Goal: Task Accomplishment & Management: Manage account settings

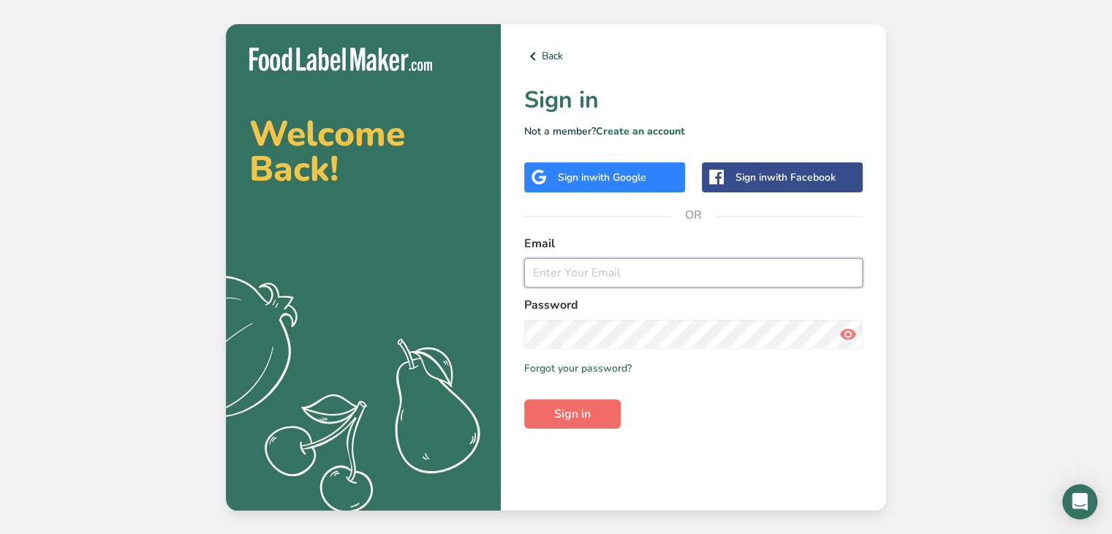
type input "[PERSON_NAME][EMAIL_ADDRESS][DOMAIN_NAME]"
click at [595, 417] on button "Sign in" at bounding box center [572, 413] width 97 height 29
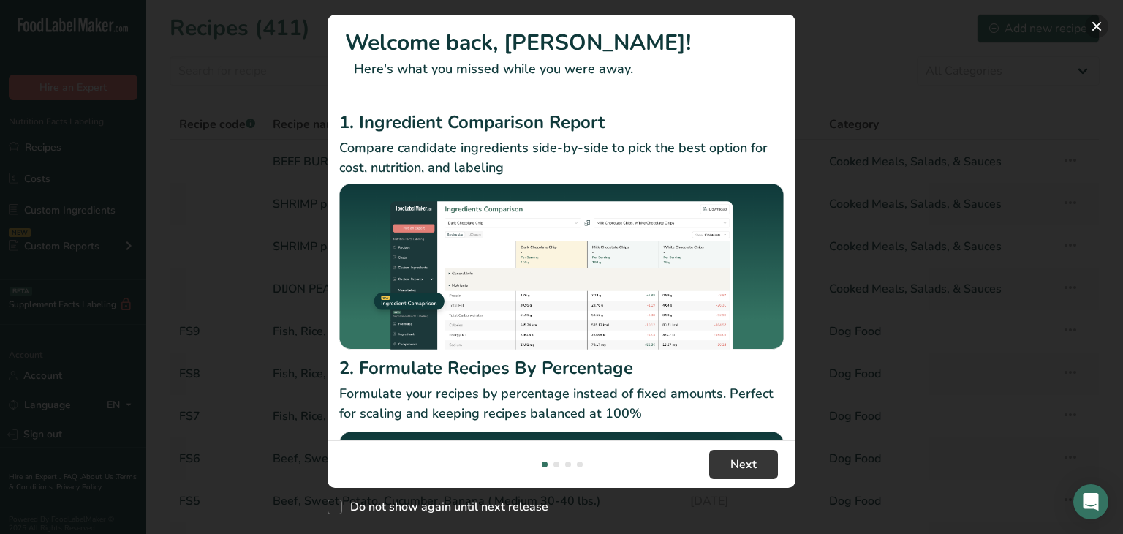
click at [1097, 28] on button "New Features" at bounding box center [1096, 26] width 23 height 23
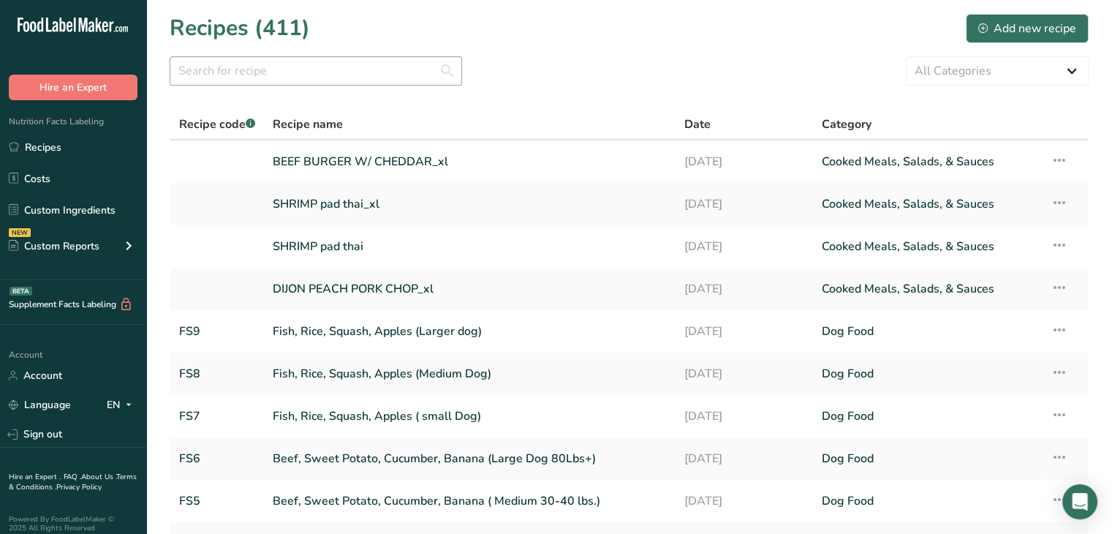
drag, startPoint x: 306, startPoint y: 42, endPoint x: 302, endPoint y: 64, distance: 22.2
click at [304, 43] on h1 "Recipes (411)" at bounding box center [240, 28] width 140 height 33
click at [300, 71] on input "text" at bounding box center [316, 70] width 292 height 29
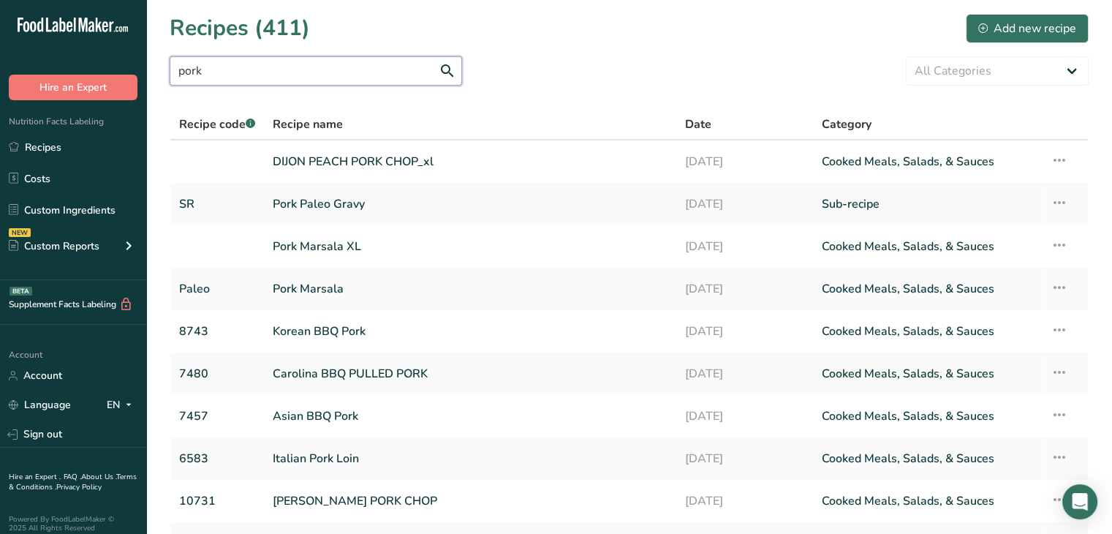
drag, startPoint x: 238, startPoint y: 77, endPoint x: 0, endPoint y: 75, distance: 237.6
click at [0, 75] on div ".a-20{fill:#fff;} Hire an Expert Nutrition Facts Labeling Recipes Costs Custom …" at bounding box center [556, 341] width 1112 height 682
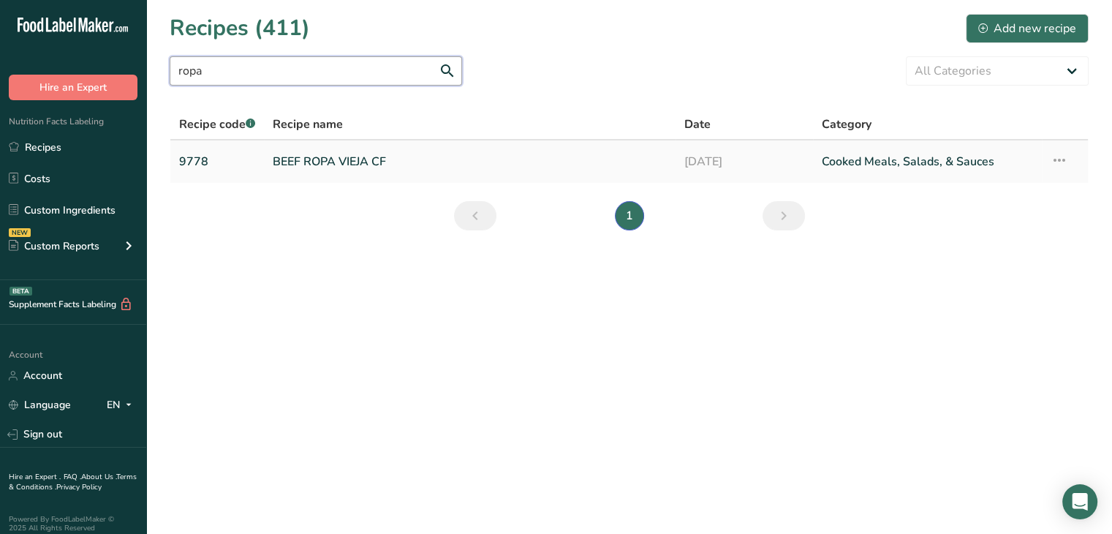
type input "ropa"
click at [380, 159] on link "BEEF ROPA VIEJA CF" at bounding box center [470, 161] width 394 height 31
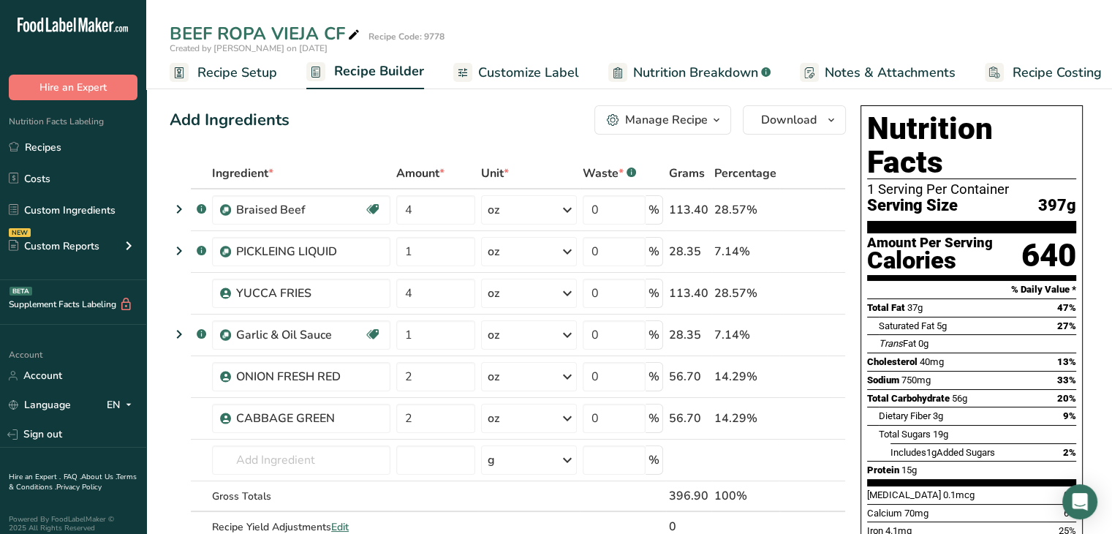
click at [703, 118] on div "Manage Recipe" at bounding box center [666, 120] width 83 height 18
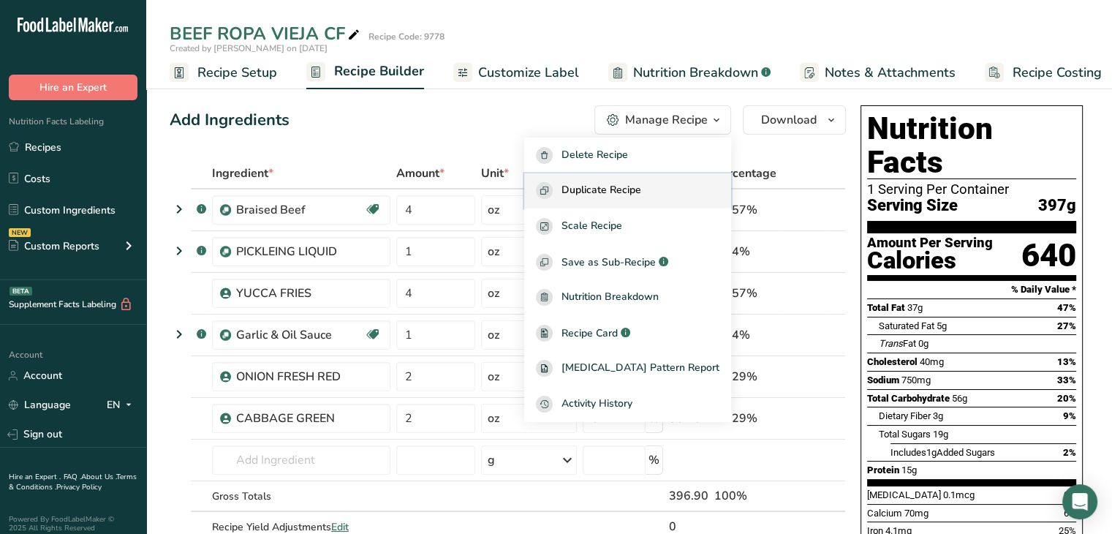
click at [641, 185] on span "Duplicate Recipe" at bounding box center [602, 190] width 80 height 17
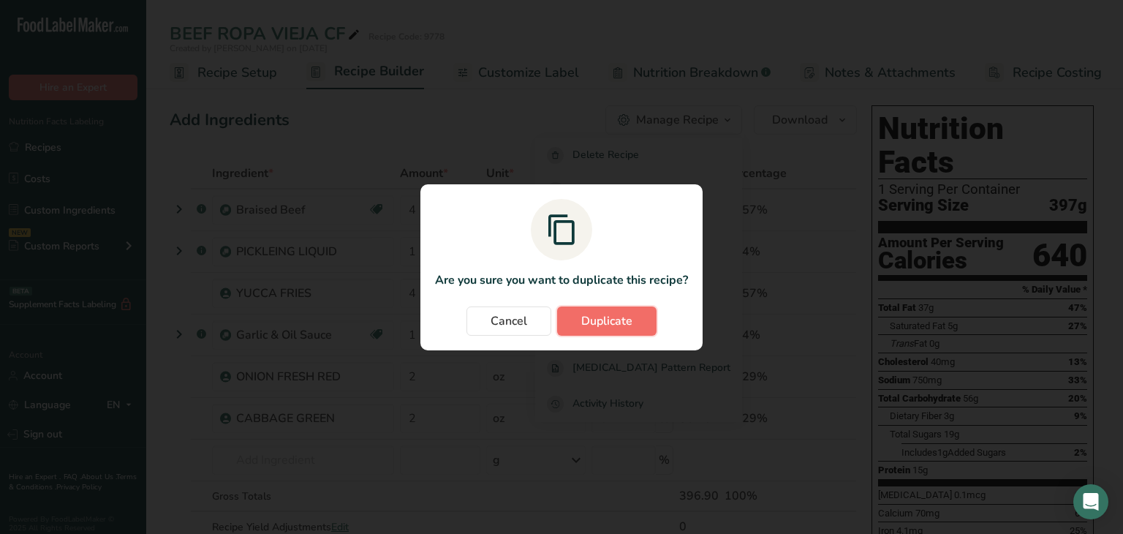
click at [605, 325] on span "Duplicate" at bounding box center [606, 321] width 51 height 18
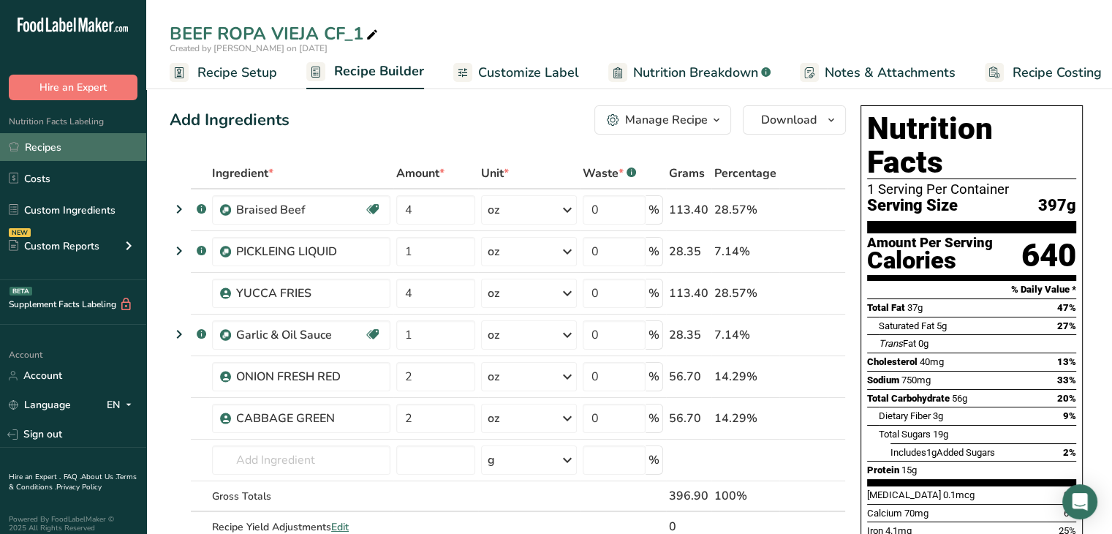
click at [72, 150] on link "Recipes" at bounding box center [73, 147] width 146 height 28
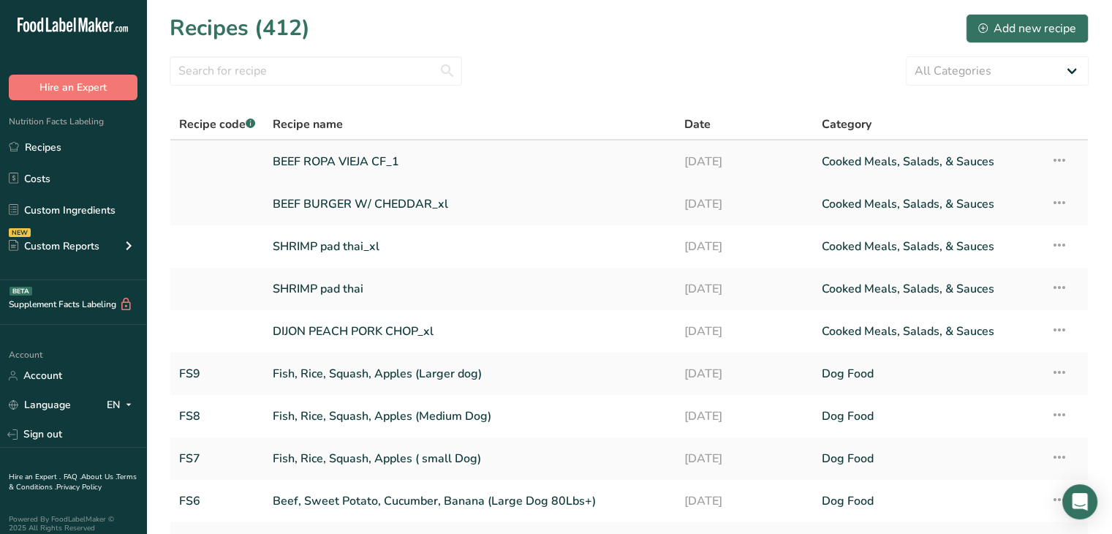
click at [333, 155] on link "BEEF ROPA VIEJA CF_1" at bounding box center [470, 161] width 394 height 31
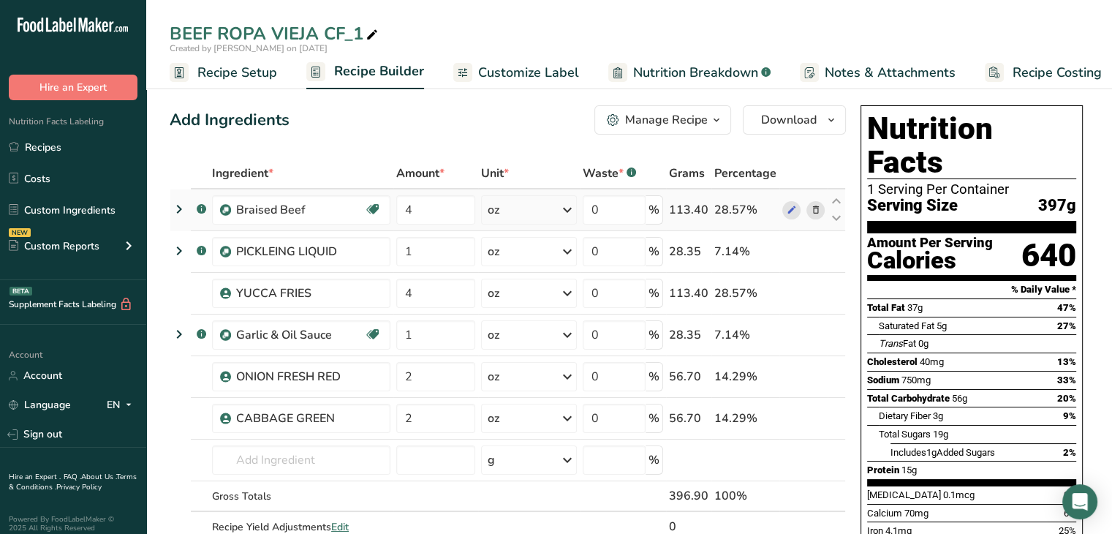
click at [816, 208] on icon at bounding box center [815, 210] width 10 height 15
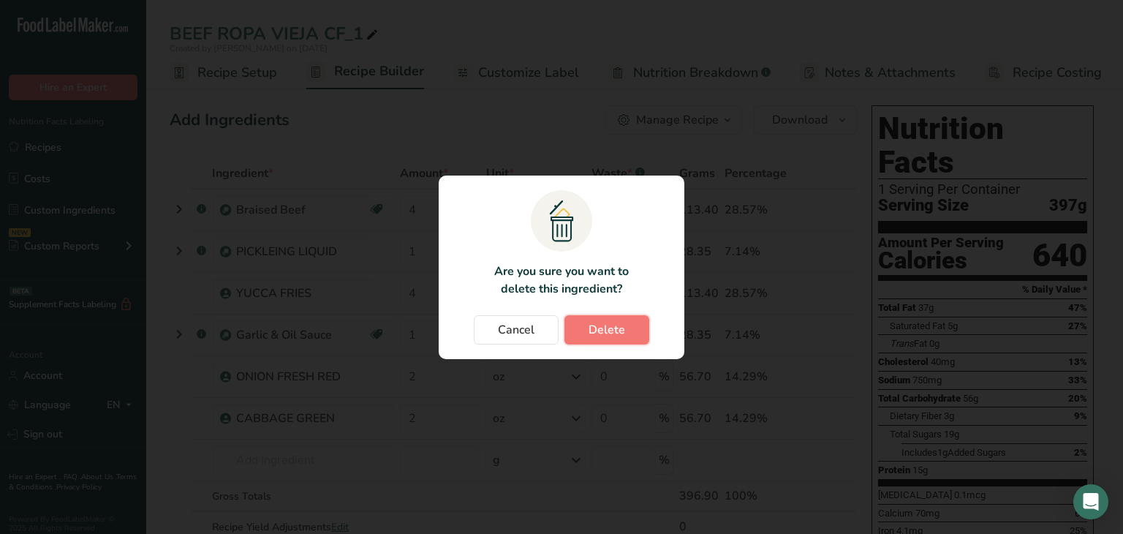
click at [610, 325] on span "Delete" at bounding box center [607, 330] width 37 height 18
type input "1"
type input "4"
type input "1"
type input "2"
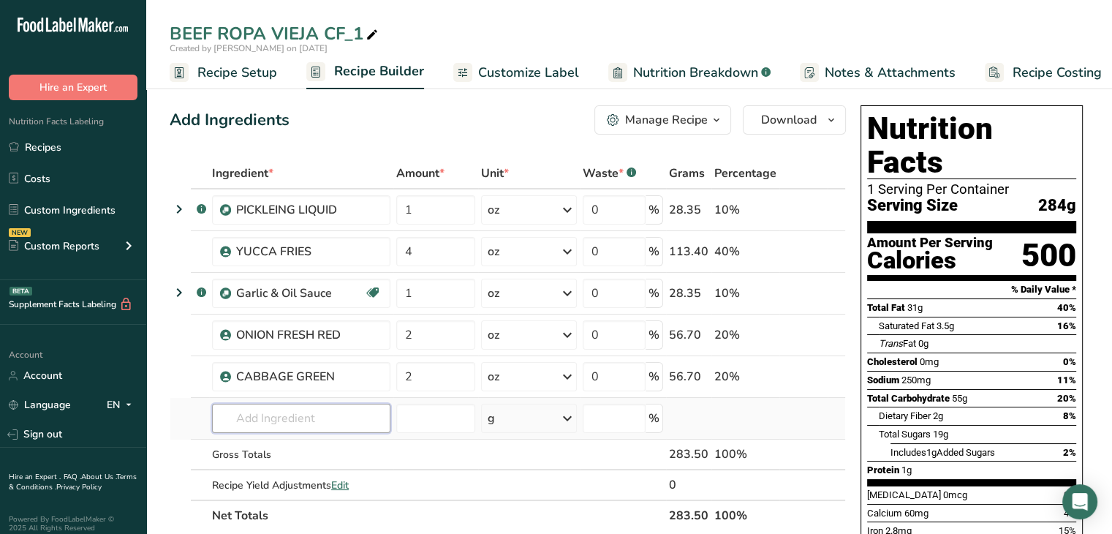
click at [254, 410] on input "text" at bounding box center [301, 418] width 178 height 29
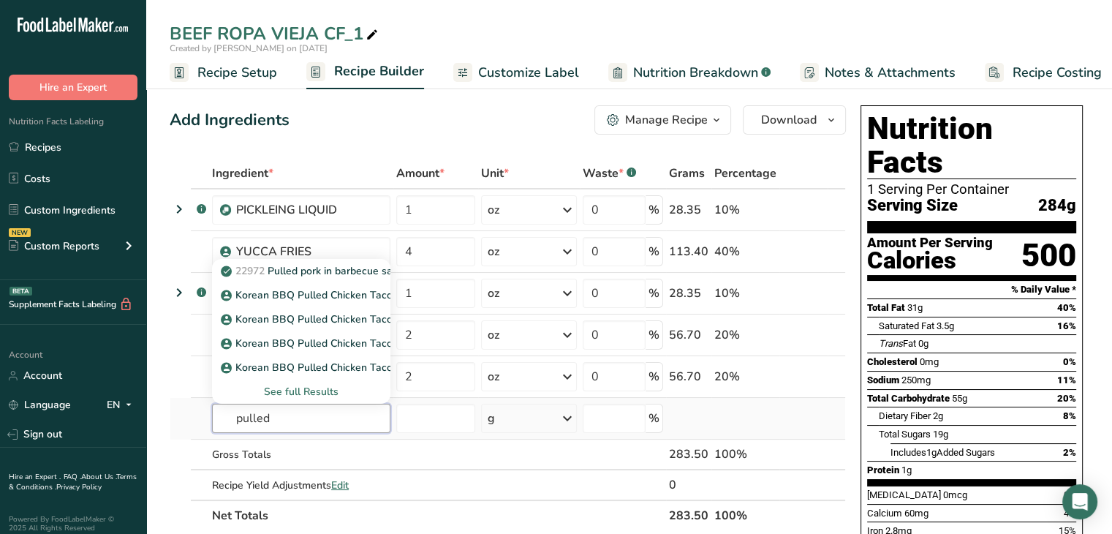
type input "pulled"
click at [305, 390] on div "See full Results" at bounding box center [301, 391] width 155 height 15
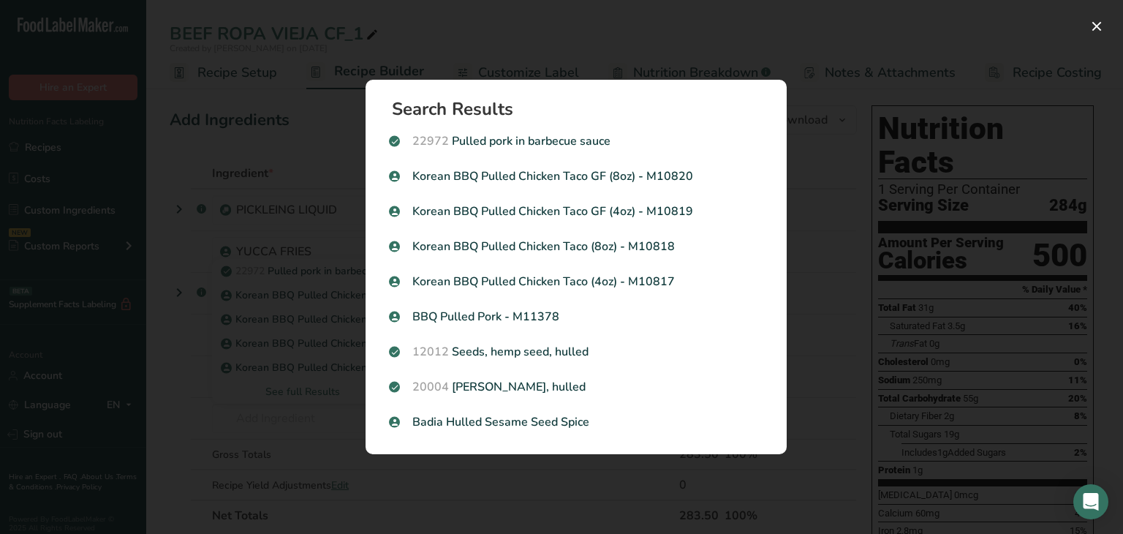
click at [268, 412] on div "Search results modal" at bounding box center [561, 267] width 1123 height 534
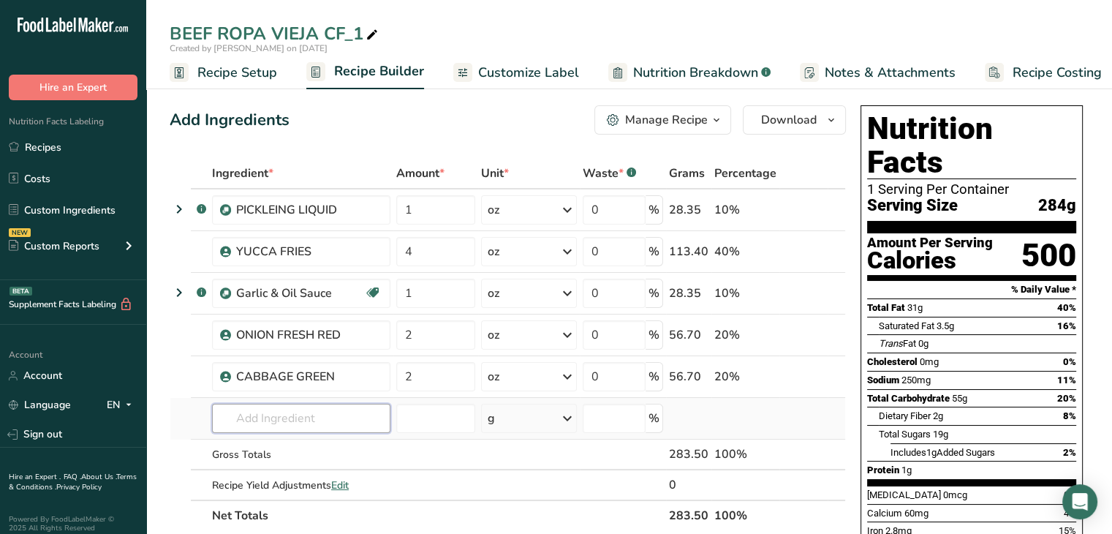
click at [278, 415] on input "text" at bounding box center [301, 418] width 178 height 29
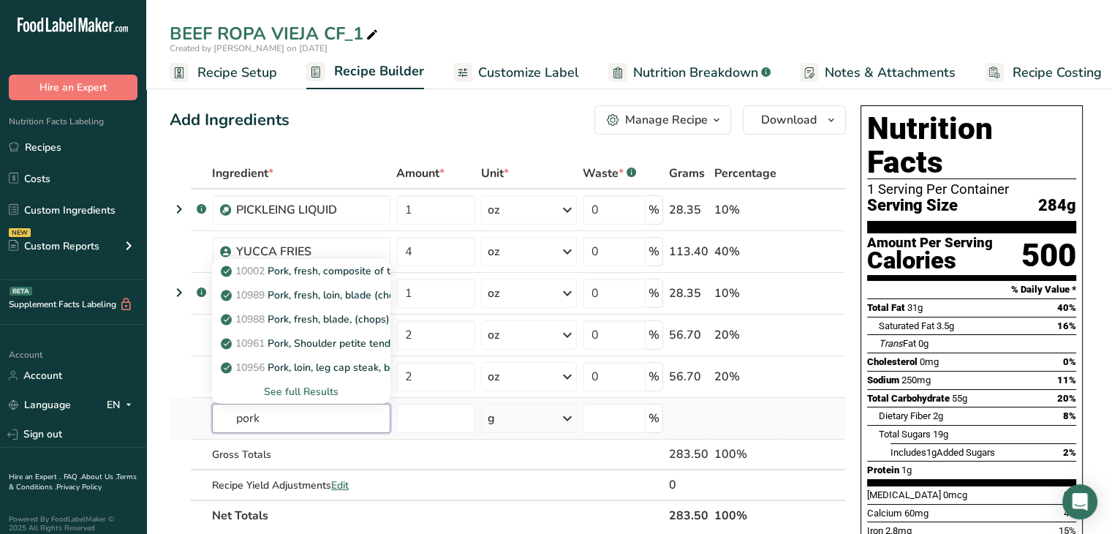
type input "pork"
click at [317, 390] on div "See full Results" at bounding box center [301, 391] width 155 height 15
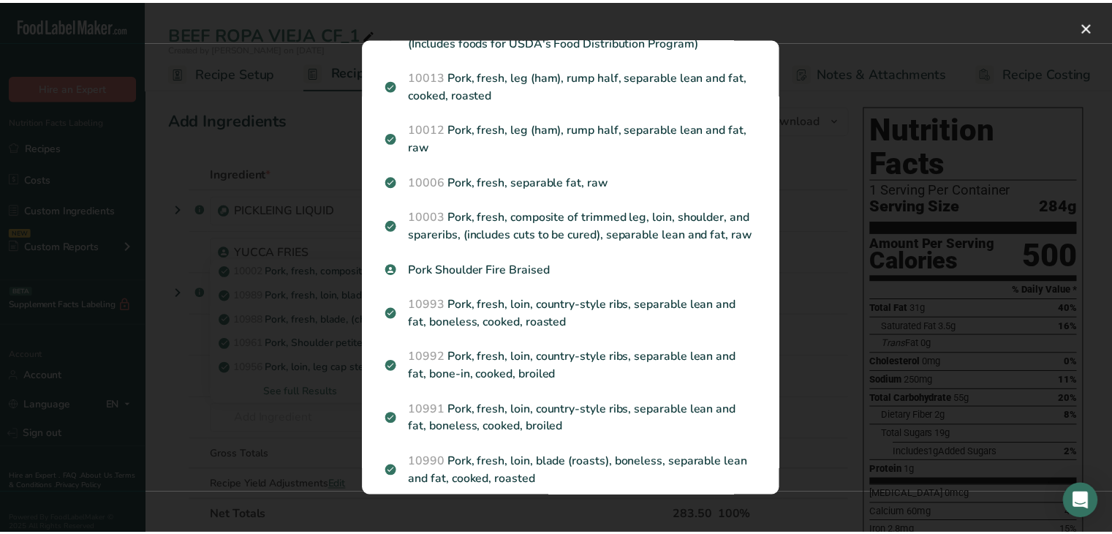
scroll to position [1462, 0]
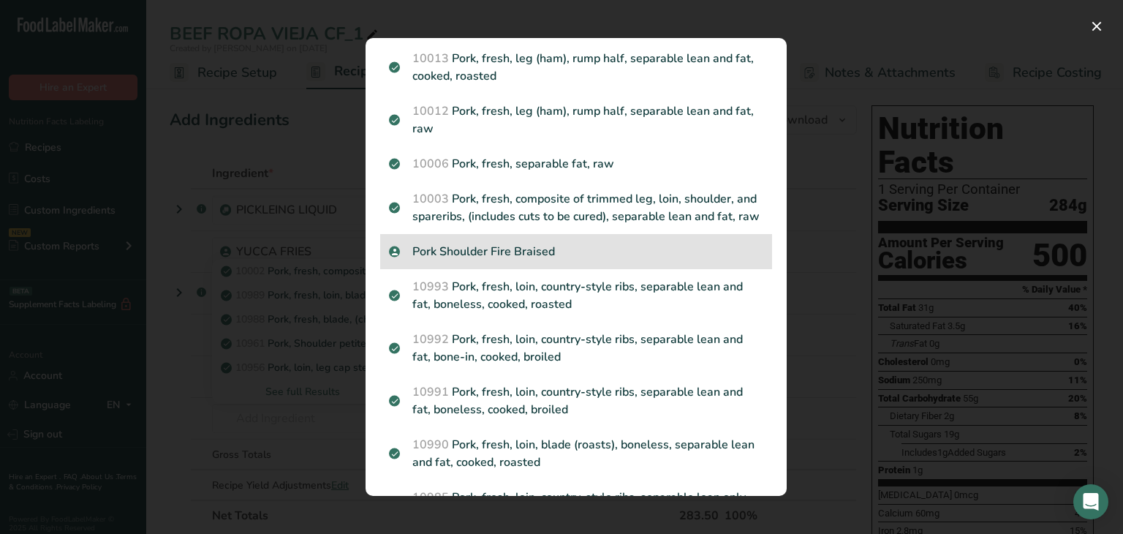
click at [479, 260] on p "Pork Shoulder Fire Braised" at bounding box center [576, 252] width 374 height 18
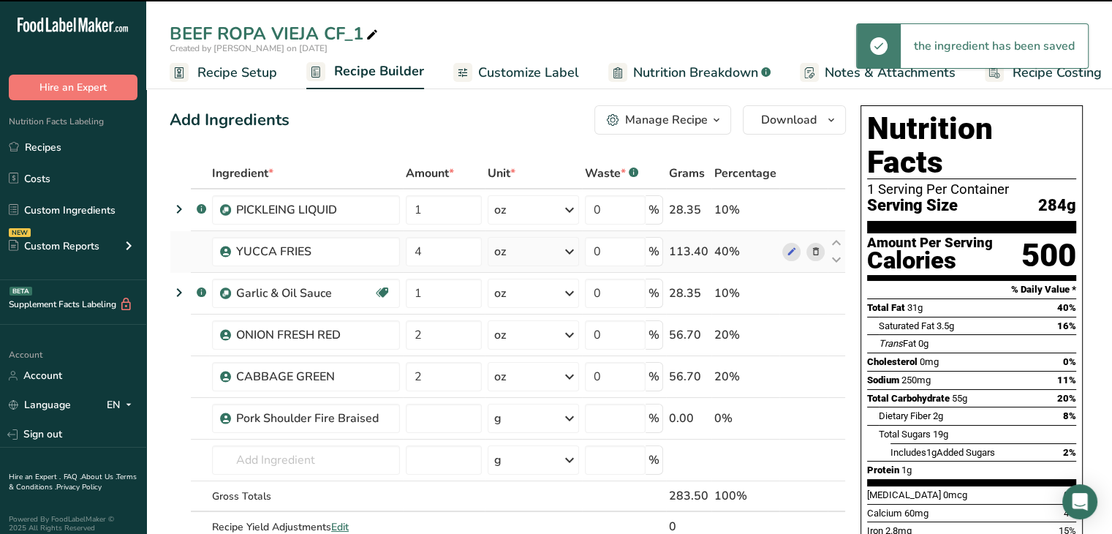
type input "0"
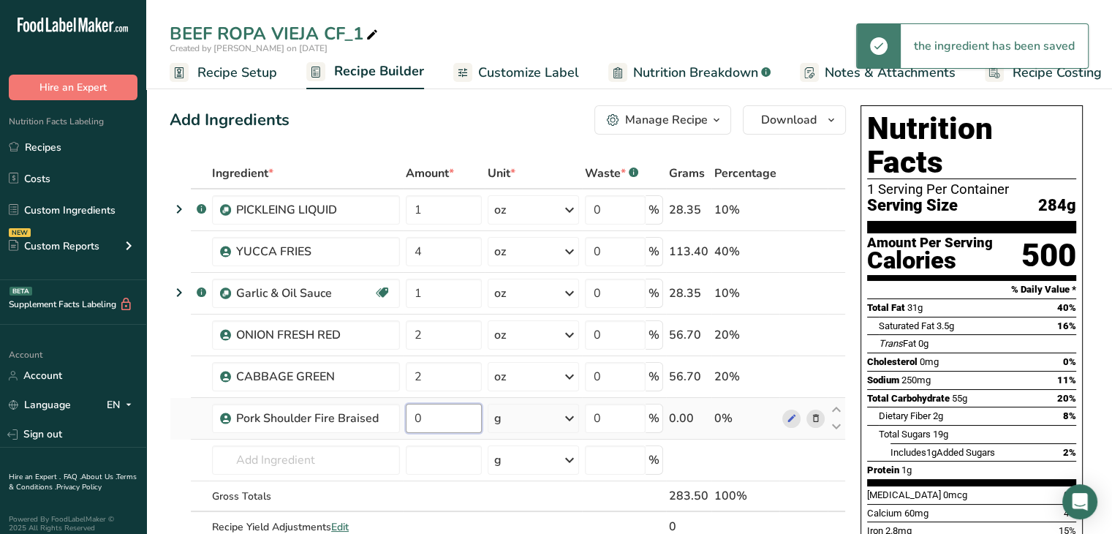
click at [445, 411] on input "0" at bounding box center [444, 418] width 76 height 29
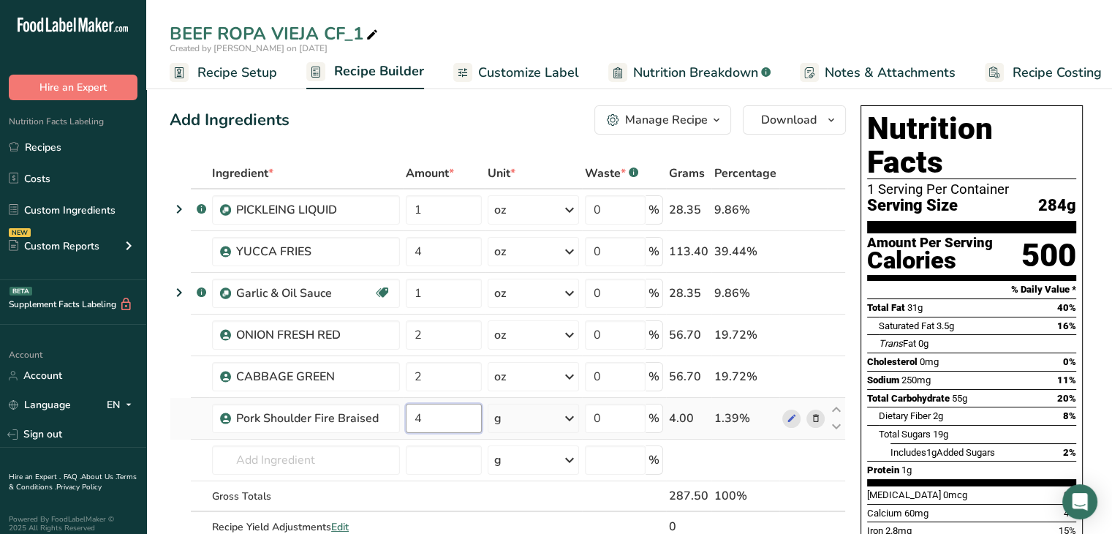
type input "4"
click at [567, 416] on div "Ingredient * Amount * Unit * Waste * .a-a{fill:#347362;}.b-a{fill:#fff;} Grams …" at bounding box center [508, 365] width 676 height 415
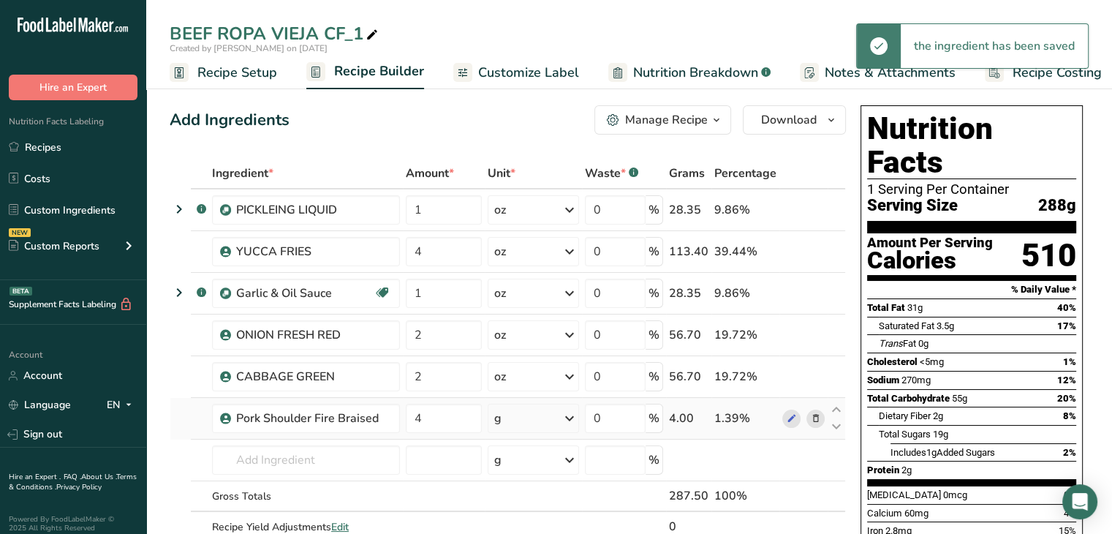
click at [574, 420] on icon at bounding box center [570, 418] width 18 height 26
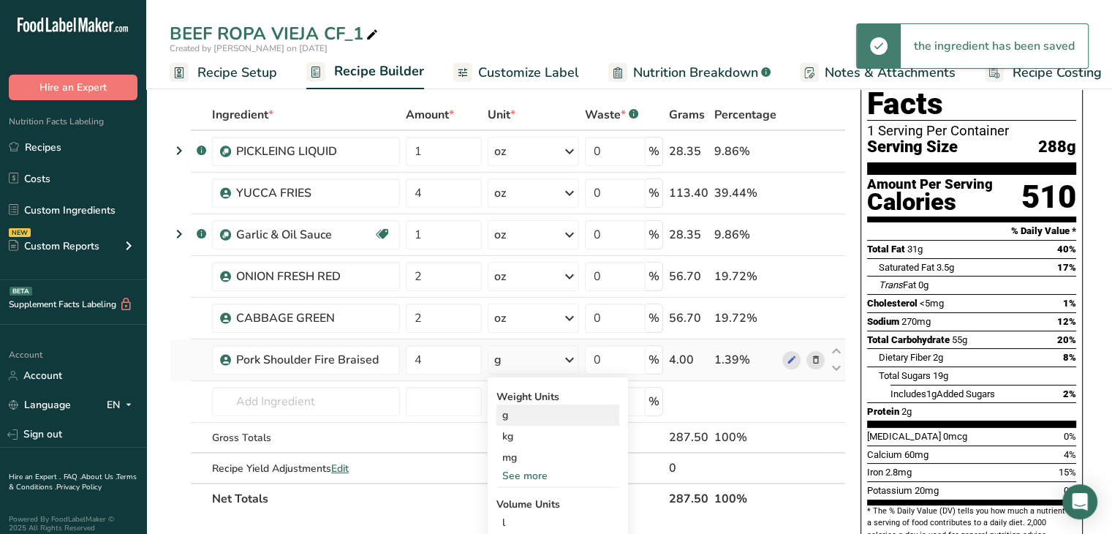
scroll to position [146, 0]
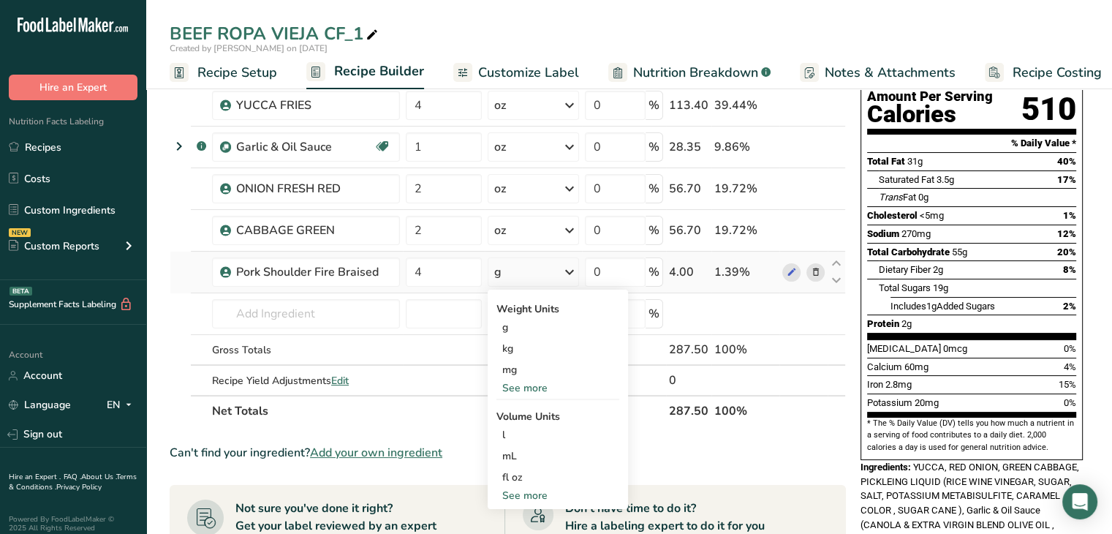
click at [537, 390] on div "See more" at bounding box center [557, 387] width 123 height 15
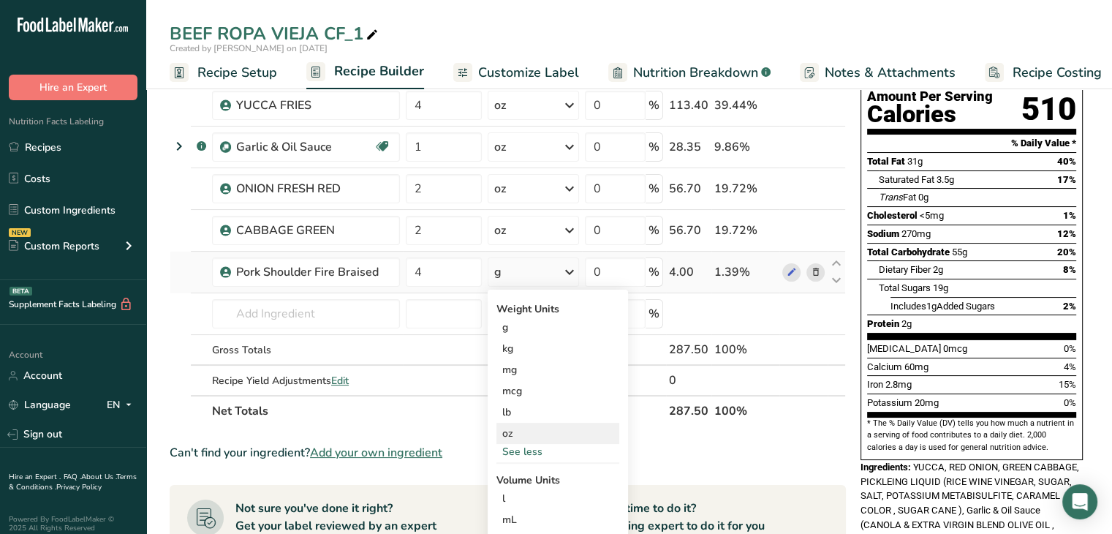
click at [519, 430] on div "oz" at bounding box center [557, 433] width 123 height 21
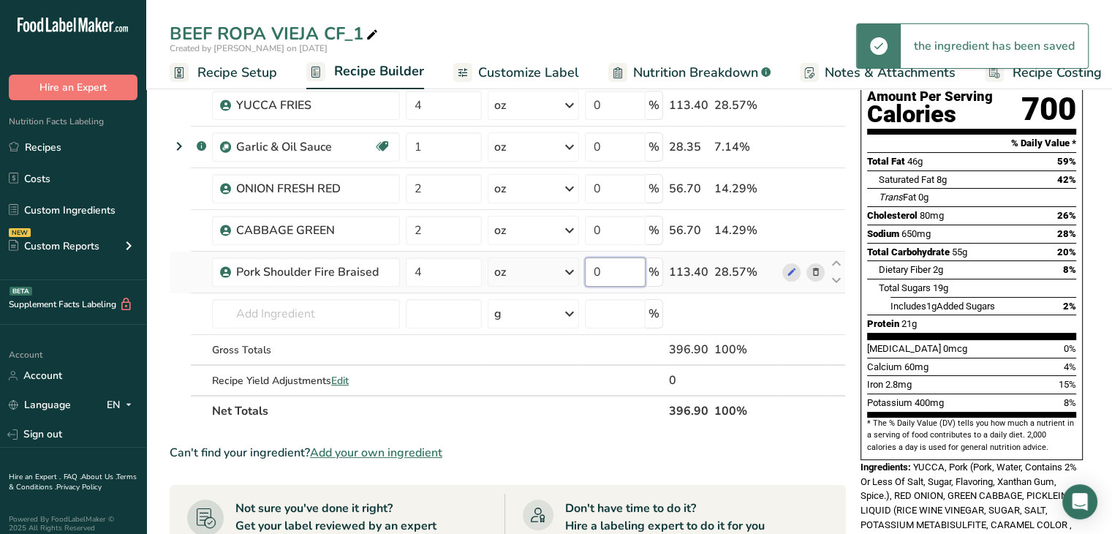
drag, startPoint x: 618, startPoint y: 267, endPoint x: 548, endPoint y: 268, distance: 69.5
click at [548, 268] on tr "Pork Shoulder Fire Braised 4 oz Weight Units g kg mg mcg lb oz See less Volume …" at bounding box center [507, 273] width 675 height 42
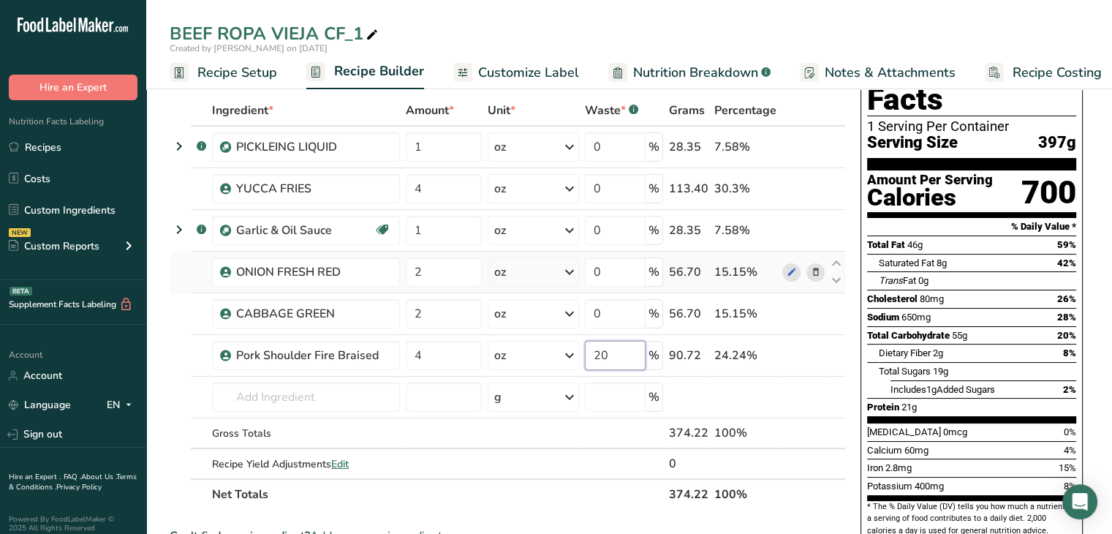
scroll to position [0, 0]
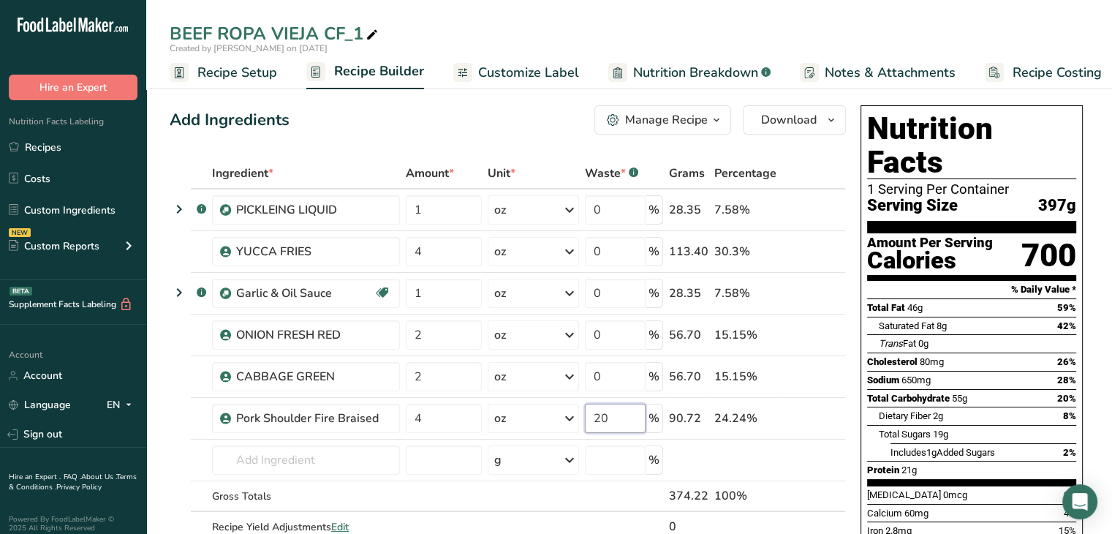
type input "20"
click at [234, 73] on span "Recipe Setup" at bounding box center [237, 73] width 80 height 20
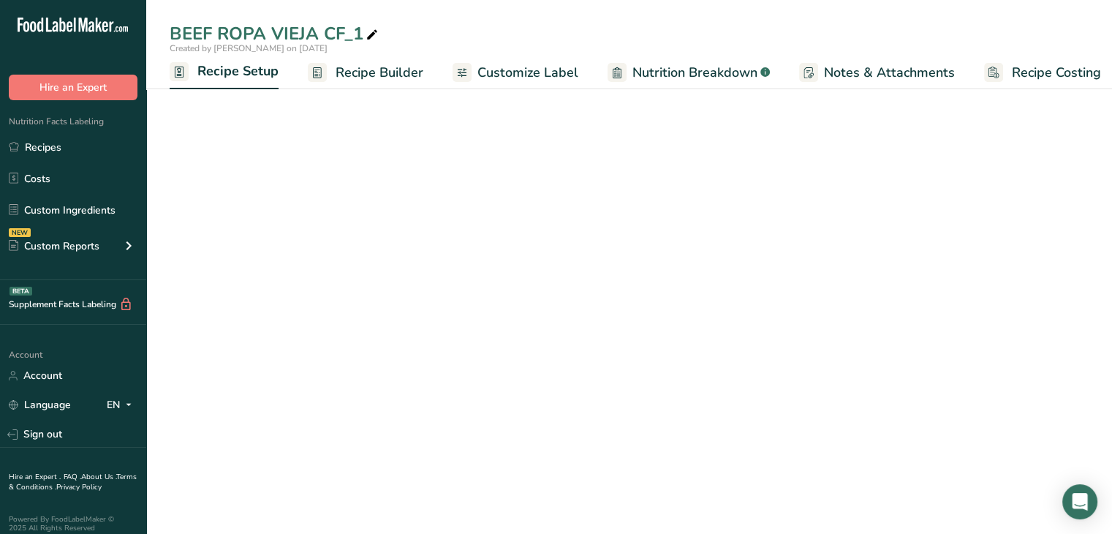
scroll to position [0, 5]
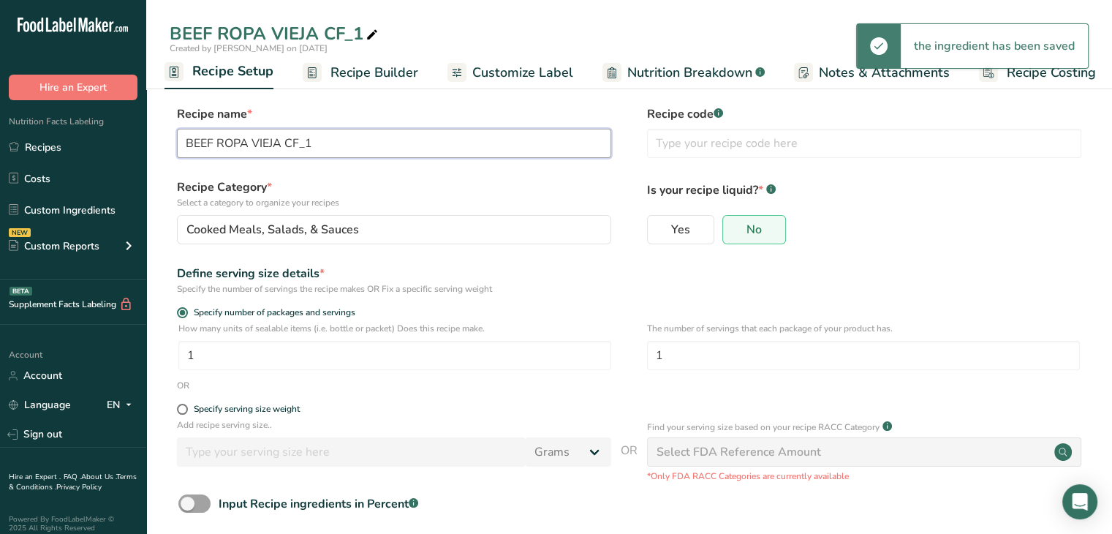
click at [317, 147] on input "BEEF ROPA VIEJA CF_1" at bounding box center [394, 143] width 434 height 29
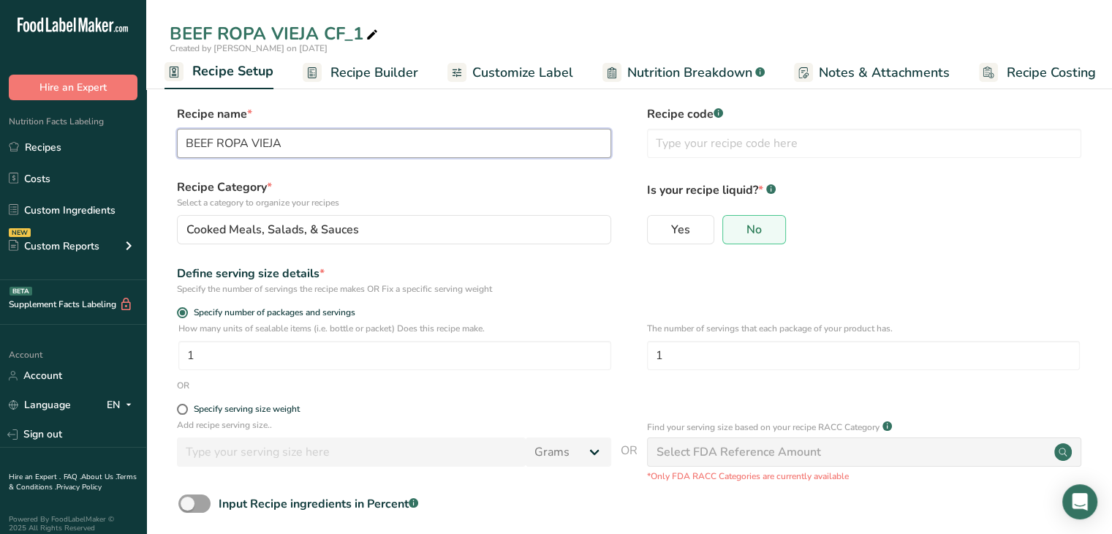
drag, startPoint x: 211, startPoint y: 146, endPoint x: 149, endPoint y: 146, distance: 62.1
click at [149, 146] on section "Recipe name * BEEF ROPA VIEJA Recipe code .a-a{fill:#347362;}.b-a{fill:#fff;} R…" at bounding box center [629, 341] width 966 height 530
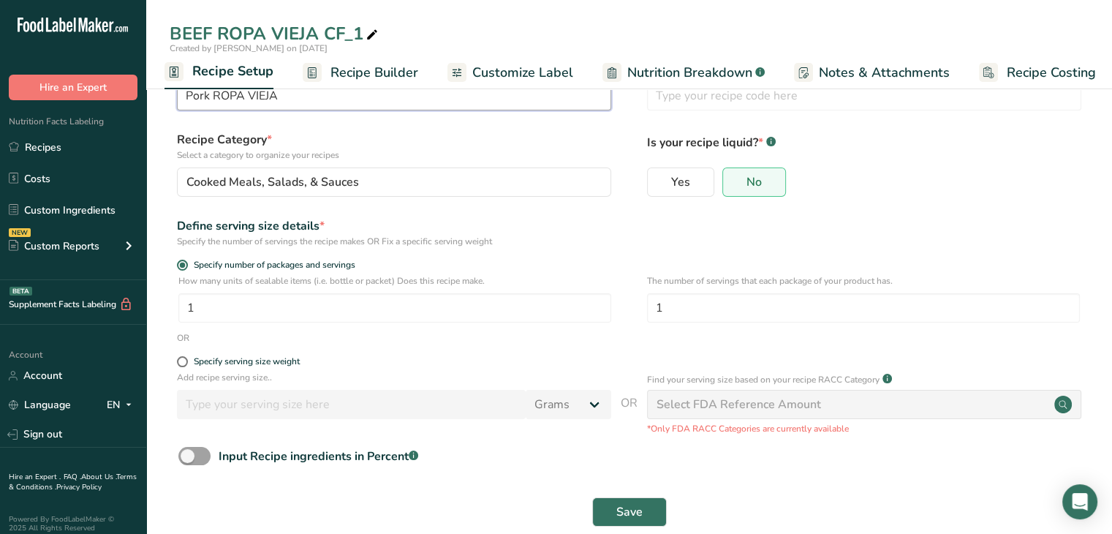
scroll to position [73, 0]
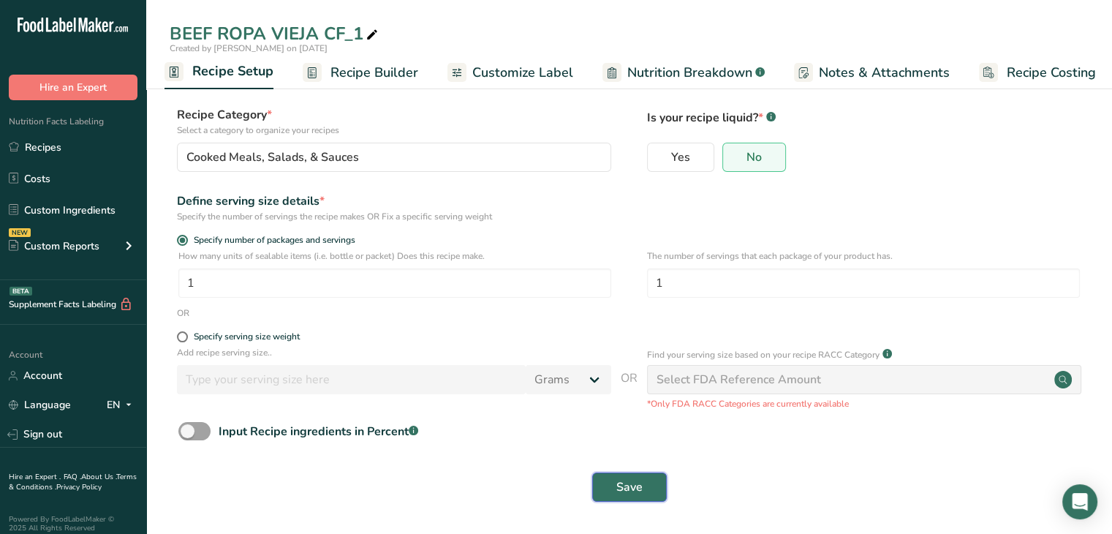
click at [613, 485] on button "Save" at bounding box center [629, 486] width 75 height 29
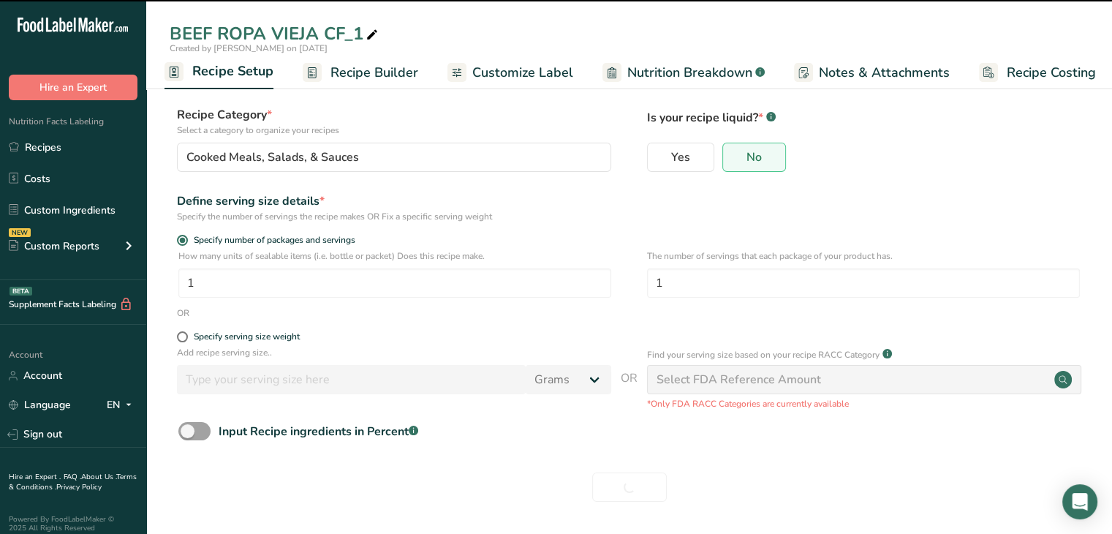
type input "Pork ROPA VIEJA"
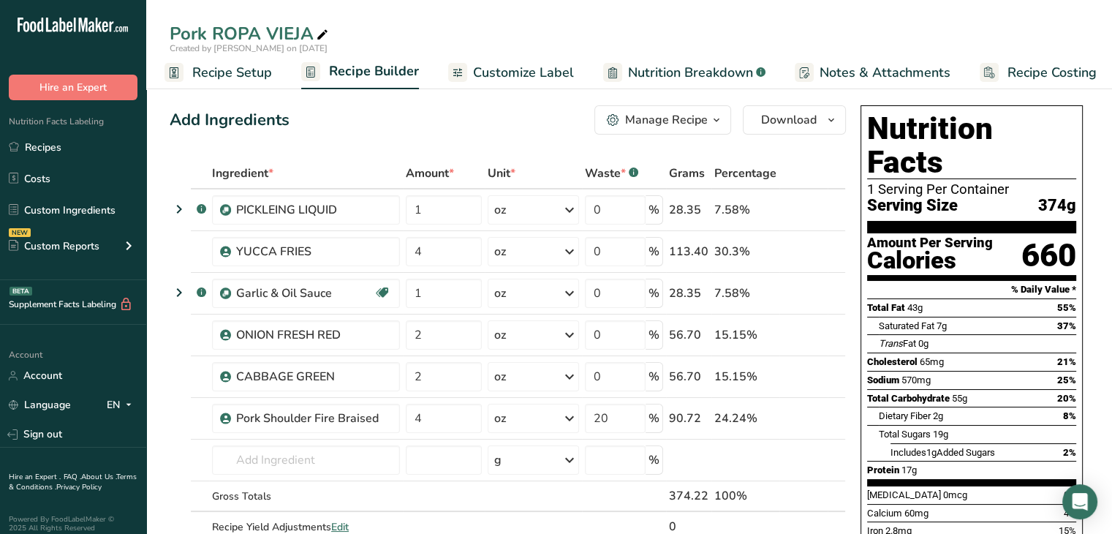
click at [699, 118] on div "Manage Recipe" at bounding box center [666, 120] width 83 height 18
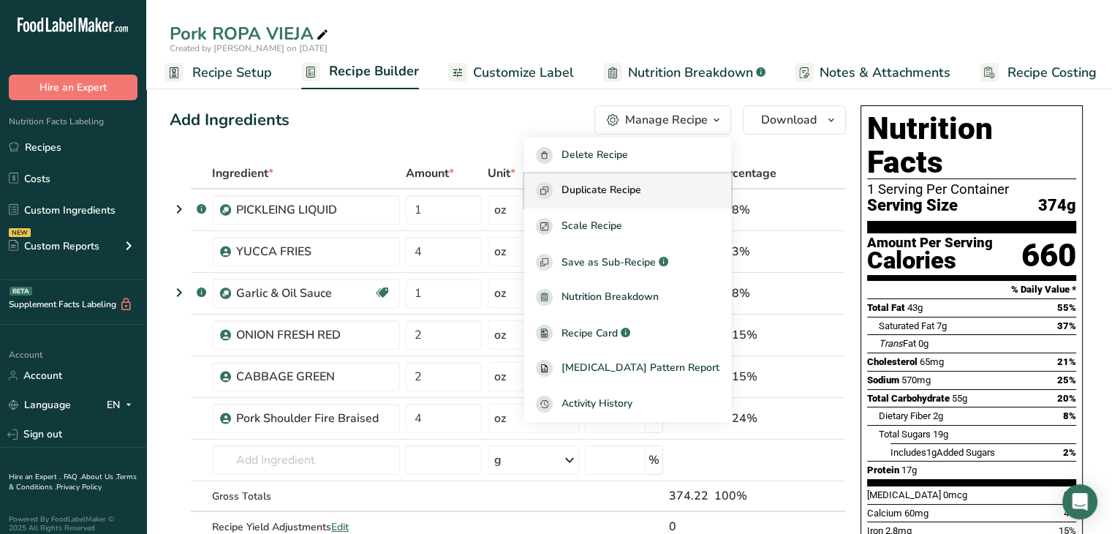
click at [619, 189] on span "Duplicate Recipe" at bounding box center [602, 190] width 80 height 17
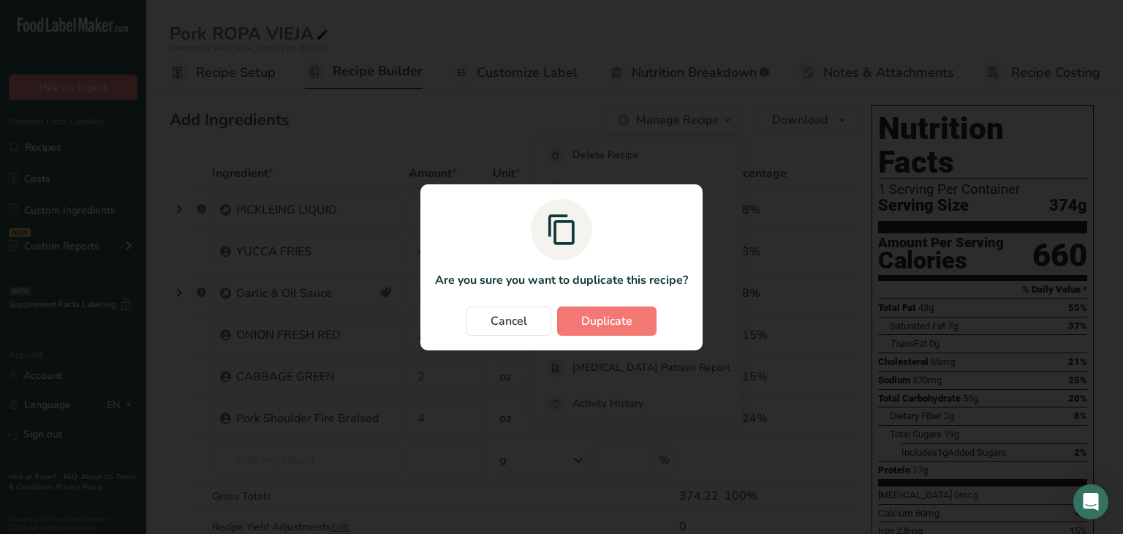
click at [633, 339] on section "Are you sure you want to duplicate this recipe? Cancel Duplicate" at bounding box center [561, 267] width 282 height 166
click at [632, 329] on button "Duplicate" at bounding box center [606, 320] width 99 height 29
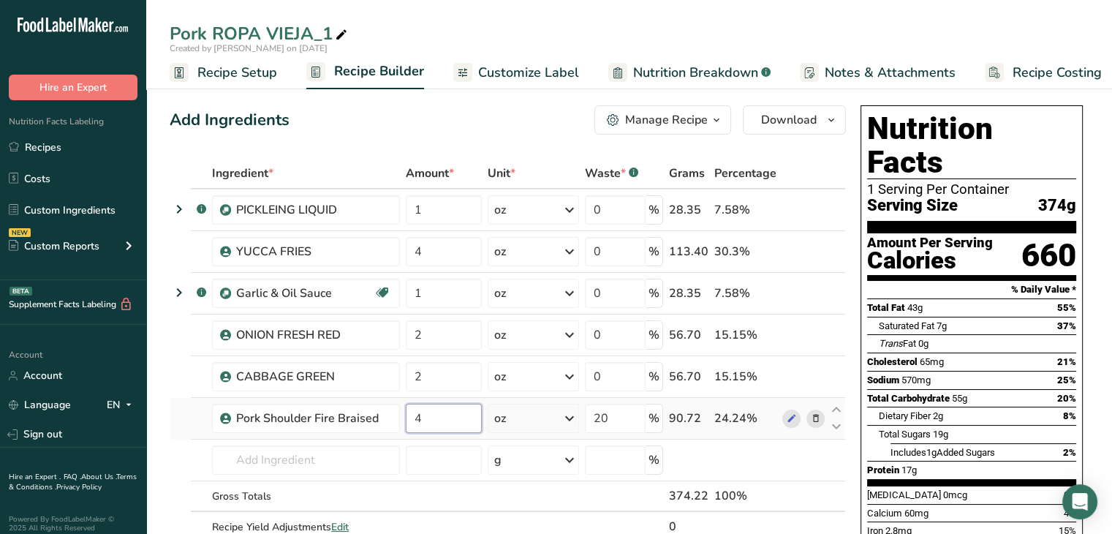
drag, startPoint x: 453, startPoint y: 417, endPoint x: 409, endPoint y: 419, distance: 44.6
click at [409, 419] on input "4" at bounding box center [444, 418] width 76 height 29
drag, startPoint x: 434, startPoint y: 419, endPoint x: 391, endPoint y: 420, distance: 43.1
click at [391, 420] on tr "Pork Shoulder Fire Braised 8 oz Weight Units g kg mg See more Volume Units l Vo…" at bounding box center [507, 419] width 675 height 42
type input "4"
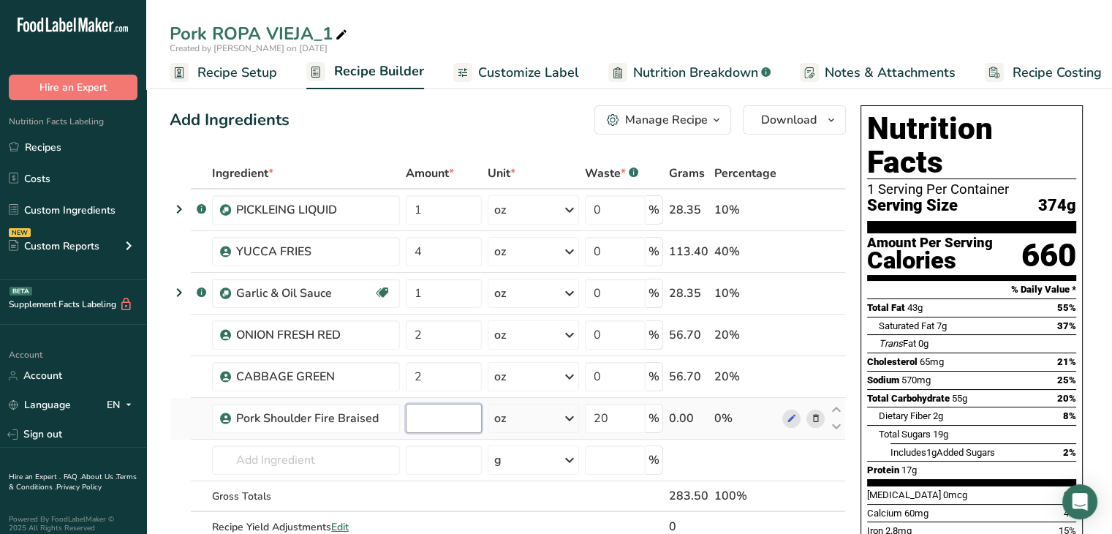
type input "9"
type input "10"
click at [507, 113] on div "Add Ingredients Manage Recipe Delete Recipe Duplicate Recipe Scale Recipe Save …" at bounding box center [508, 119] width 676 height 29
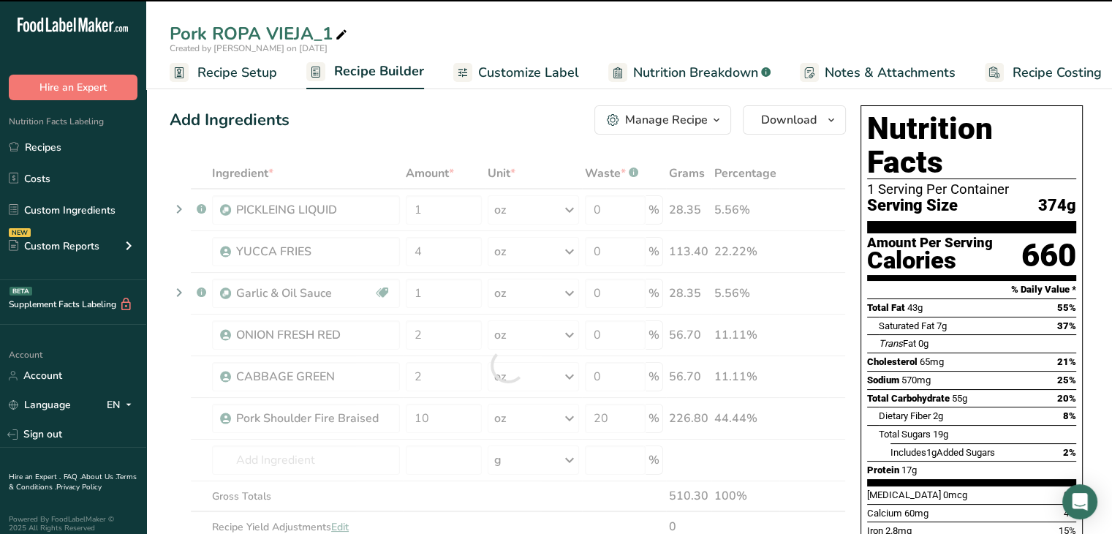
click at [339, 31] on icon at bounding box center [341, 35] width 13 height 20
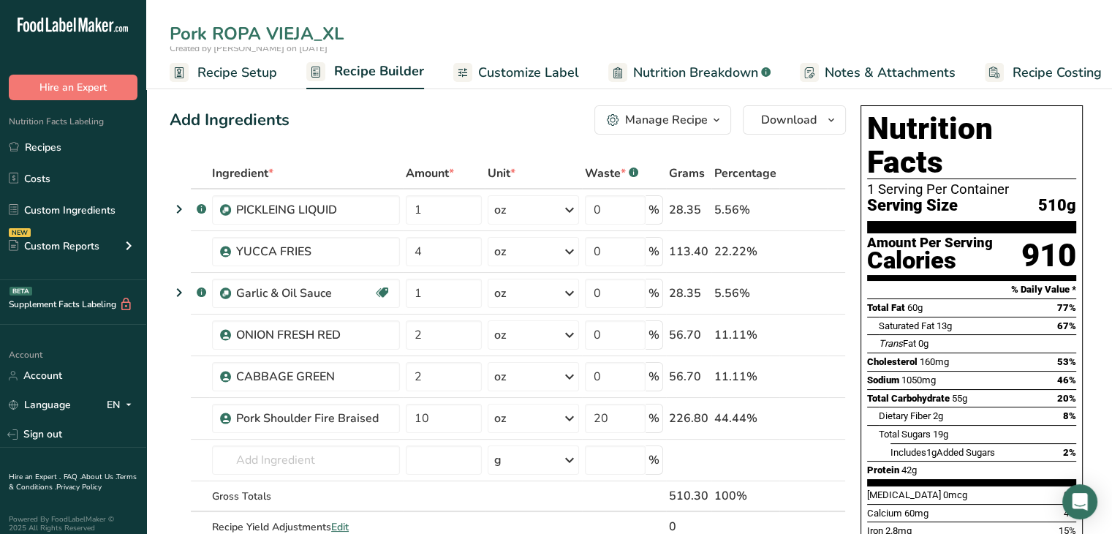
type input "Pork ROPA VIEJA_XL"
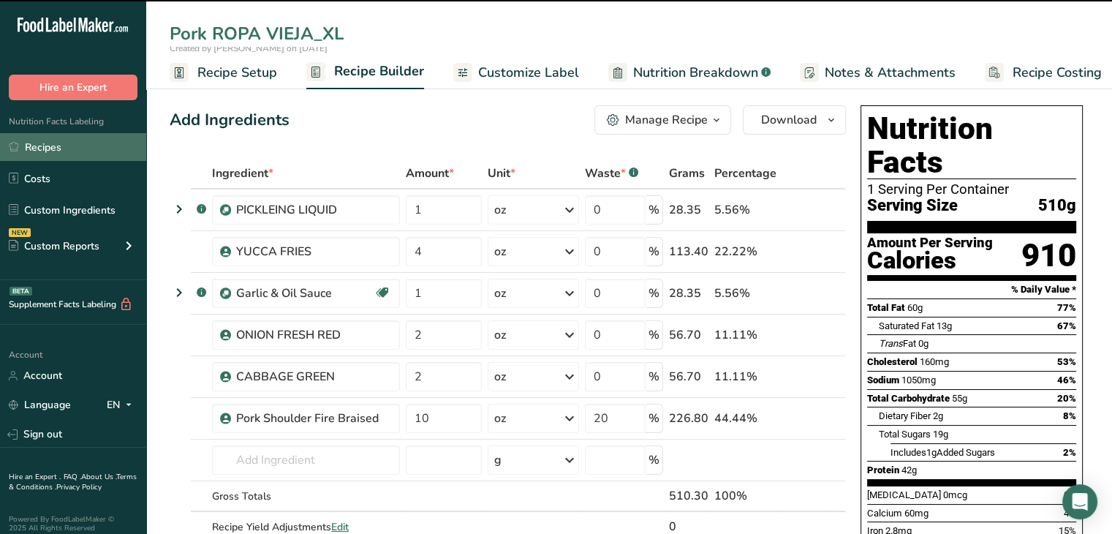
drag, startPoint x: 62, startPoint y: 143, endPoint x: 97, endPoint y: 154, distance: 36.6
click at [63, 144] on link "Recipes" at bounding box center [73, 147] width 146 height 28
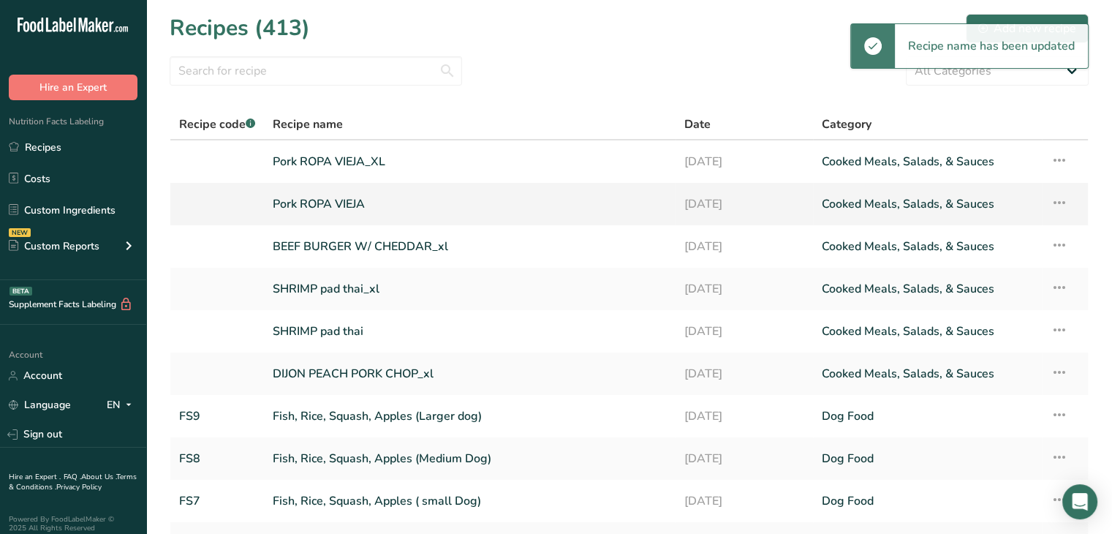
click at [363, 205] on link "Pork ROPA VIEJA" at bounding box center [470, 204] width 394 height 31
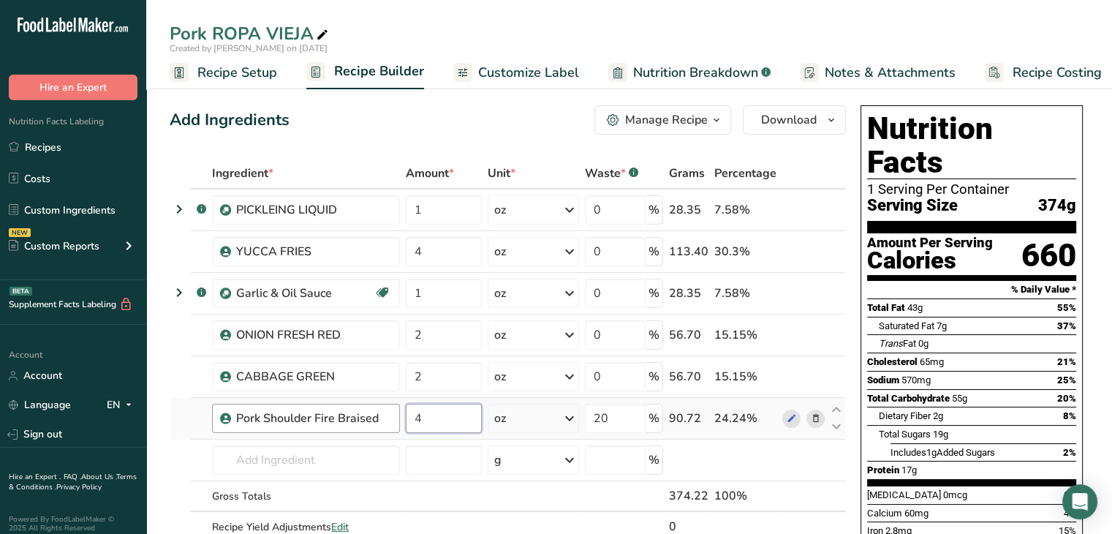
drag, startPoint x: 377, startPoint y: 420, endPoint x: 357, endPoint y: 420, distance: 20.5
click at [357, 420] on tr "Pork Shoulder Fire Braised 4 oz Weight Units g kg mg See more Volume Units l Vo…" at bounding box center [507, 419] width 675 height 42
type input "5"
click at [525, 118] on div "Add Ingredients Manage Recipe Delete Recipe Duplicate Recipe Scale Recipe Save …" at bounding box center [508, 119] width 676 height 29
click at [65, 149] on link "Recipes" at bounding box center [73, 147] width 146 height 28
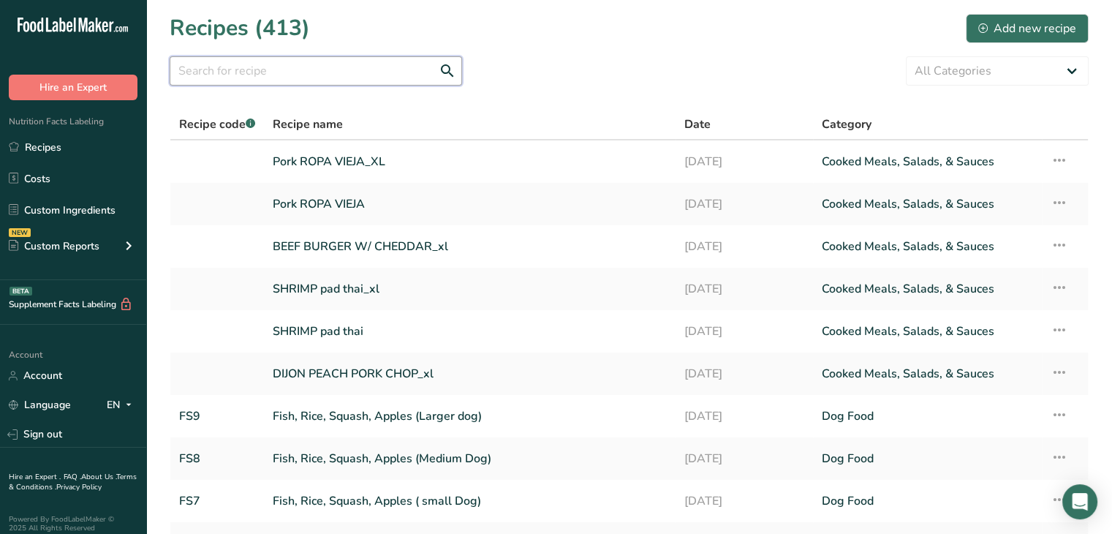
click at [358, 72] on input "text" at bounding box center [316, 70] width 292 height 29
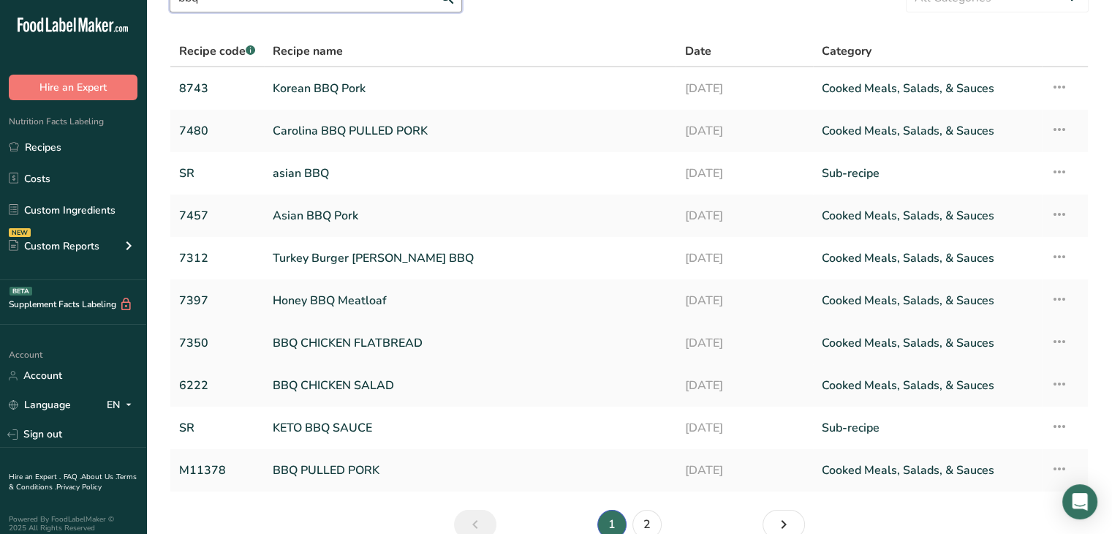
scroll to position [146, 0]
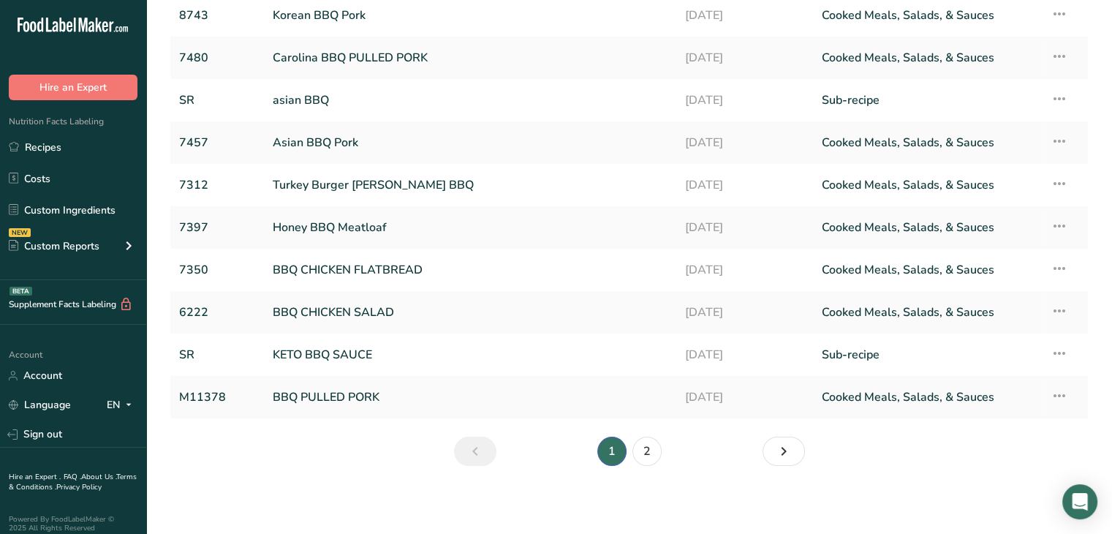
click at [665, 452] on ul "1 2" at bounding box center [629, 450] width 260 height 29
click at [657, 452] on link "2" at bounding box center [646, 450] width 29 height 29
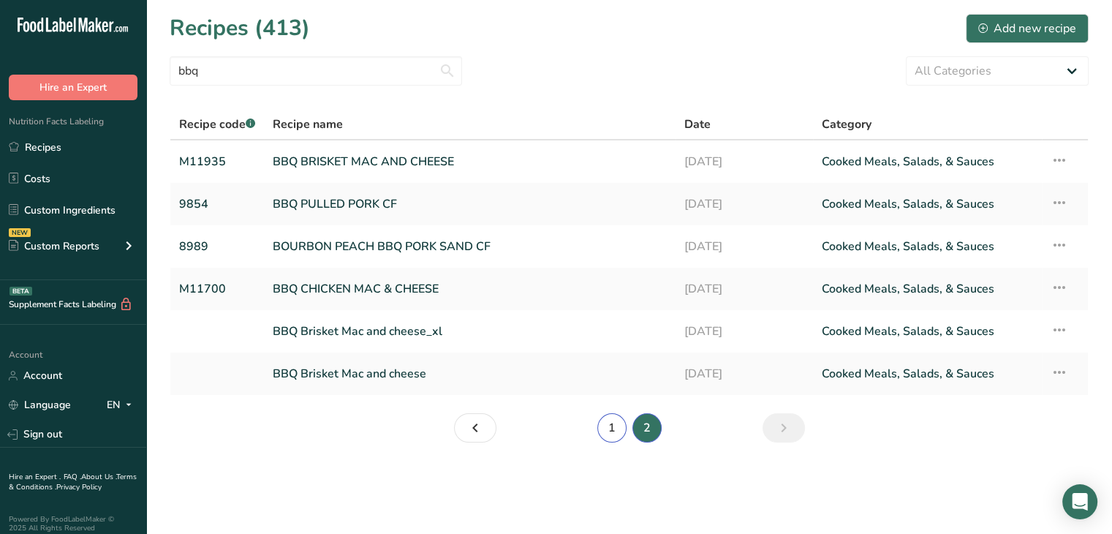
click at [617, 434] on link "1" at bounding box center [611, 427] width 29 height 29
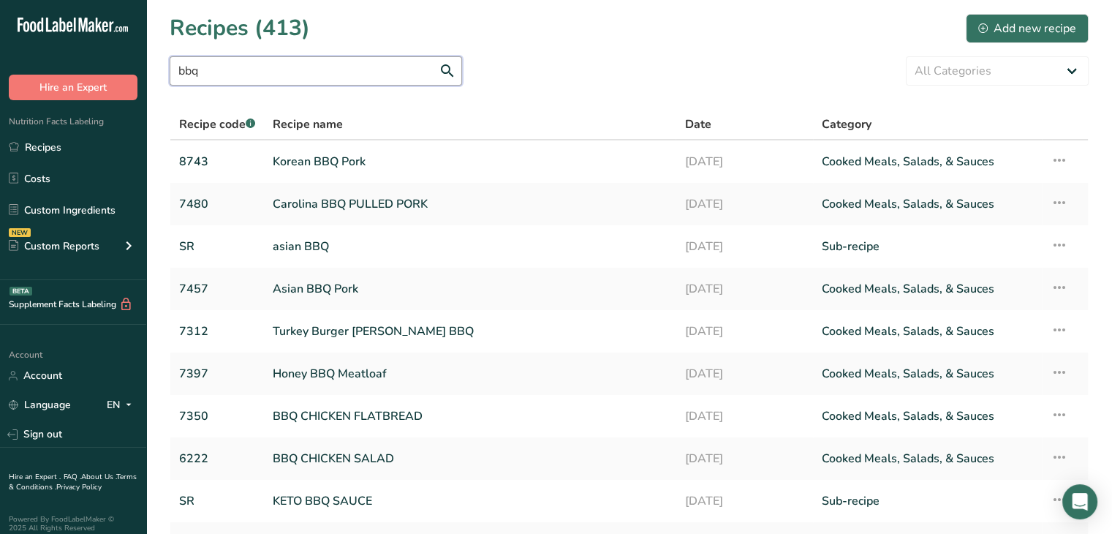
drag, startPoint x: 208, startPoint y: 68, endPoint x: 0, endPoint y: 67, distance: 207.6
click at [0, 67] on div ".a-20{fill:#fff;} Hire an Expert Nutrition Facts Labeling Recipes Costs Custom …" at bounding box center [556, 341] width 1112 height 682
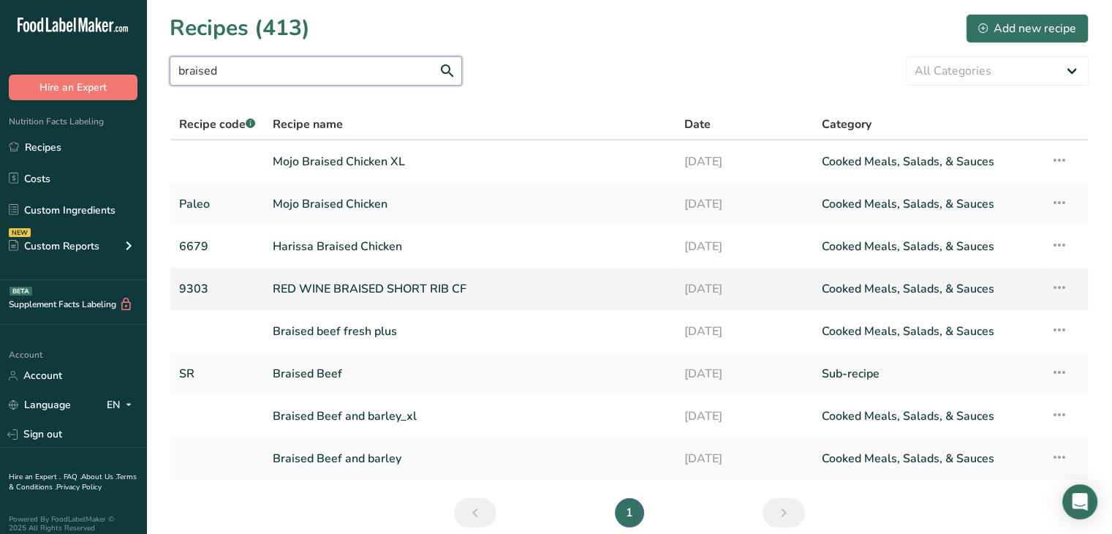
type input "braised"
click at [403, 287] on link "RED WINE BRAISED SHORT RIB CF" at bounding box center [470, 288] width 394 height 31
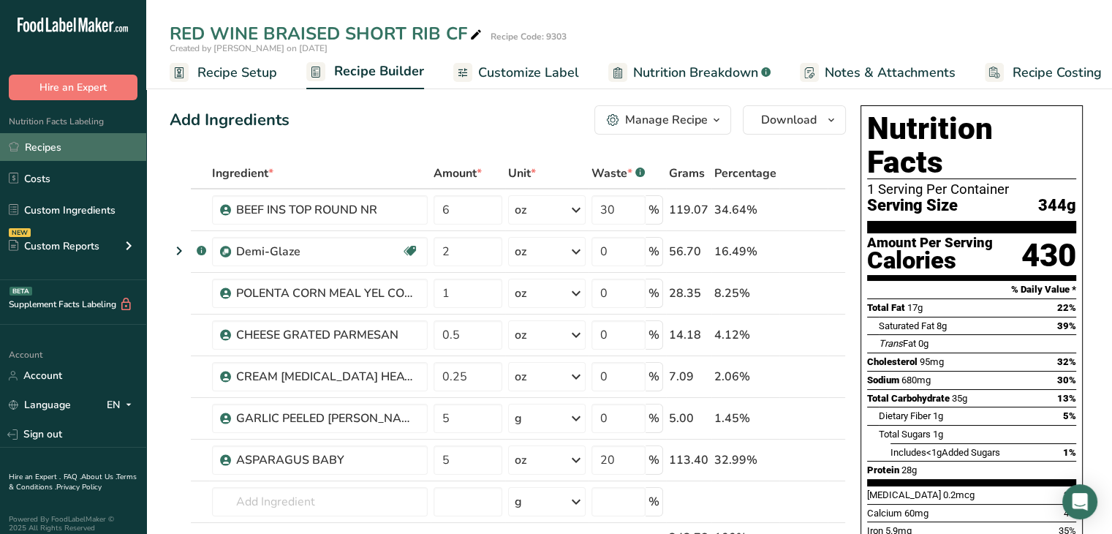
click at [45, 146] on link "Recipes" at bounding box center [73, 147] width 146 height 28
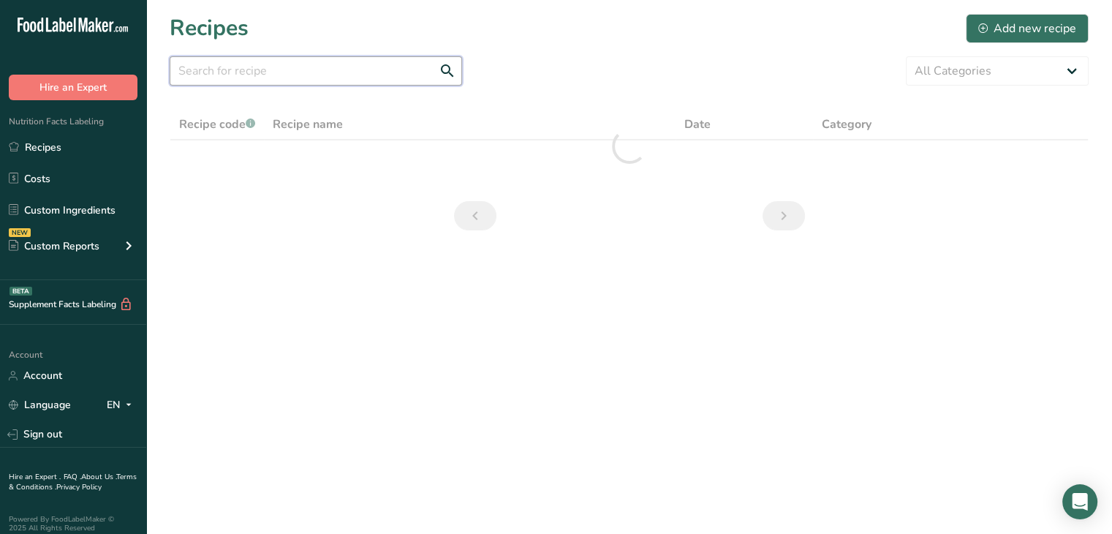
click at [291, 80] on input "text" at bounding box center [316, 70] width 292 height 29
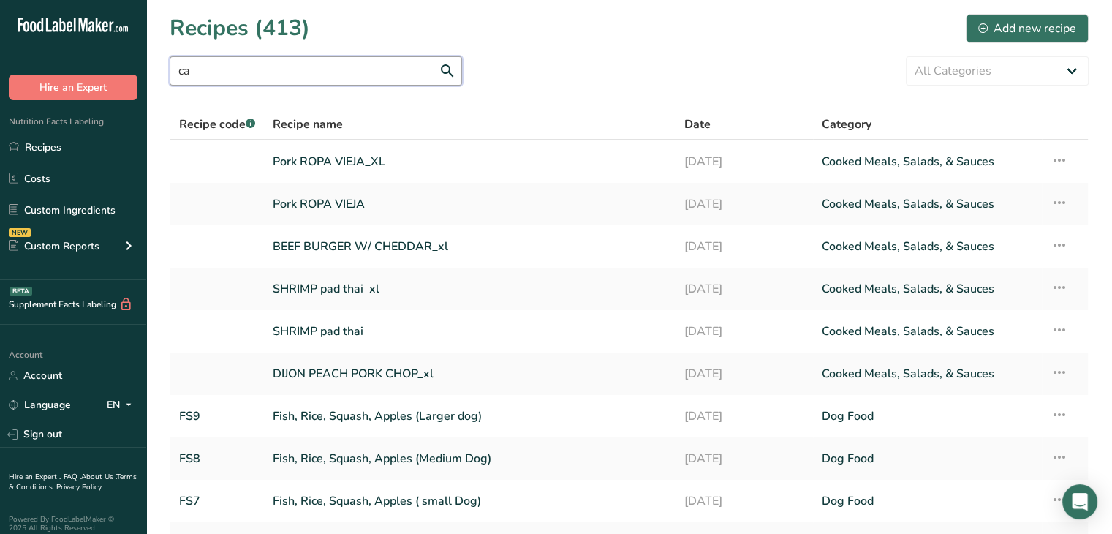
type input "cac"
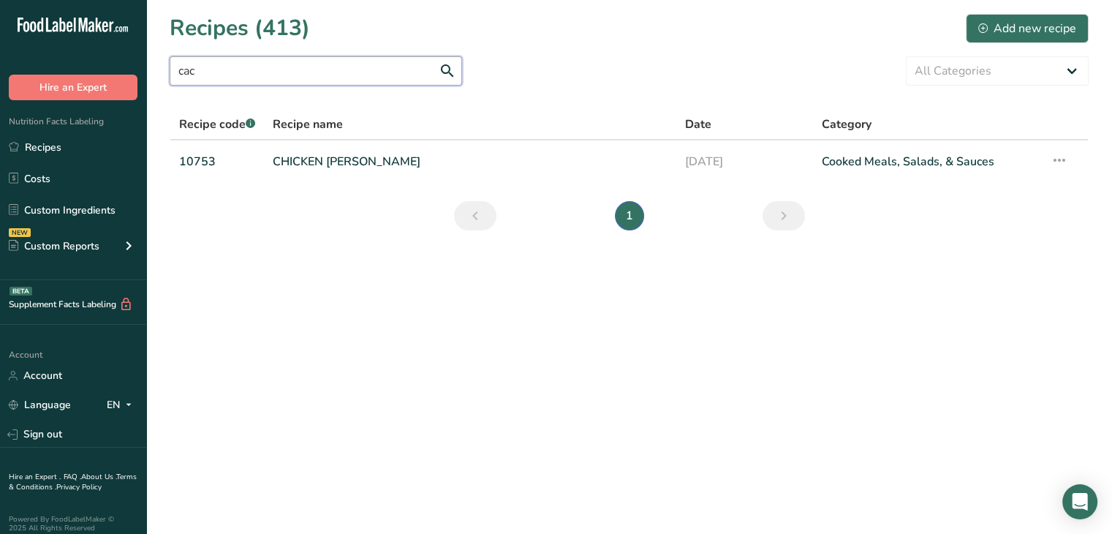
drag, startPoint x: 219, startPoint y: 73, endPoint x: 0, endPoint y: 73, distance: 218.6
click at [0, 73] on div ".a-20{fill:#fff;} Hire an Expert Nutrition Facts Labeling Recipes Costs Custom …" at bounding box center [556, 267] width 1112 height 534
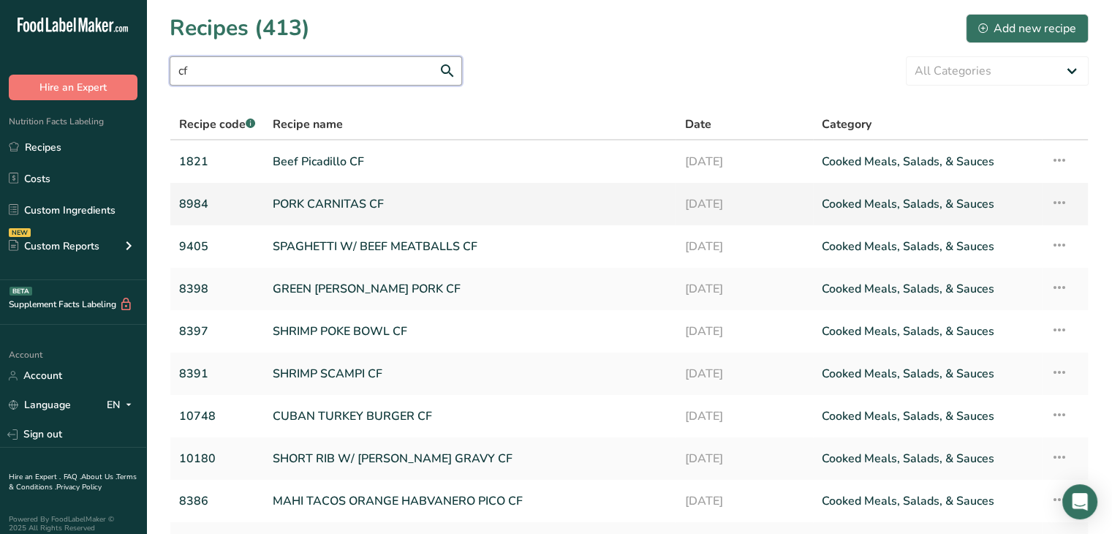
type input "cf"
click at [308, 201] on link "PORK CARNITAS CF" at bounding box center [470, 204] width 394 height 31
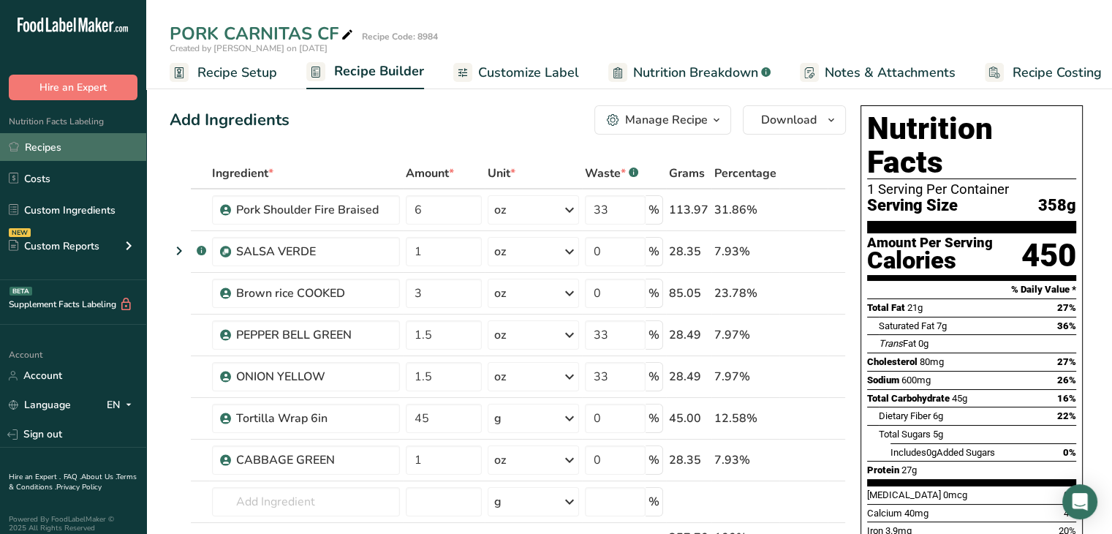
click at [57, 144] on link "Recipes" at bounding box center [73, 147] width 146 height 28
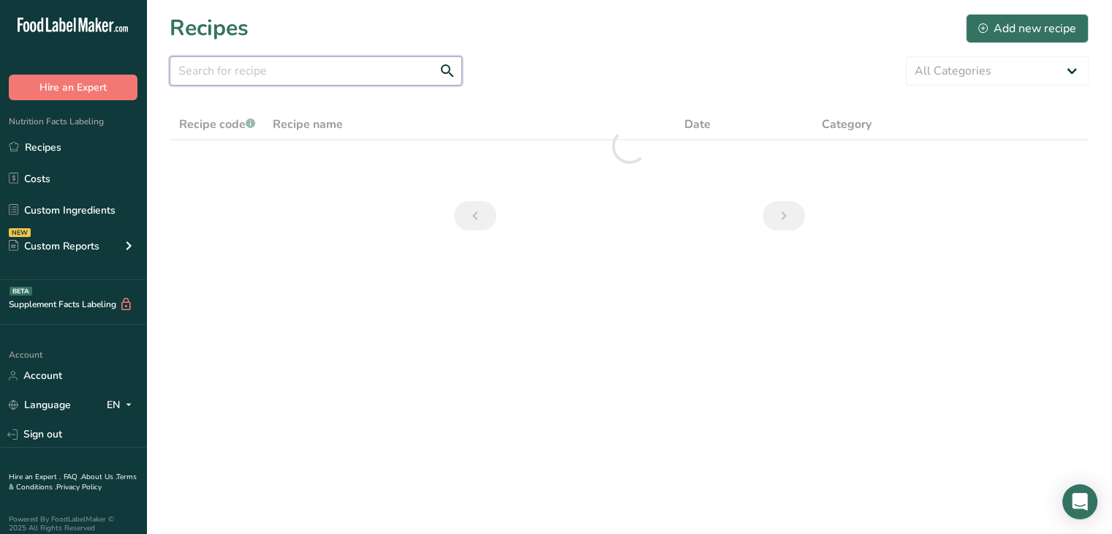
click at [312, 80] on input "text" at bounding box center [316, 70] width 292 height 29
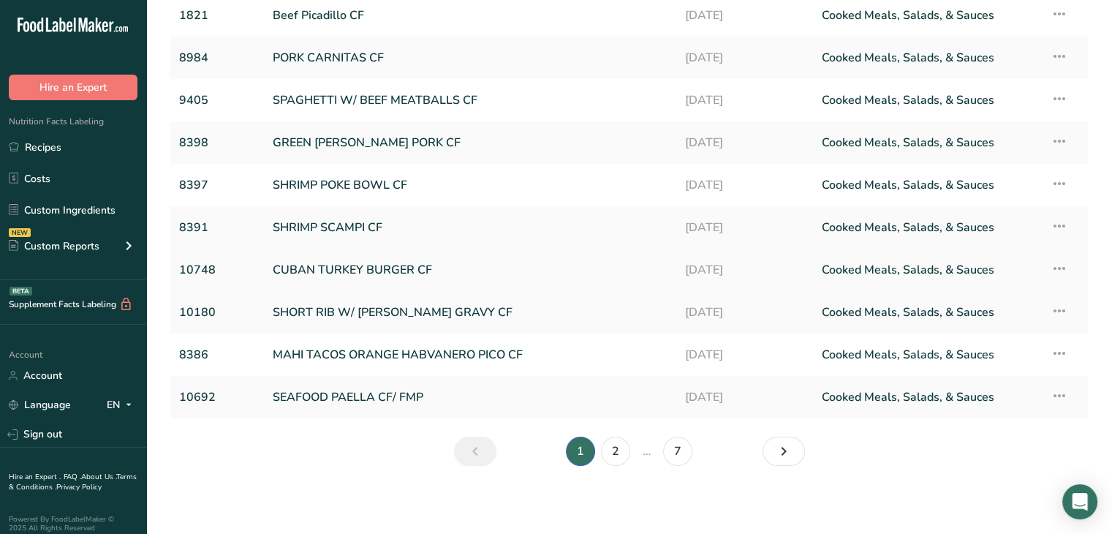
scroll to position [148, 0]
type input "cf"
click at [623, 458] on link "2" at bounding box center [615, 449] width 29 height 29
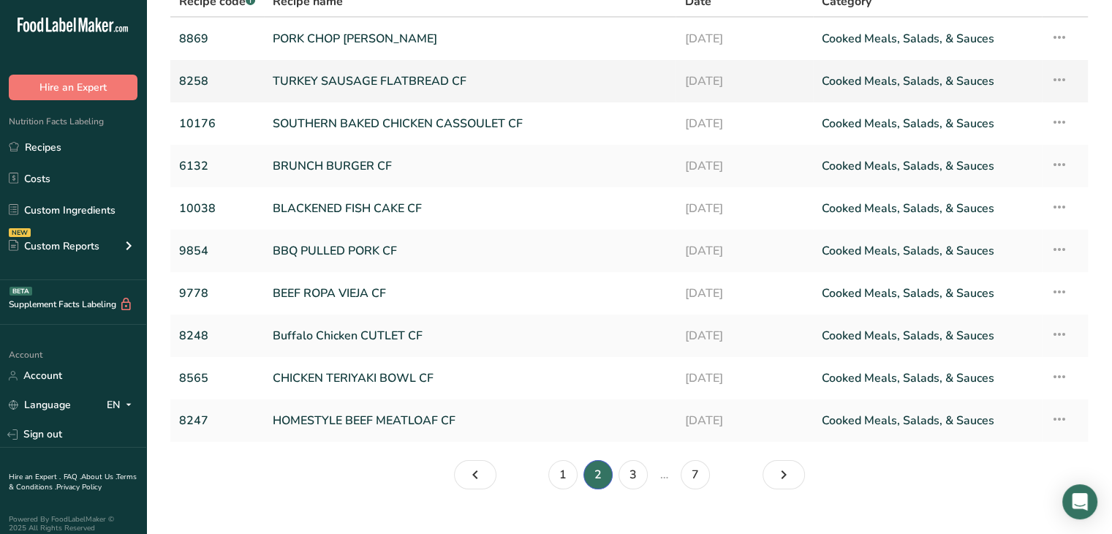
scroll to position [148, 0]
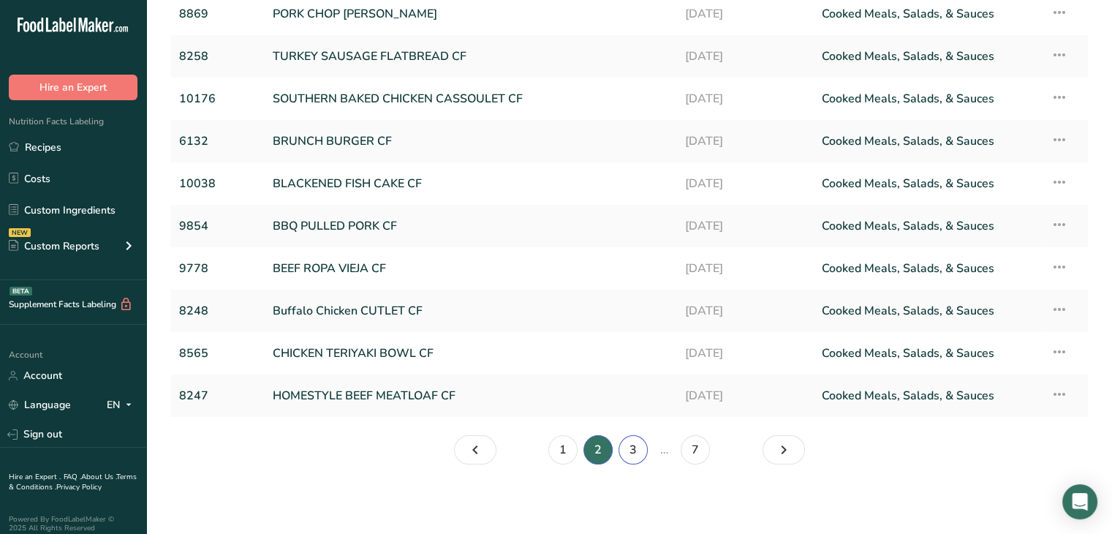
click at [635, 442] on link "3" at bounding box center [633, 449] width 29 height 29
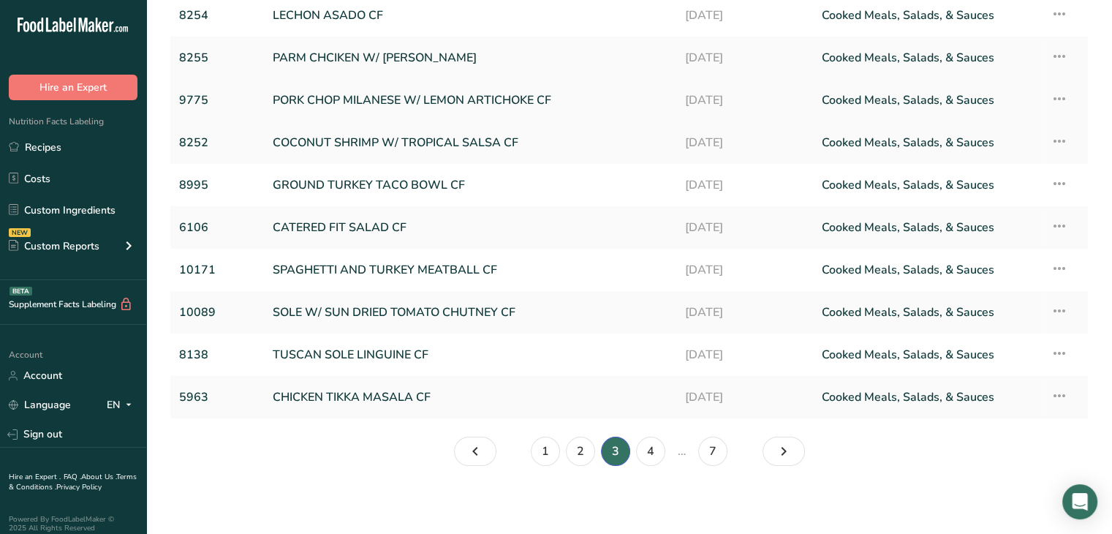
scroll to position [148, 0]
click at [651, 454] on link "4" at bounding box center [650, 449] width 29 height 29
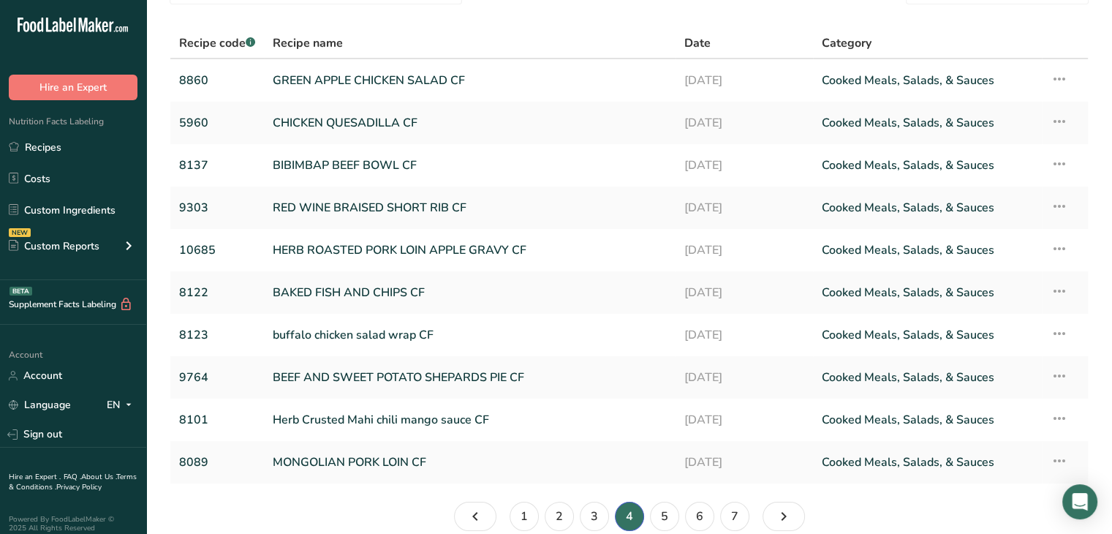
scroll to position [148, 0]
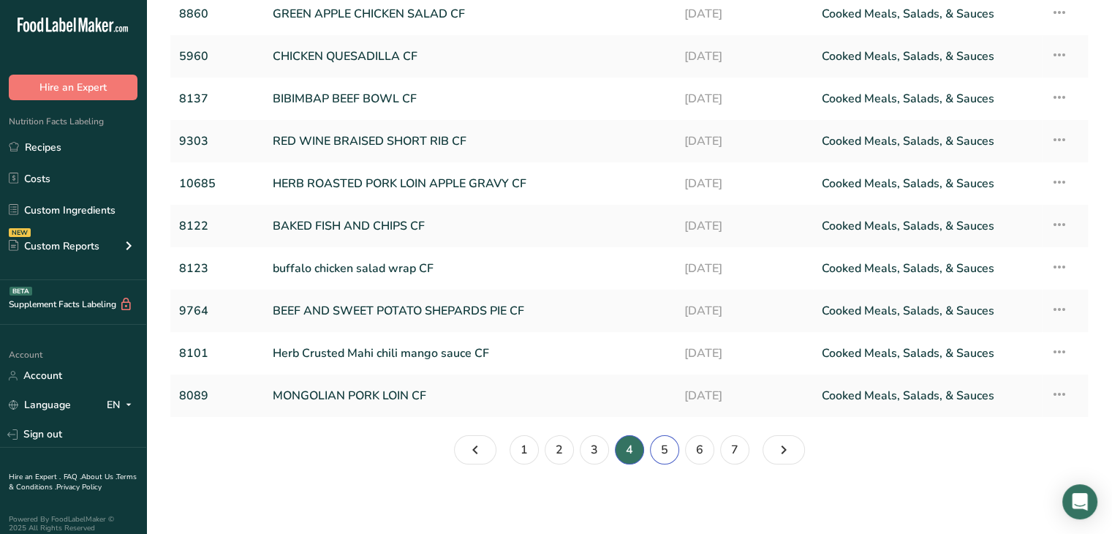
click at [662, 447] on link "5" at bounding box center [664, 449] width 29 height 29
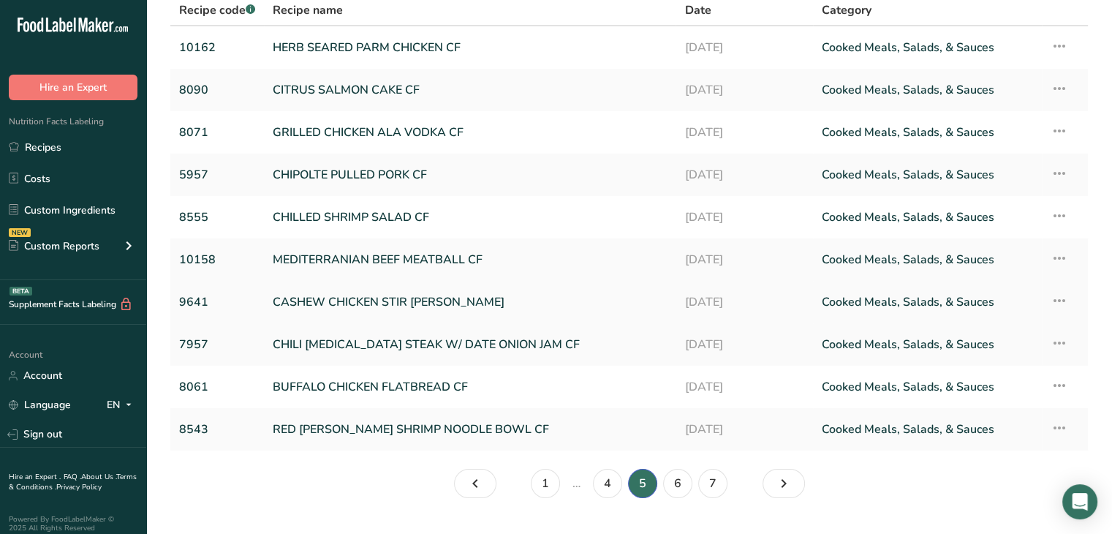
scroll to position [148, 0]
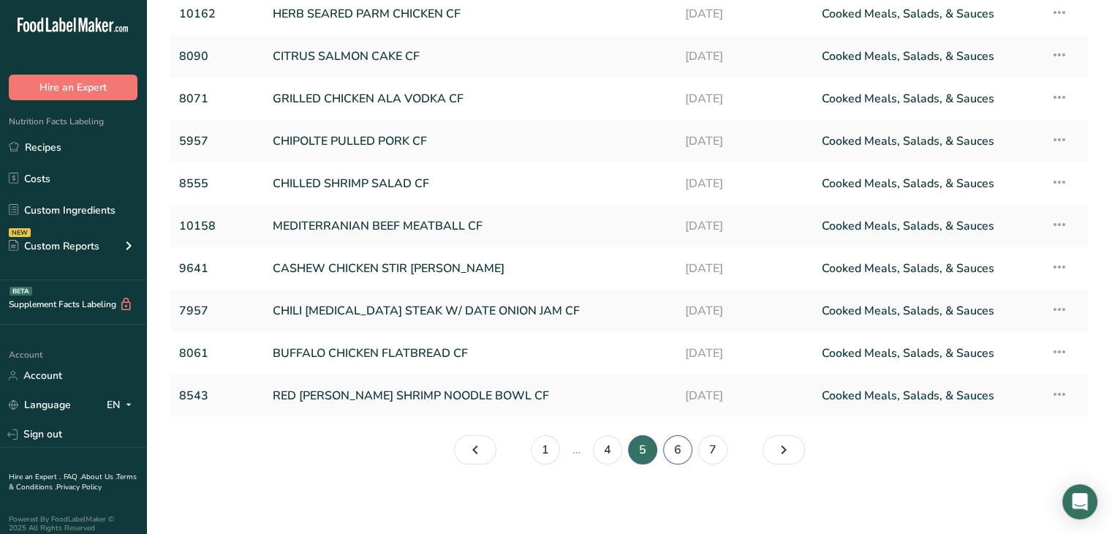
click at [674, 450] on link "6" at bounding box center [677, 449] width 29 height 29
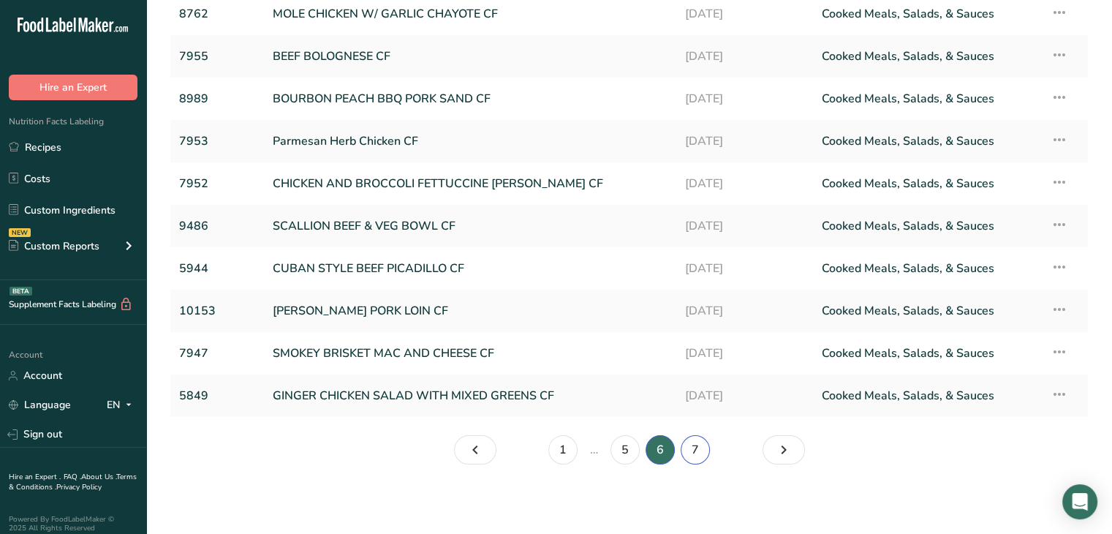
click at [702, 460] on link "7" at bounding box center [695, 449] width 29 height 29
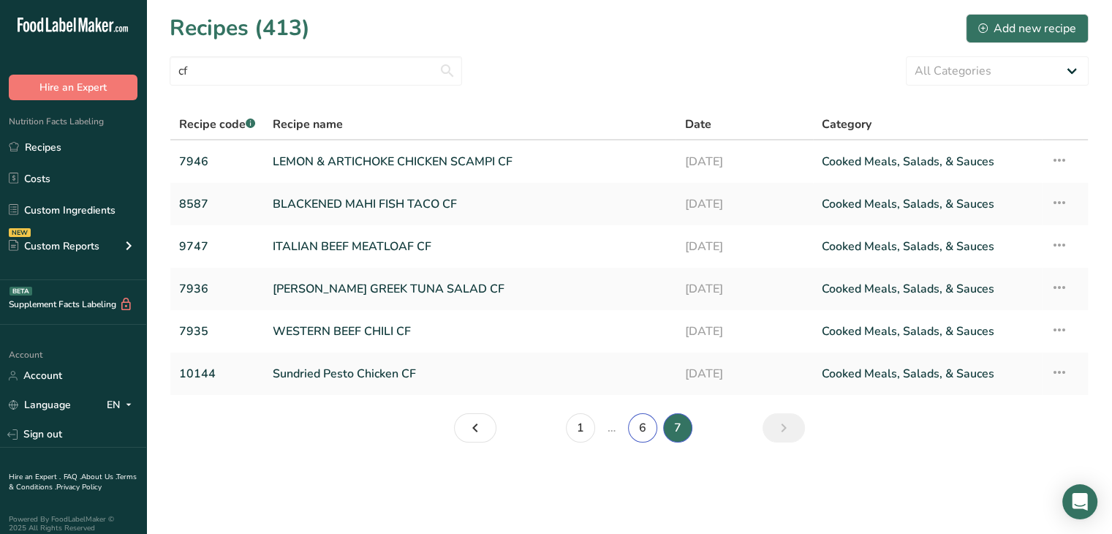
click at [649, 428] on link "6" at bounding box center [642, 427] width 29 height 29
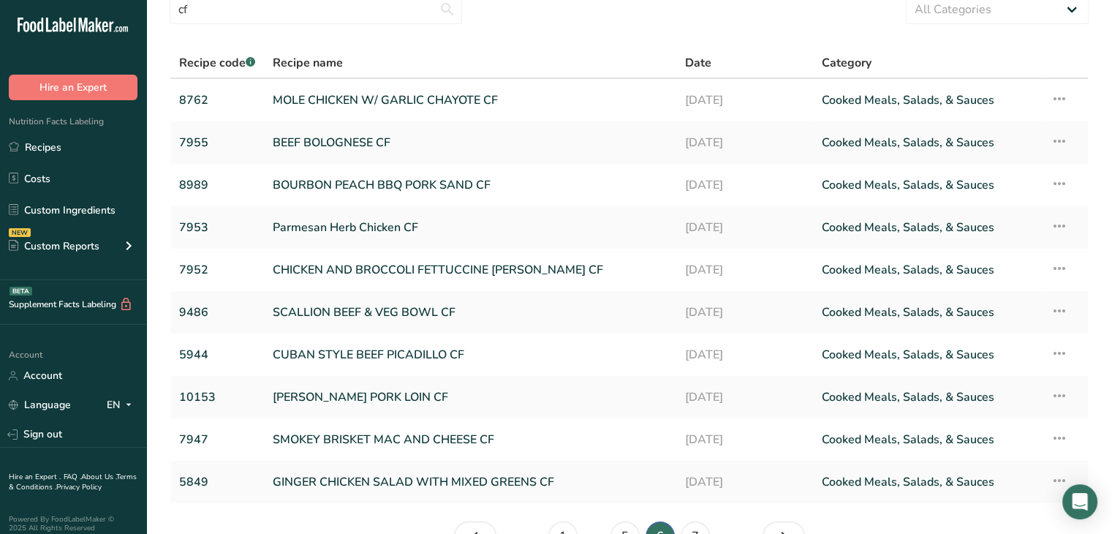
scroll to position [148, 0]
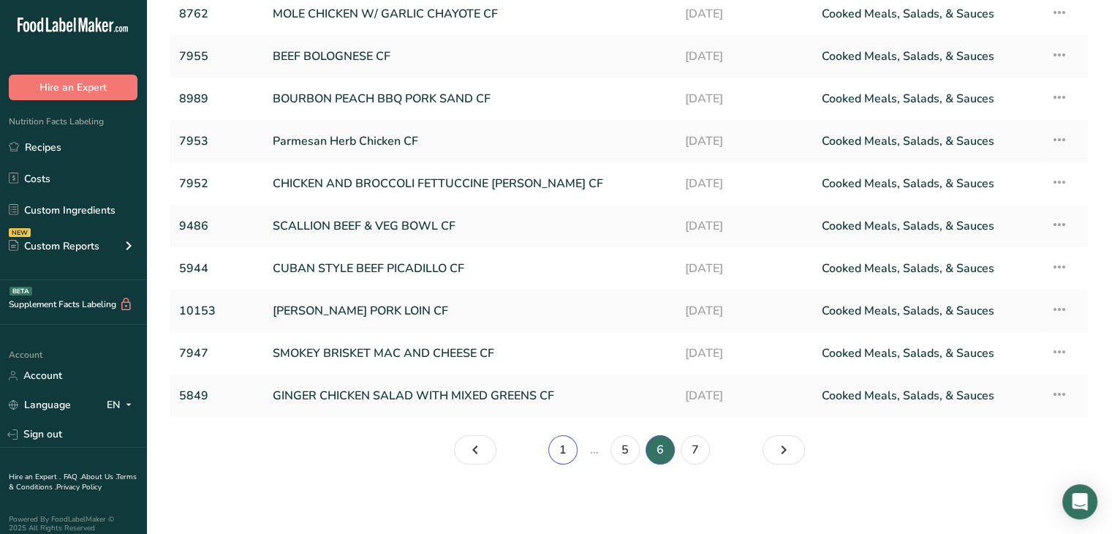
click at [559, 451] on link "1" at bounding box center [562, 449] width 29 height 29
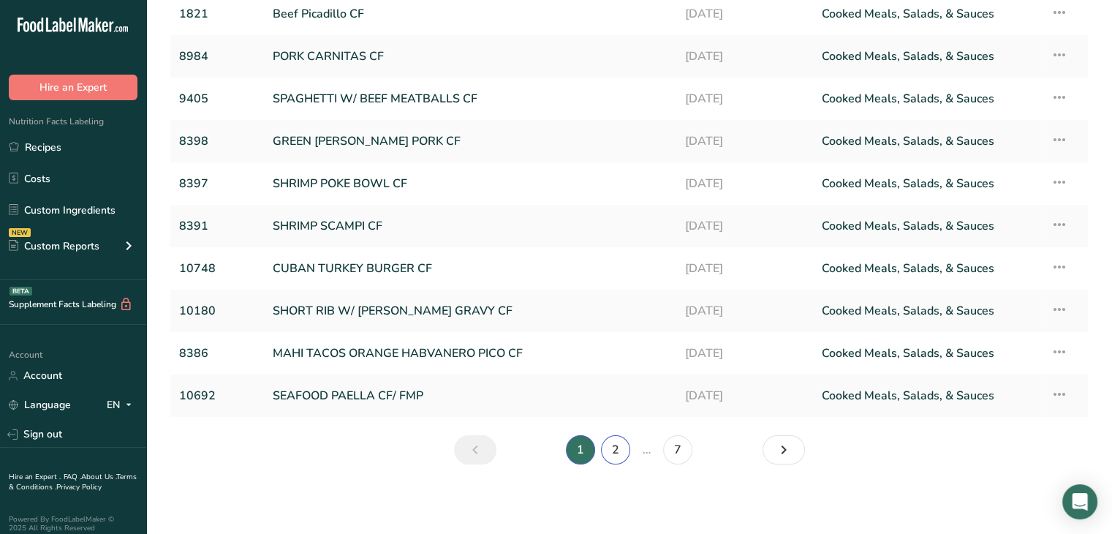
click at [618, 453] on link "2" at bounding box center [615, 449] width 29 height 29
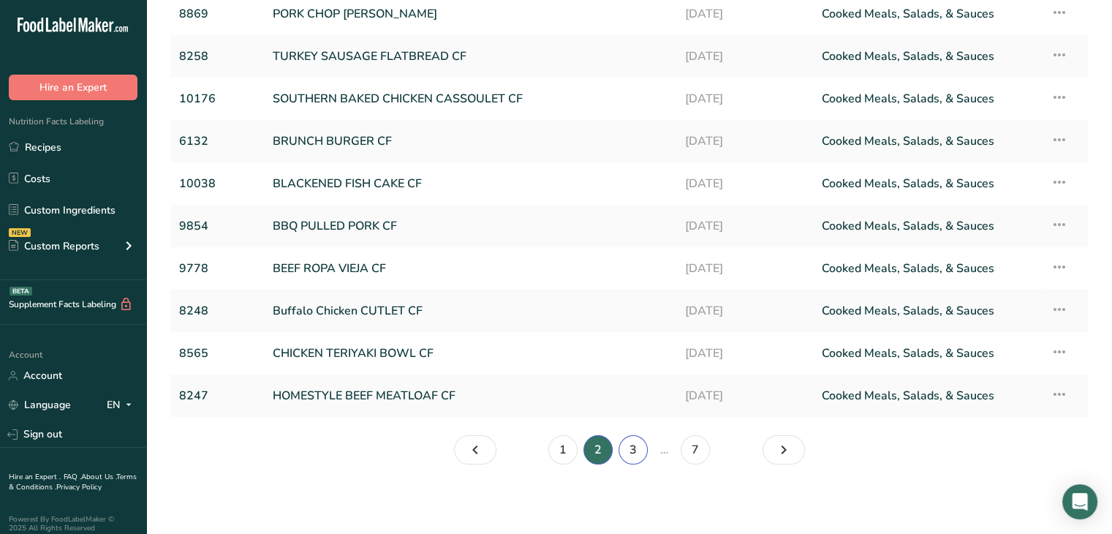
click at [632, 452] on link "3" at bounding box center [633, 449] width 29 height 29
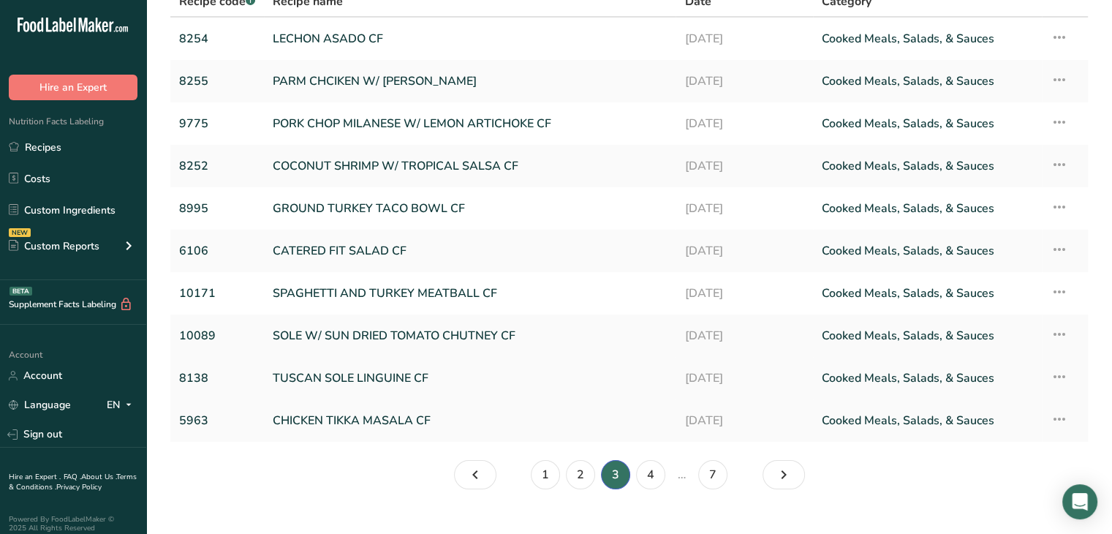
scroll to position [148, 0]
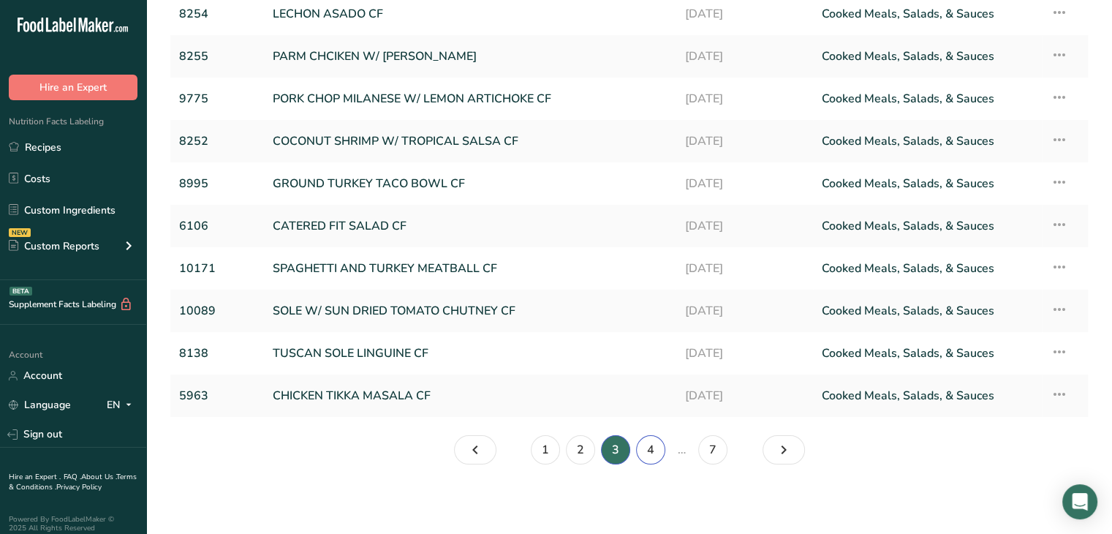
click at [658, 448] on link "4" at bounding box center [650, 449] width 29 height 29
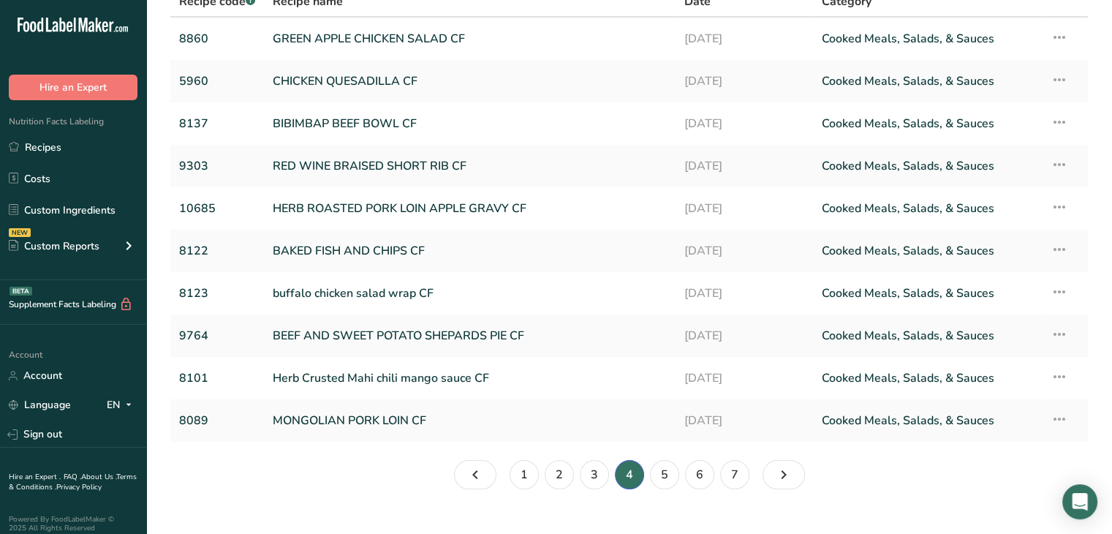
scroll to position [148, 0]
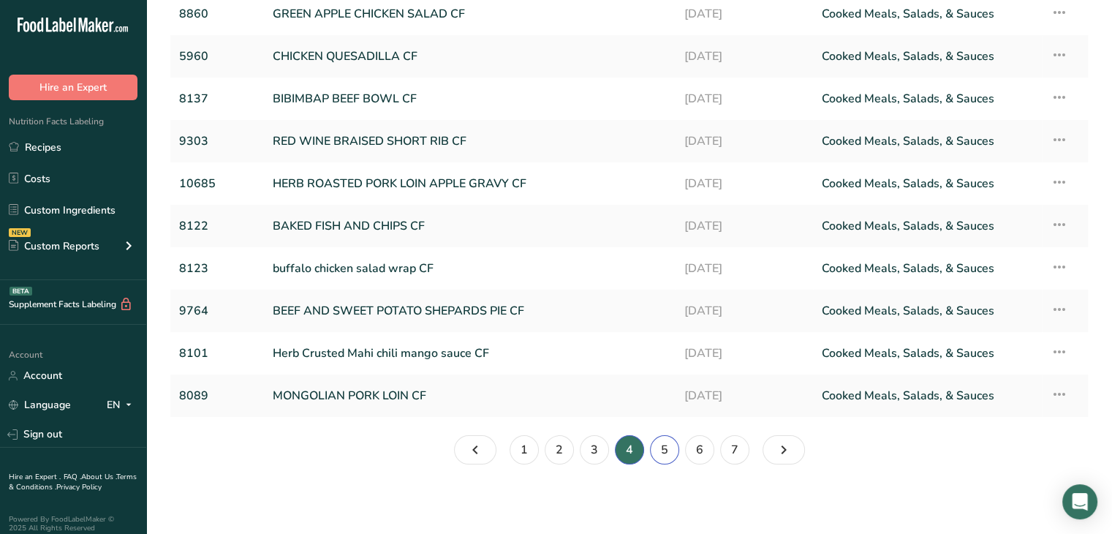
click at [661, 448] on link "5" at bounding box center [664, 449] width 29 height 29
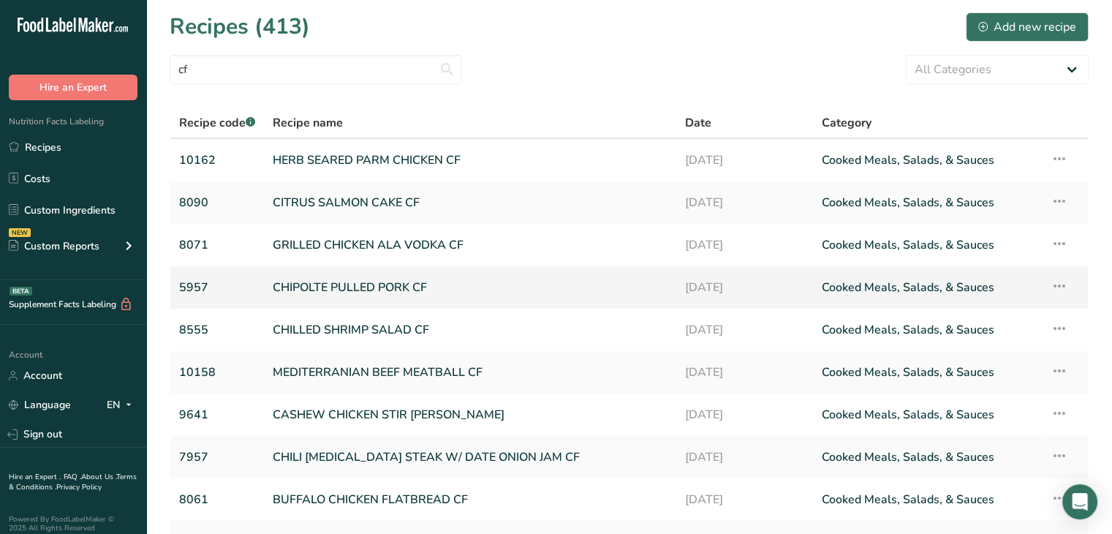
scroll to position [148, 0]
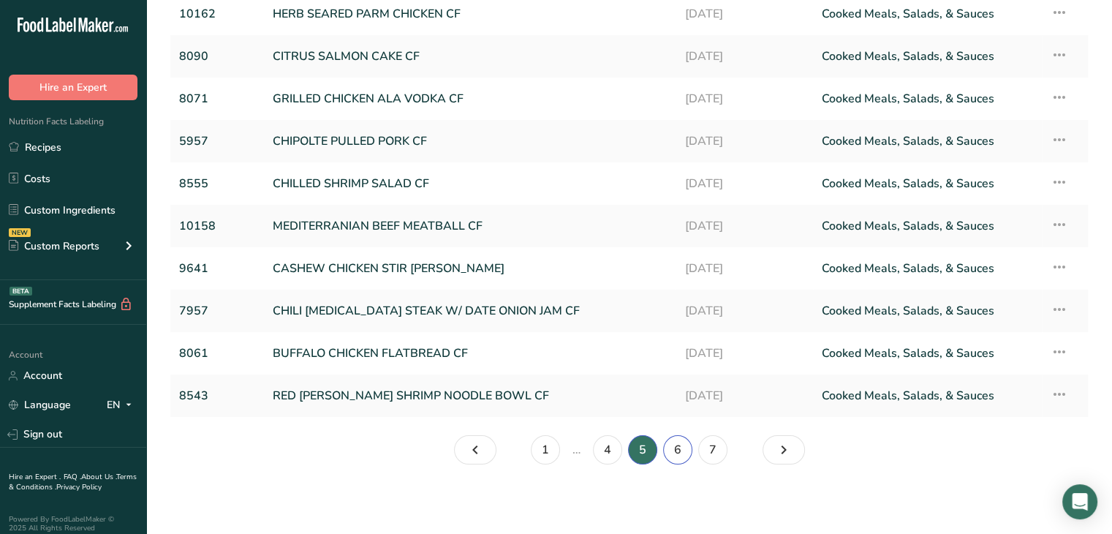
click at [681, 452] on link "6" at bounding box center [677, 449] width 29 height 29
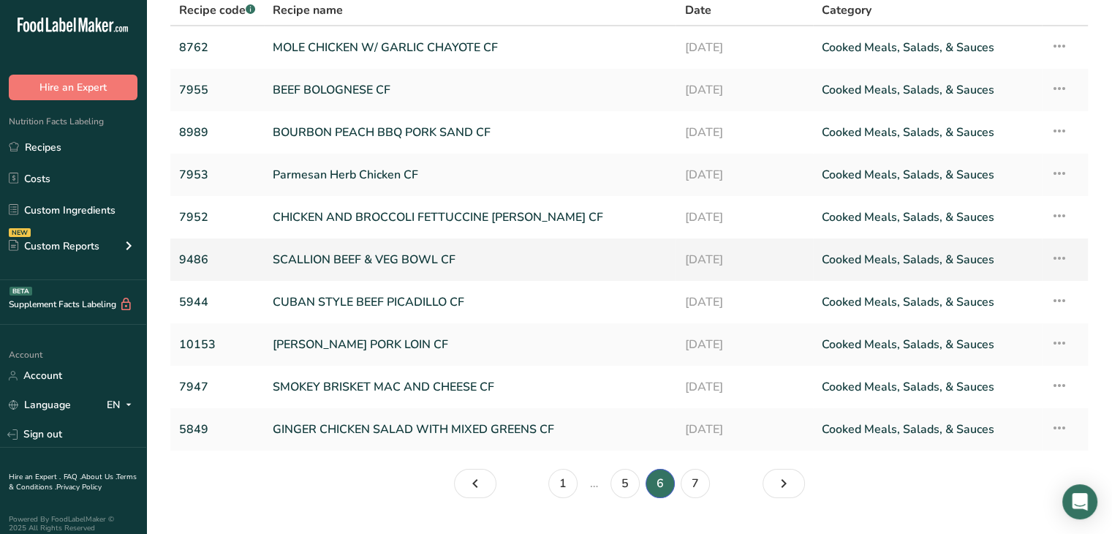
scroll to position [148, 0]
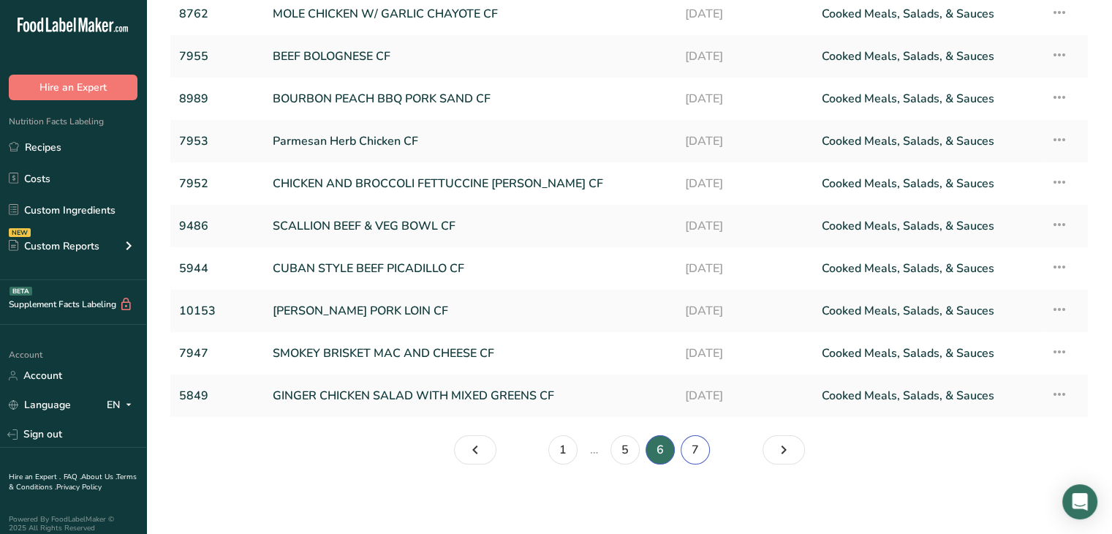
click at [687, 453] on link "7" at bounding box center [695, 449] width 29 height 29
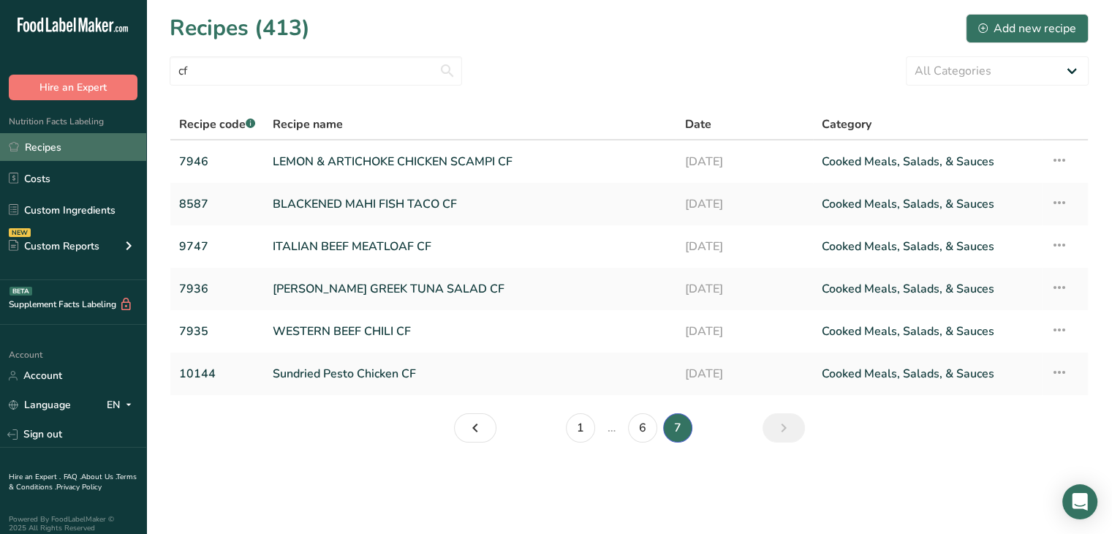
click at [54, 144] on link "Recipes" at bounding box center [73, 147] width 146 height 28
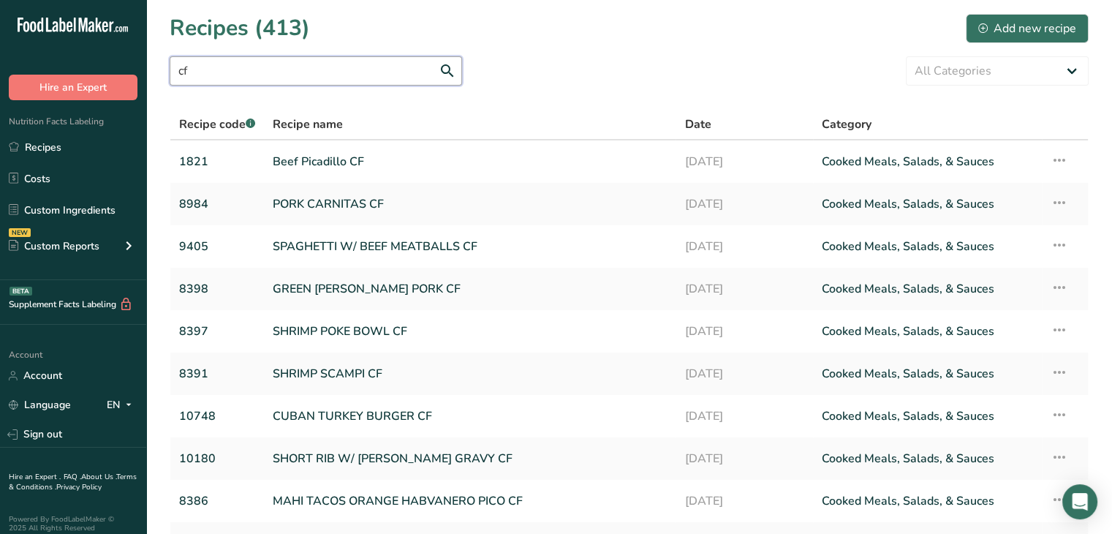
click at [218, 70] on input "cf" at bounding box center [316, 70] width 292 height 29
drag, startPoint x: 154, startPoint y: 67, endPoint x: 72, endPoint y: 67, distance: 81.9
click at [70, 67] on div ".a-20{fill:#fff;} Hire an Expert Nutrition Facts Labeling Recipes Costs Custom …" at bounding box center [556, 341] width 1112 height 682
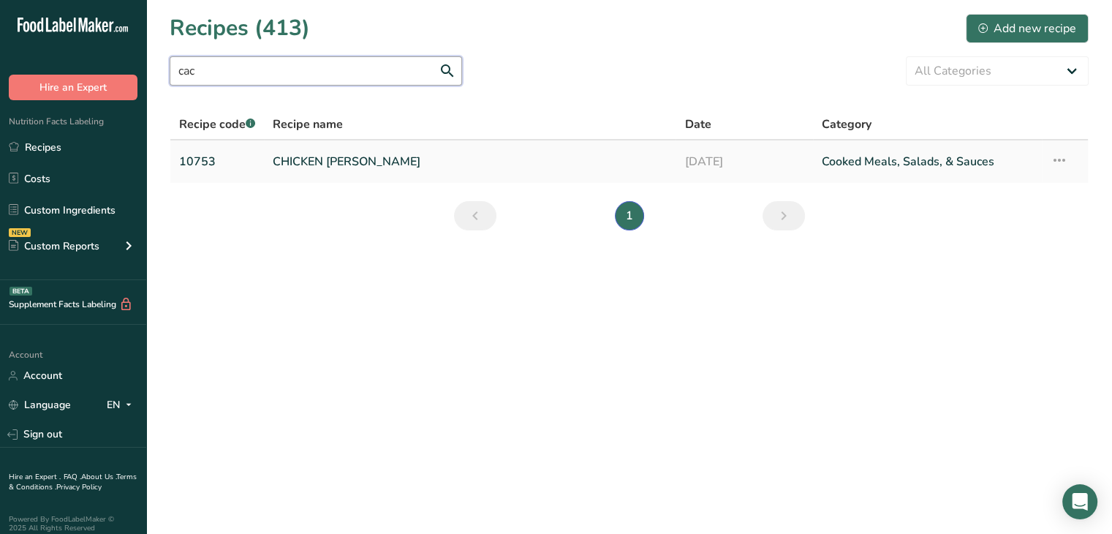
type input "cac"
click at [383, 158] on link "CHICKEN CACCIATORE" at bounding box center [470, 161] width 394 height 31
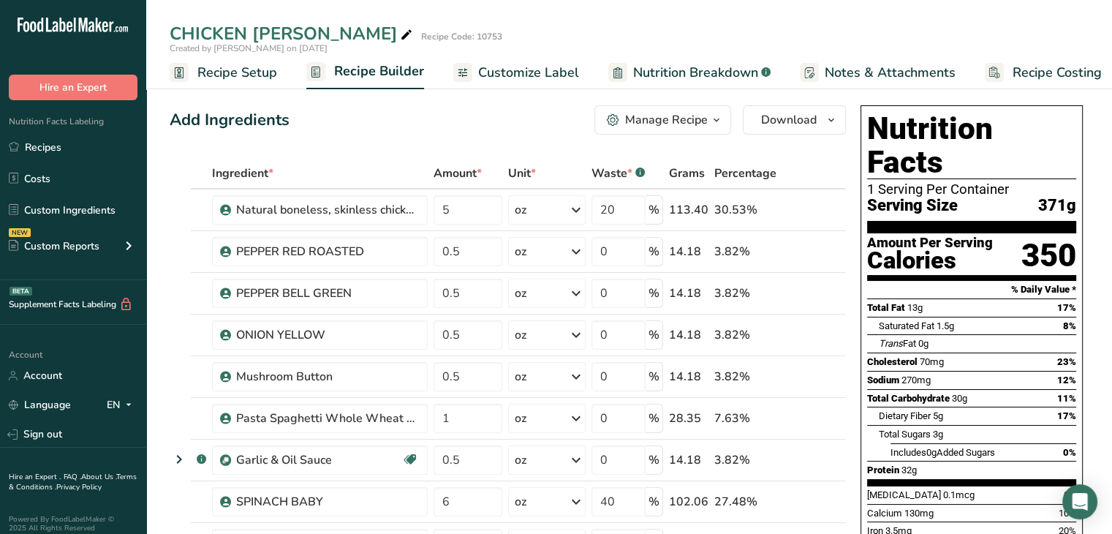
click at [710, 123] on span "button" at bounding box center [717, 120] width 18 height 18
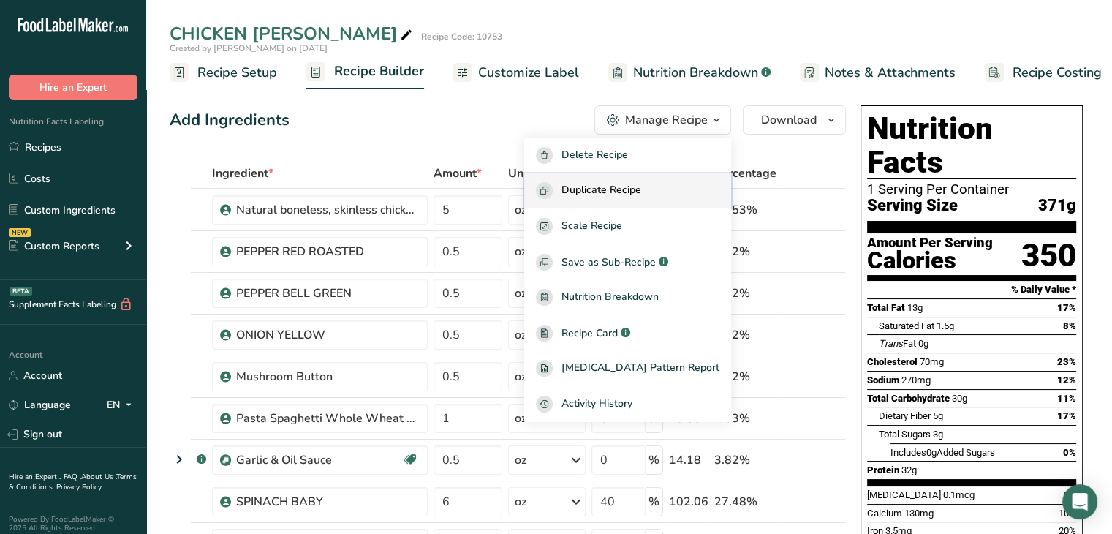
click at [641, 184] on span "Duplicate Recipe" at bounding box center [602, 190] width 80 height 17
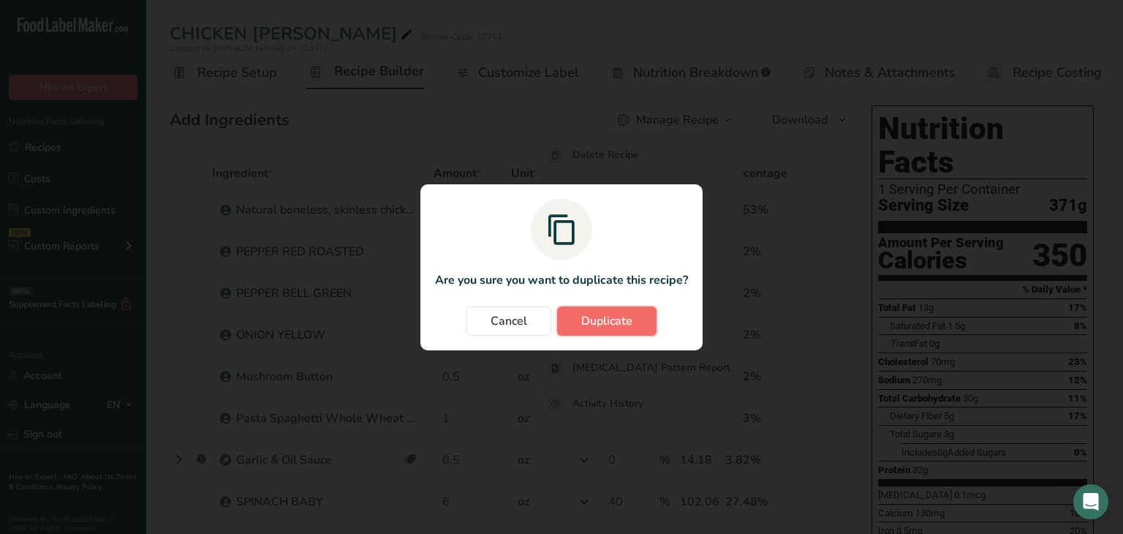
click at [597, 318] on span "Duplicate" at bounding box center [606, 321] width 51 height 18
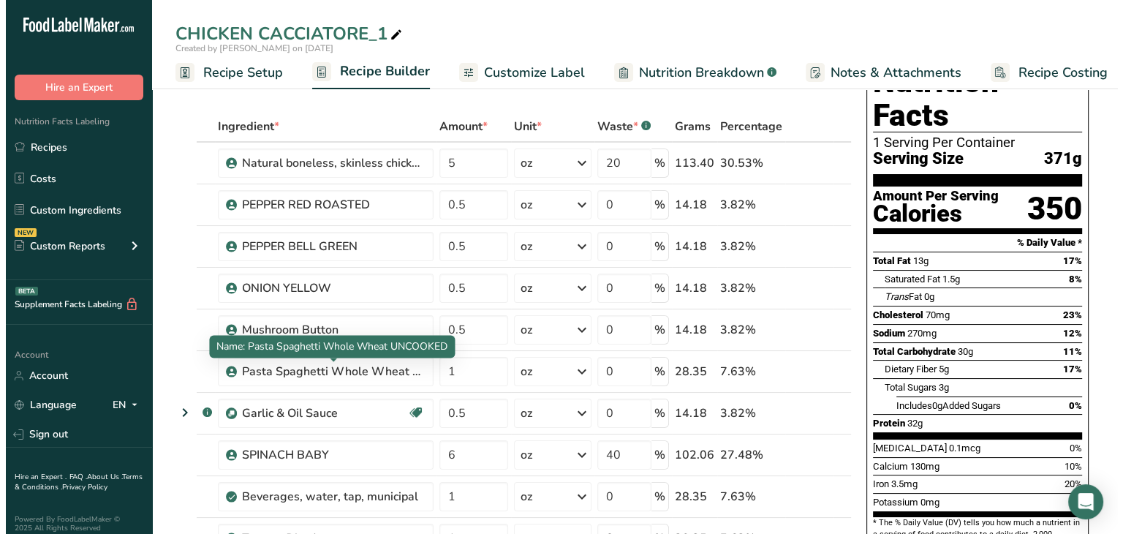
scroll to position [73, 0]
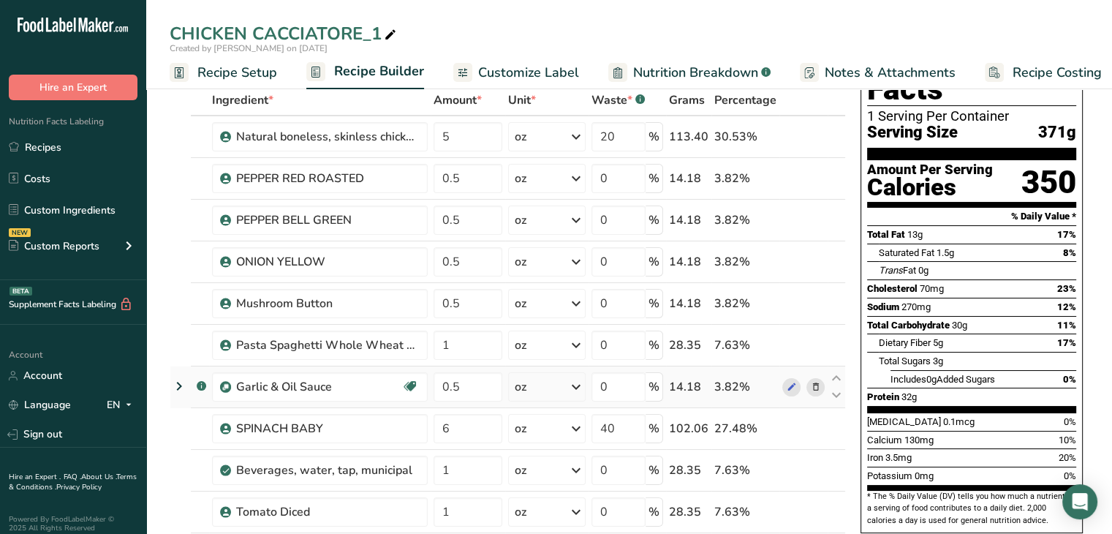
click at [819, 382] on icon at bounding box center [815, 386] width 10 height 15
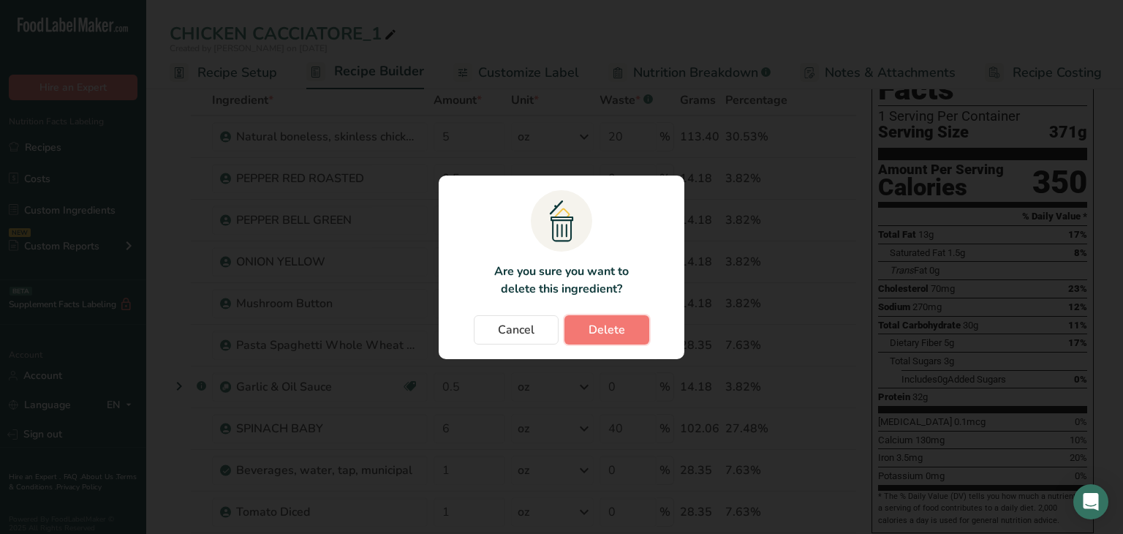
click at [605, 339] on button "Delete" at bounding box center [606, 329] width 85 height 29
type input "6"
type input "40"
type input "1"
type input "0"
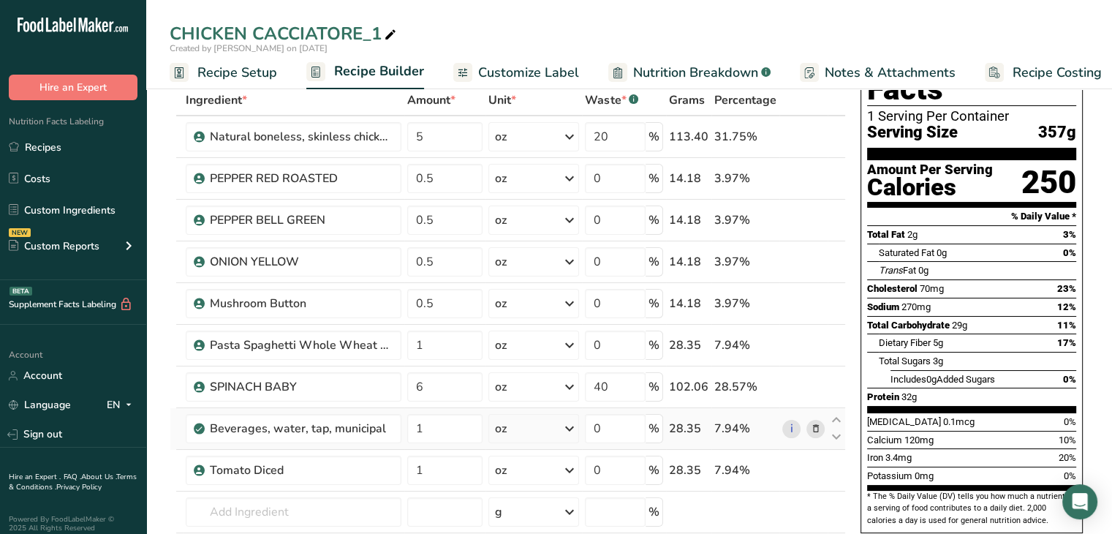
click at [818, 427] on icon at bounding box center [815, 428] width 10 height 15
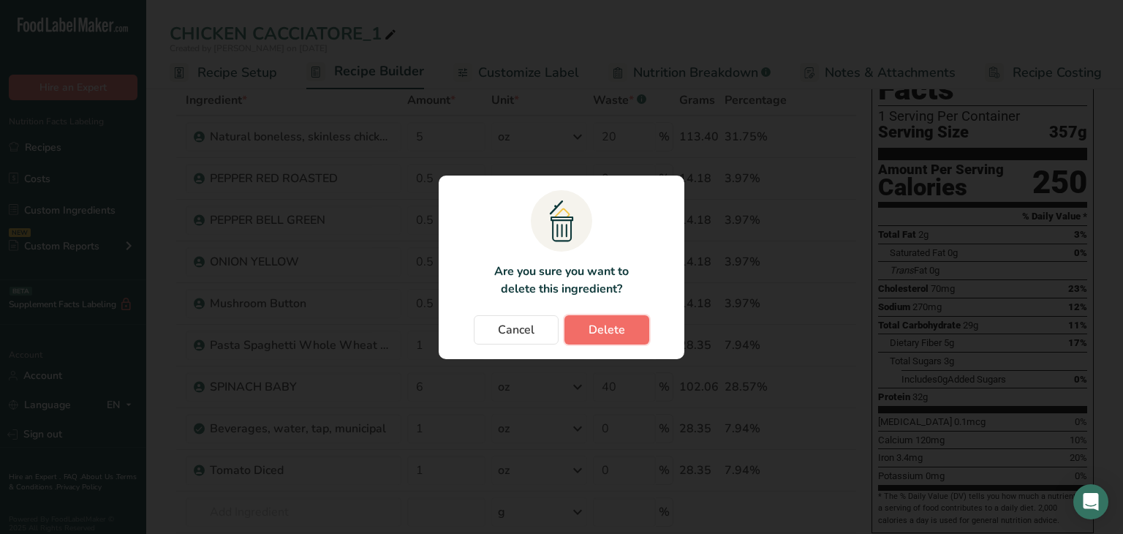
click at [621, 337] on span "Delete" at bounding box center [607, 330] width 37 height 18
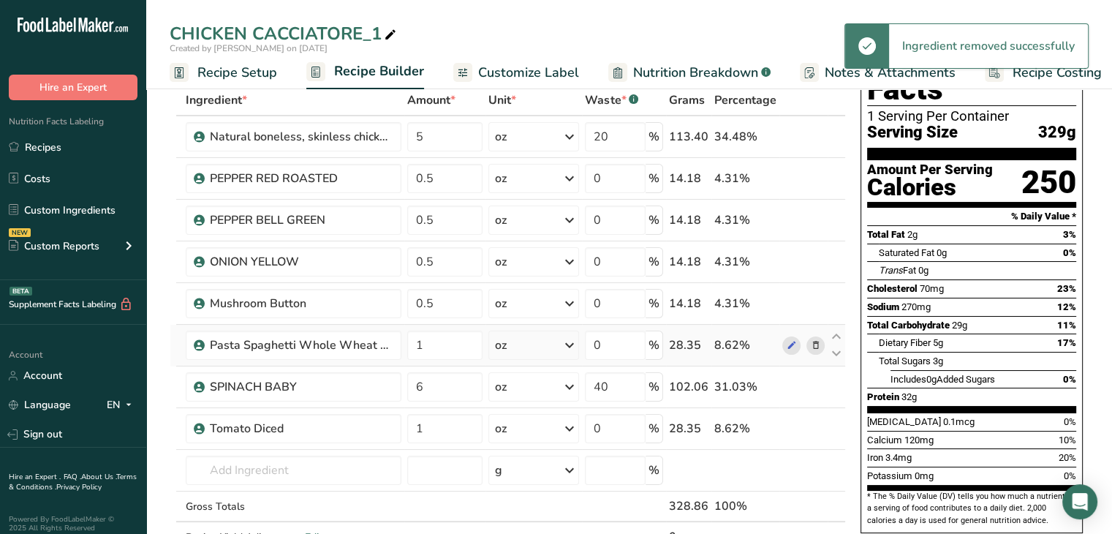
click at [820, 338] on icon at bounding box center [815, 345] width 10 height 15
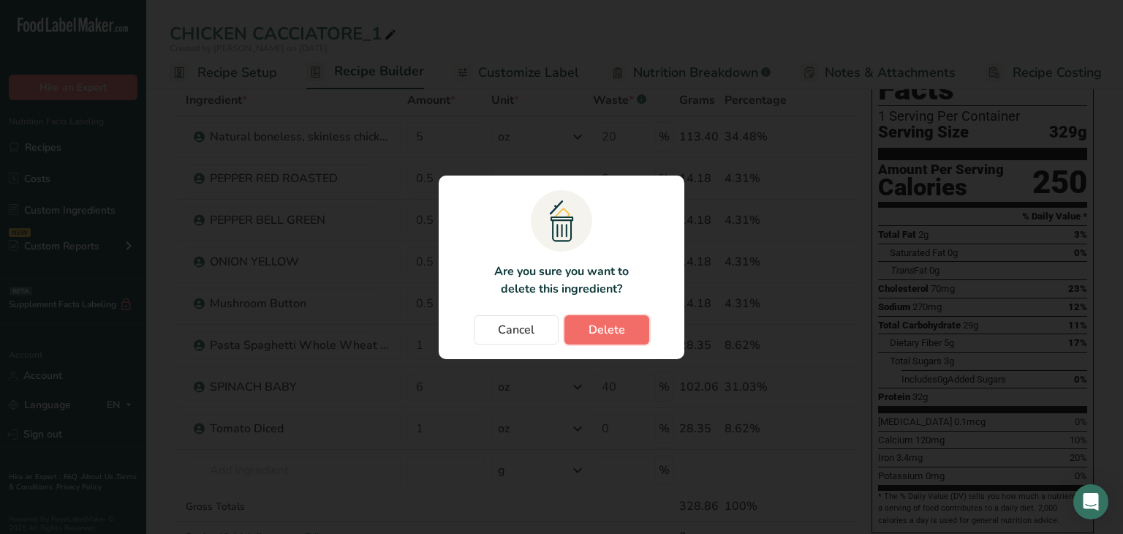
click at [621, 333] on span "Delete" at bounding box center [607, 330] width 37 height 18
type input "6"
type input "40"
type input "1"
type input "0"
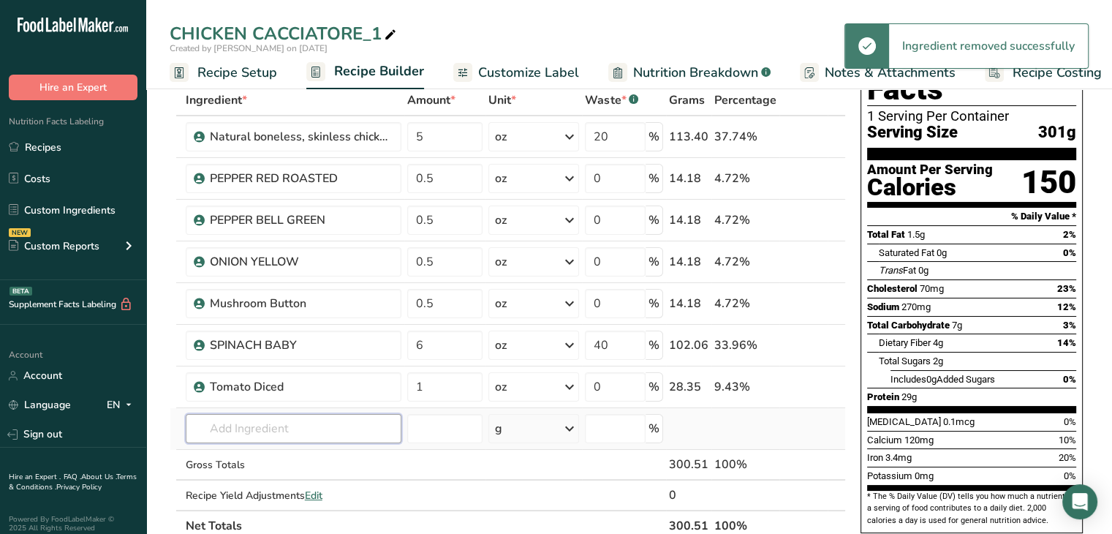
click at [235, 426] on input "text" at bounding box center [294, 428] width 216 height 29
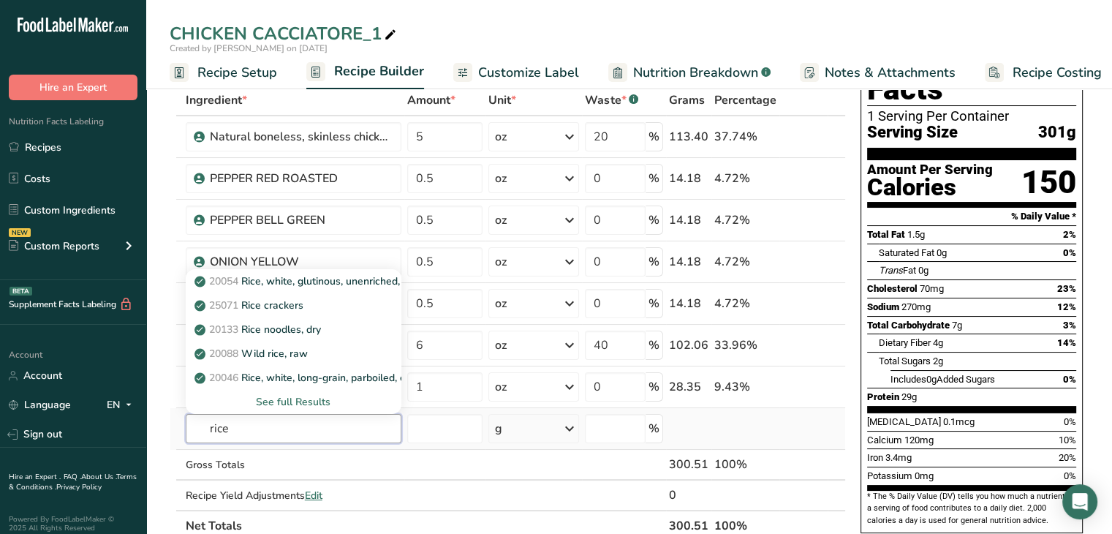
type input "rice"
click at [310, 398] on div "See full Results" at bounding box center [293, 401] width 192 height 15
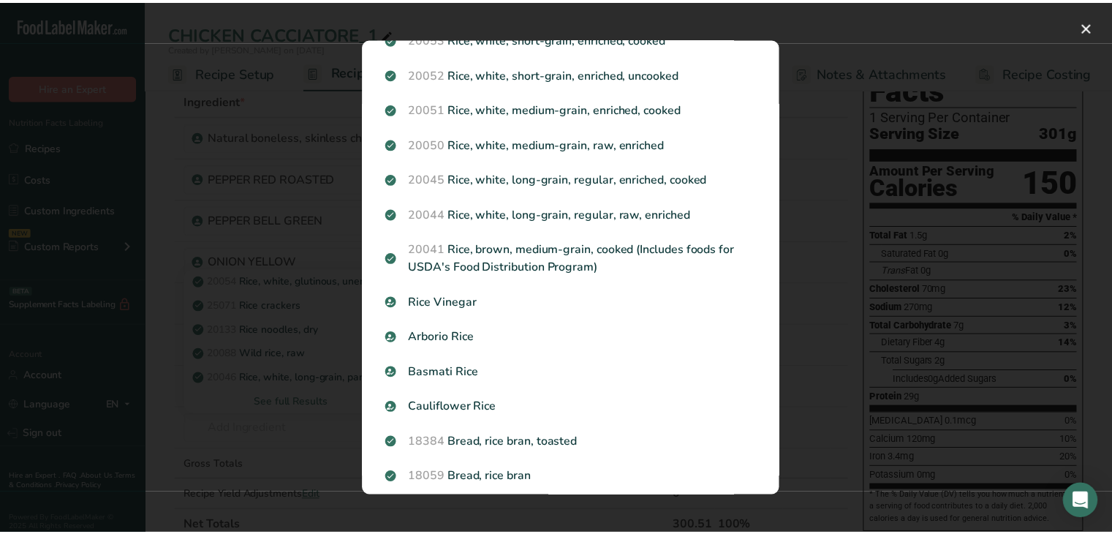
scroll to position [512, 0]
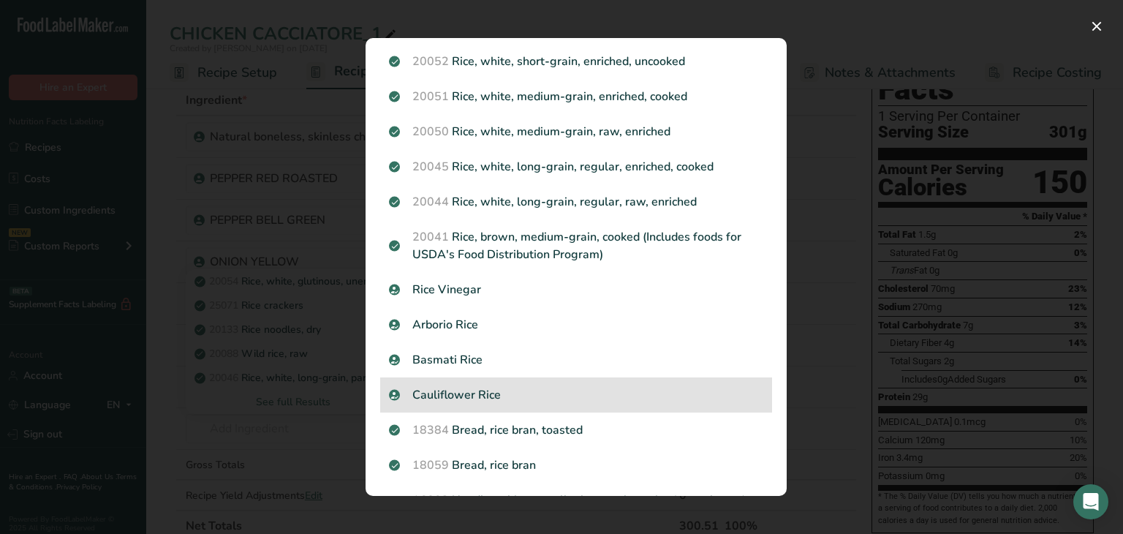
click at [460, 398] on p "Cauliflower Rice" at bounding box center [576, 395] width 374 height 18
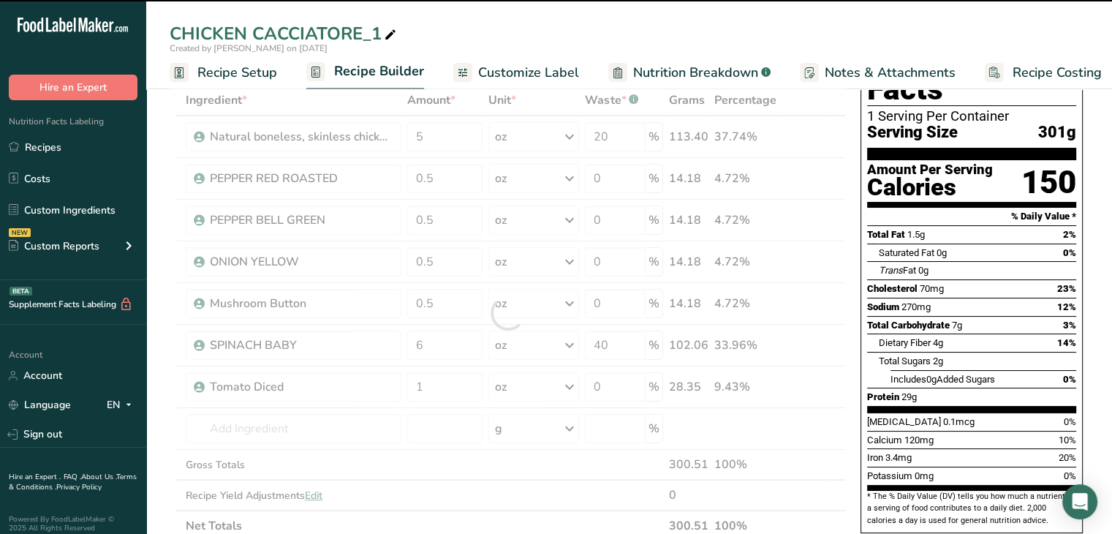
type input "0"
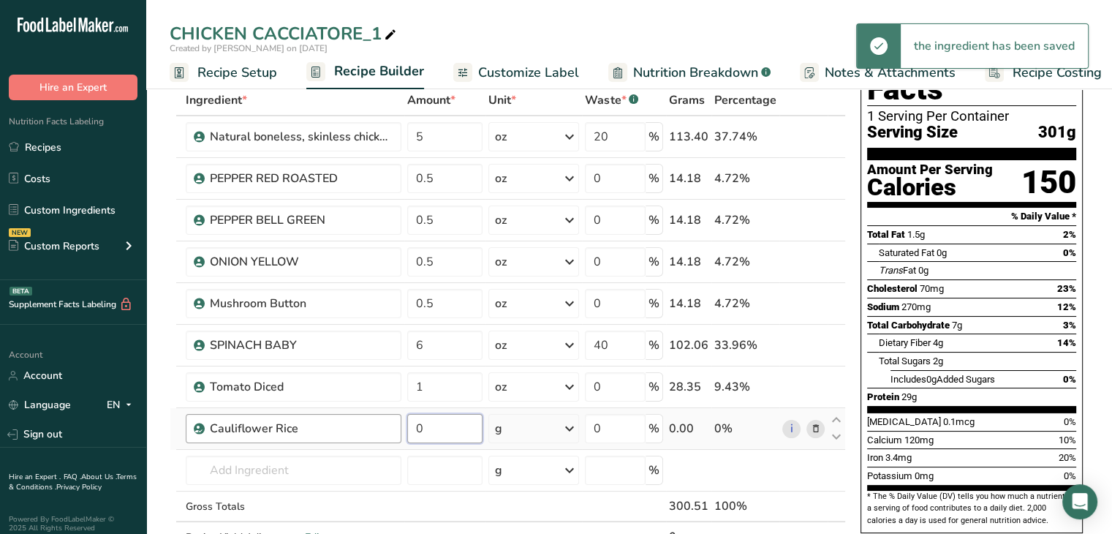
drag, startPoint x: 446, startPoint y: 431, endPoint x: 338, endPoint y: 431, distance: 108.2
click at [338, 431] on tr "Cauliflower Rice 0 g Weight Units g kg mg See more Volume Units l Volume units …" at bounding box center [507, 429] width 675 height 42
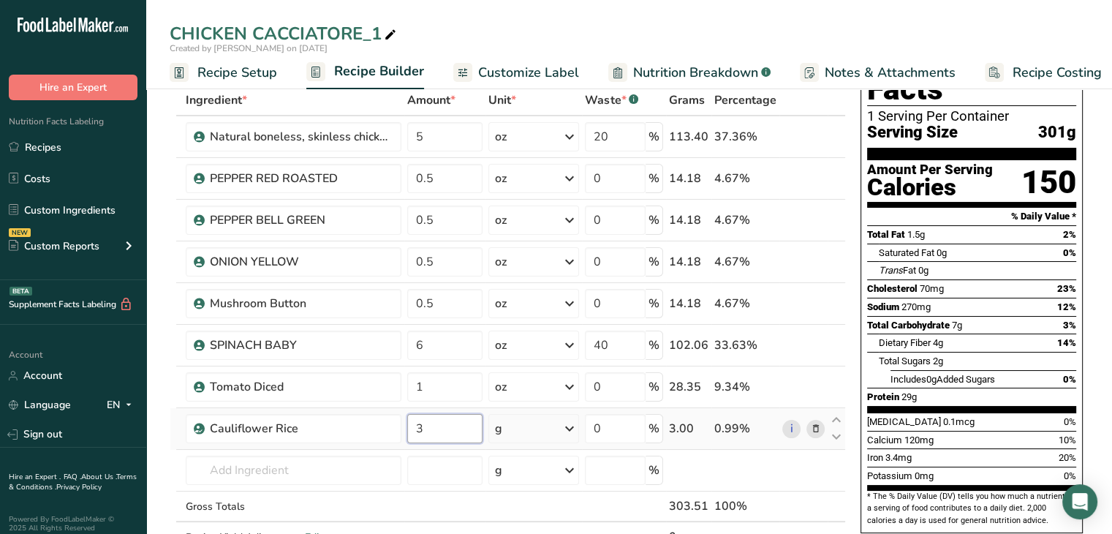
type input "3"
click at [567, 430] on div "Ingredient * Amount * Unit * Waste * .a-a{fill:#347362;}.b-a{fill:#fff;} Grams …" at bounding box center [508, 334] width 676 height 498
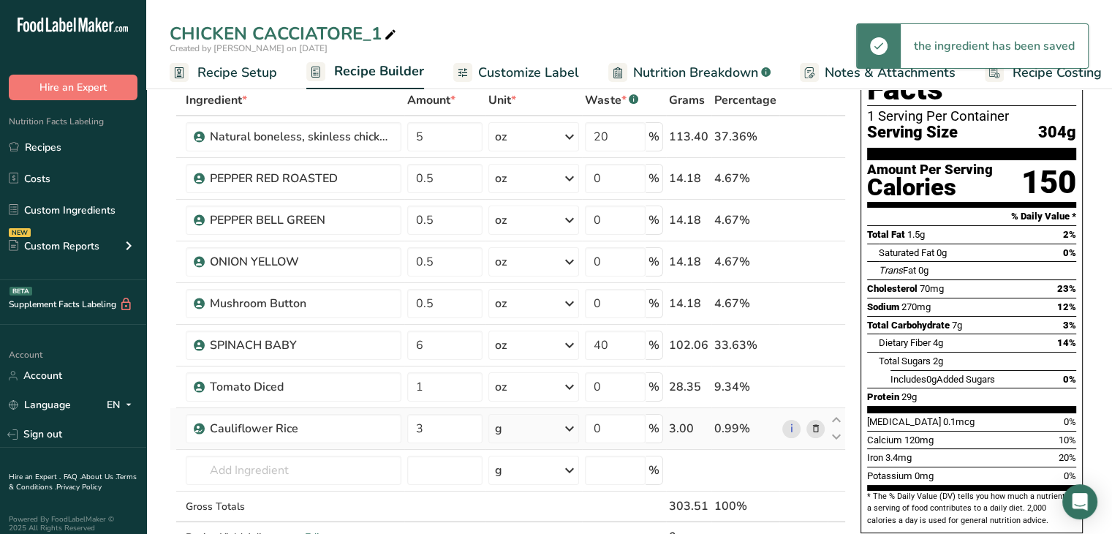
click at [573, 425] on icon at bounding box center [570, 428] width 18 height 26
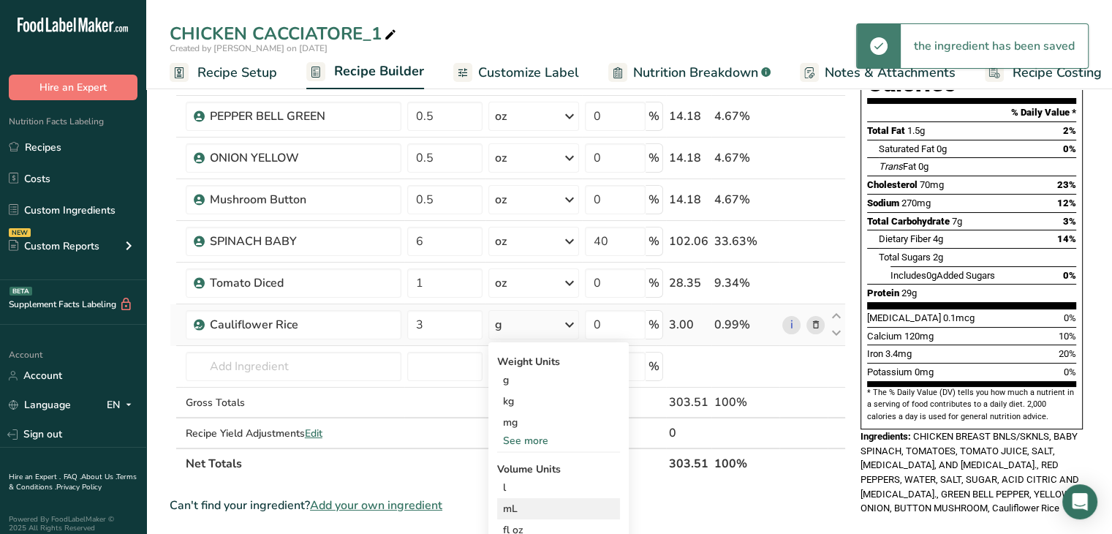
scroll to position [219, 0]
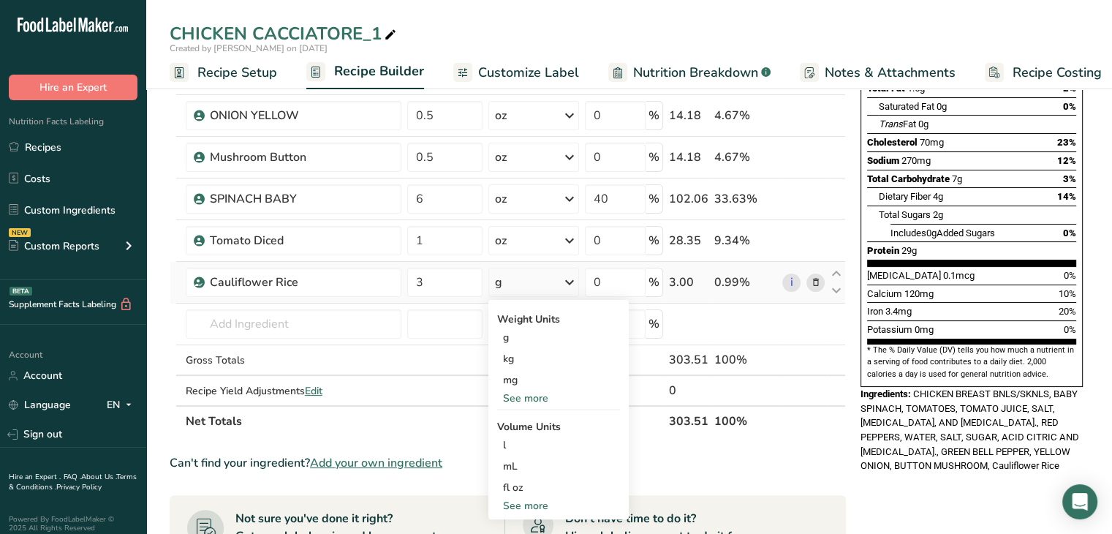
click at [531, 396] on div "See more" at bounding box center [558, 397] width 123 height 15
click at [526, 439] on div "oz" at bounding box center [558, 443] width 123 height 21
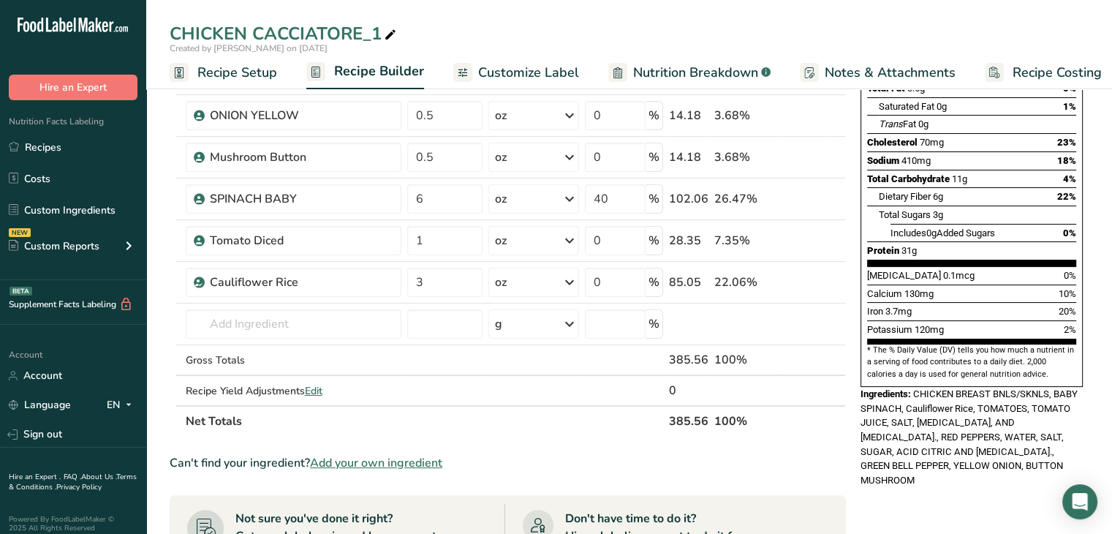
click at [391, 31] on icon at bounding box center [390, 35] width 13 height 20
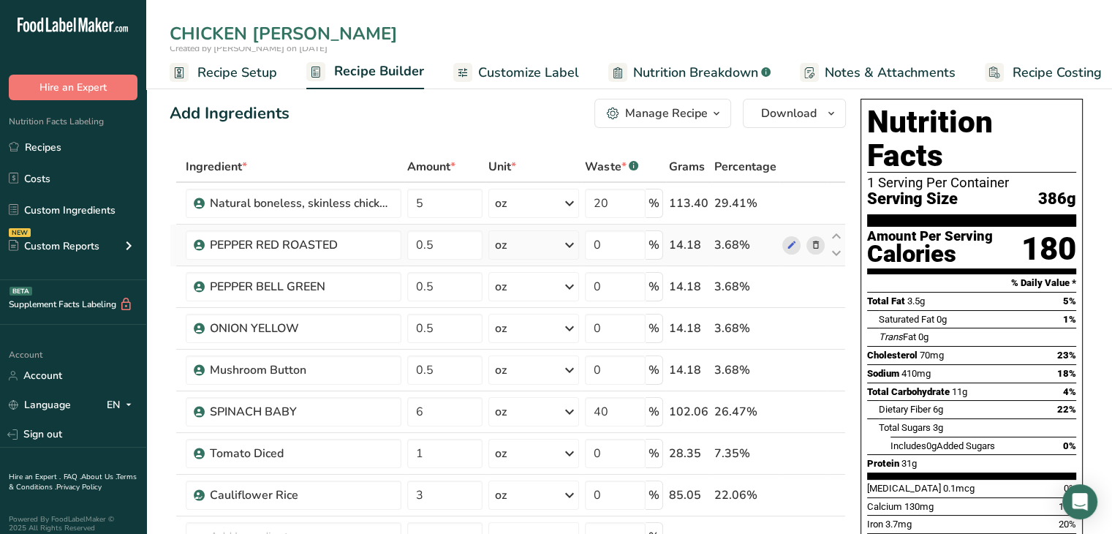
scroll to position [0, 0]
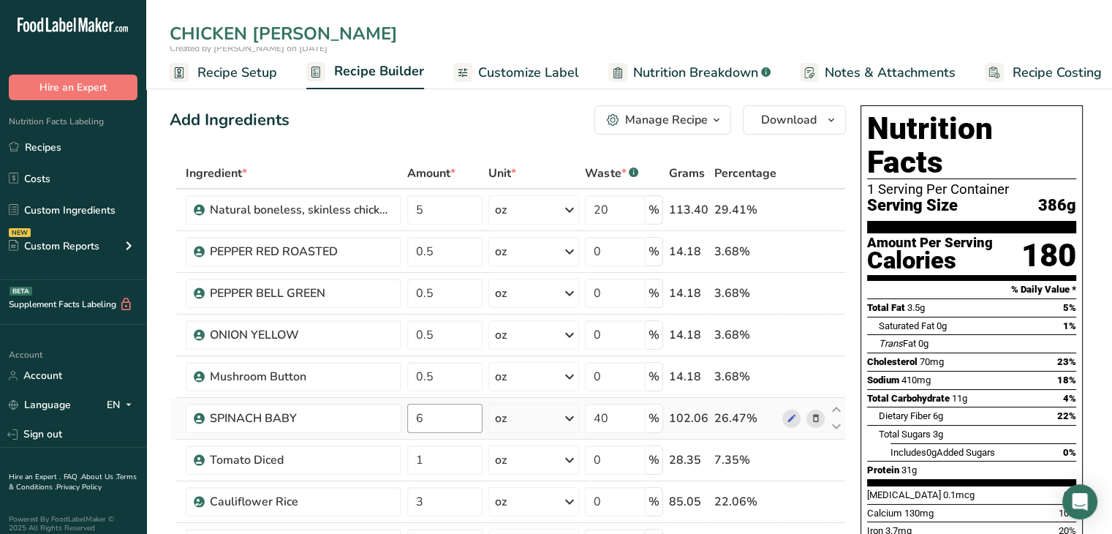
type input "CHICKEN CACCIATORE"
drag, startPoint x: 436, startPoint y: 416, endPoint x: 390, endPoint y: 416, distance: 46.8
click at [390, 416] on tr "SPINACH BABY 6 oz Weight Units g kg mg See more Volume Units l Volume units req…" at bounding box center [507, 419] width 675 height 42
type input "4"
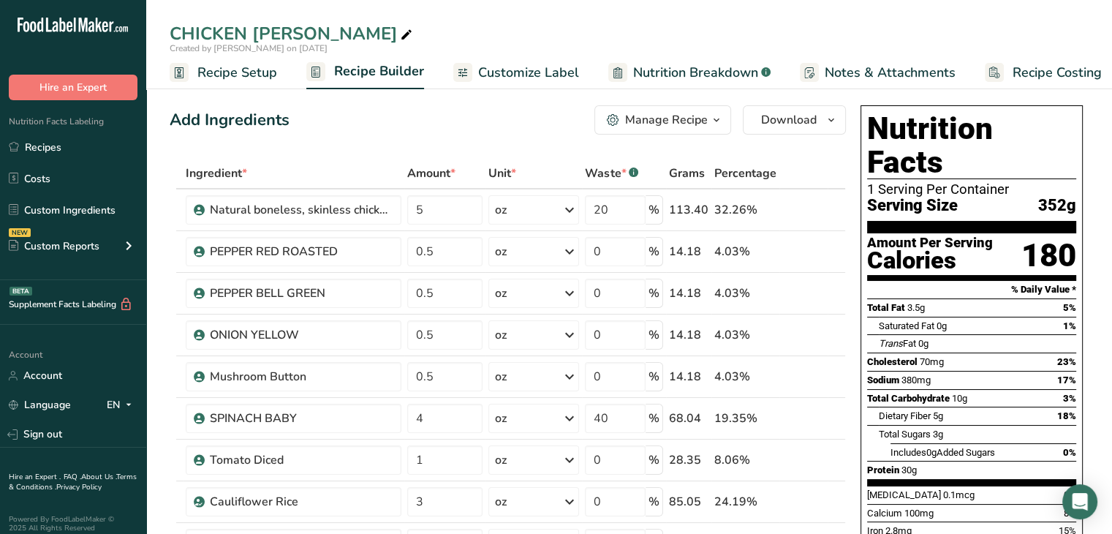
click at [400, 33] on icon at bounding box center [406, 35] width 13 height 20
type input "CHICKEN CACCIATORE rice cauliflower"
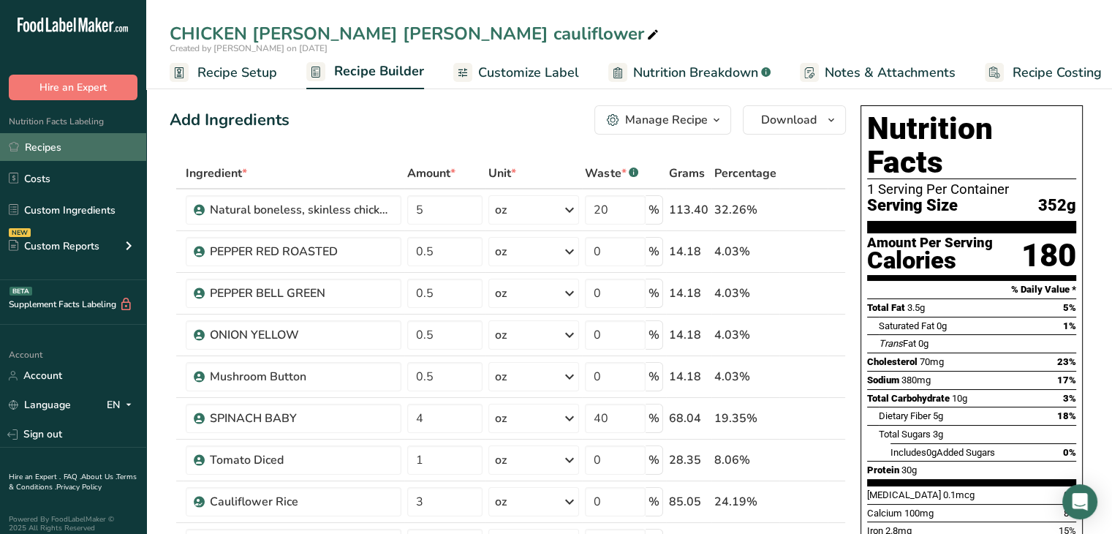
click at [47, 148] on link "Recipes" at bounding box center [73, 147] width 146 height 28
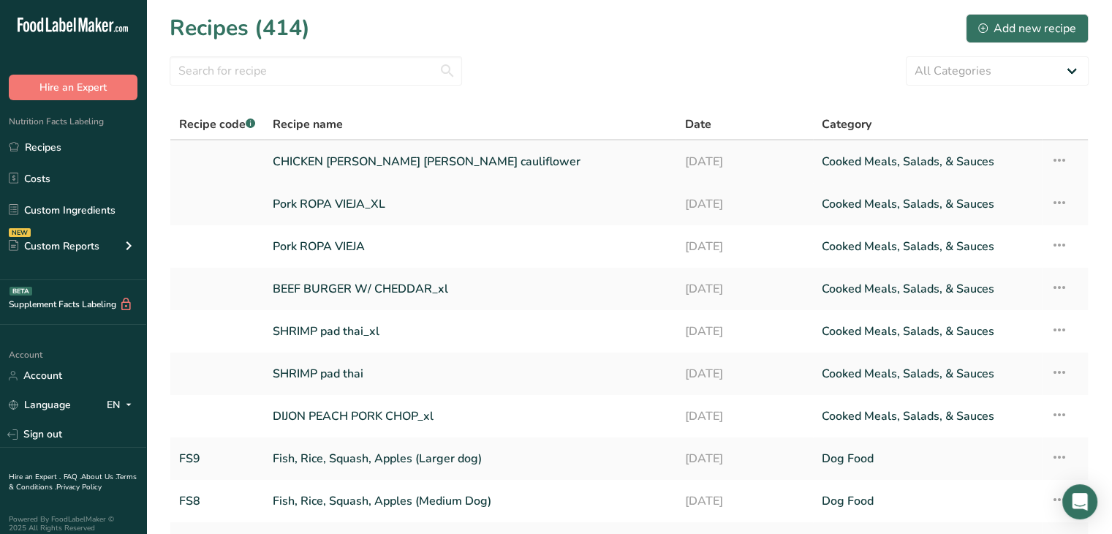
click at [355, 162] on link "CHICKEN CACCIATORE rice cauliflower" at bounding box center [470, 161] width 394 height 31
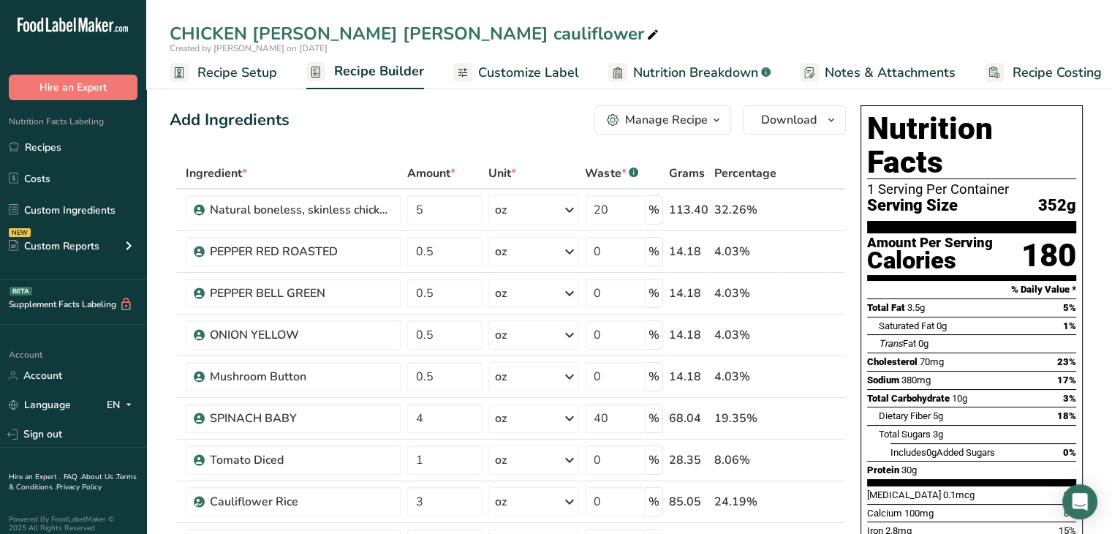
click at [684, 116] on div "Manage Recipe" at bounding box center [666, 120] width 83 height 18
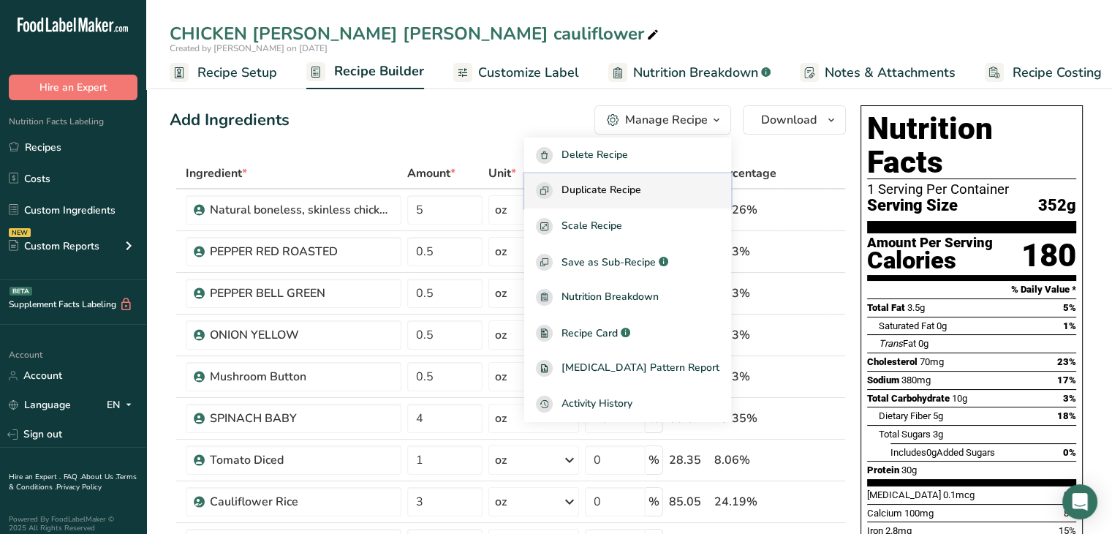
click at [636, 189] on span "Duplicate Recipe" at bounding box center [602, 190] width 80 height 17
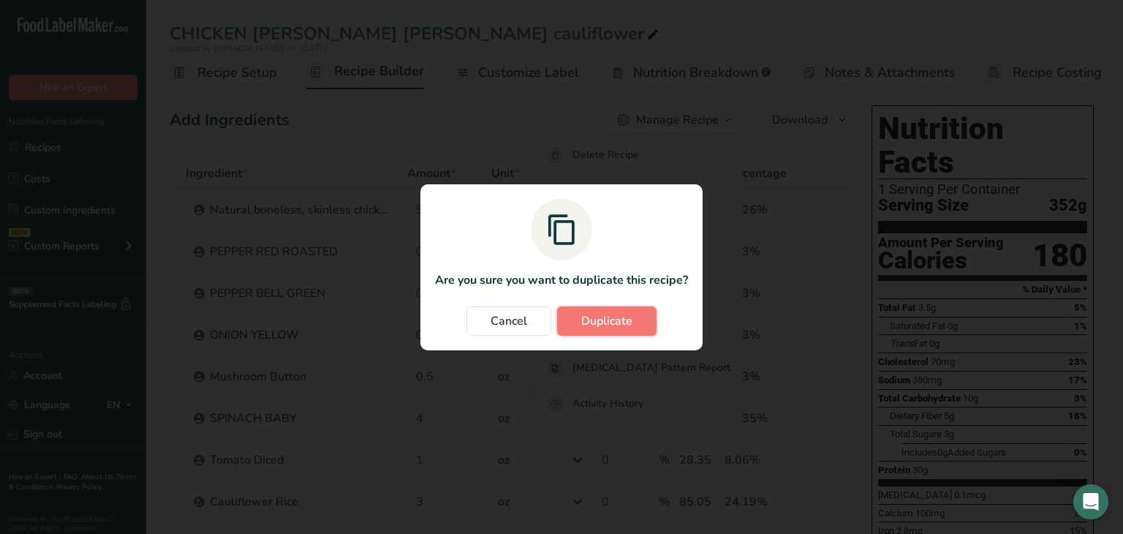
click at [632, 317] on button "Duplicate" at bounding box center [606, 320] width 99 height 29
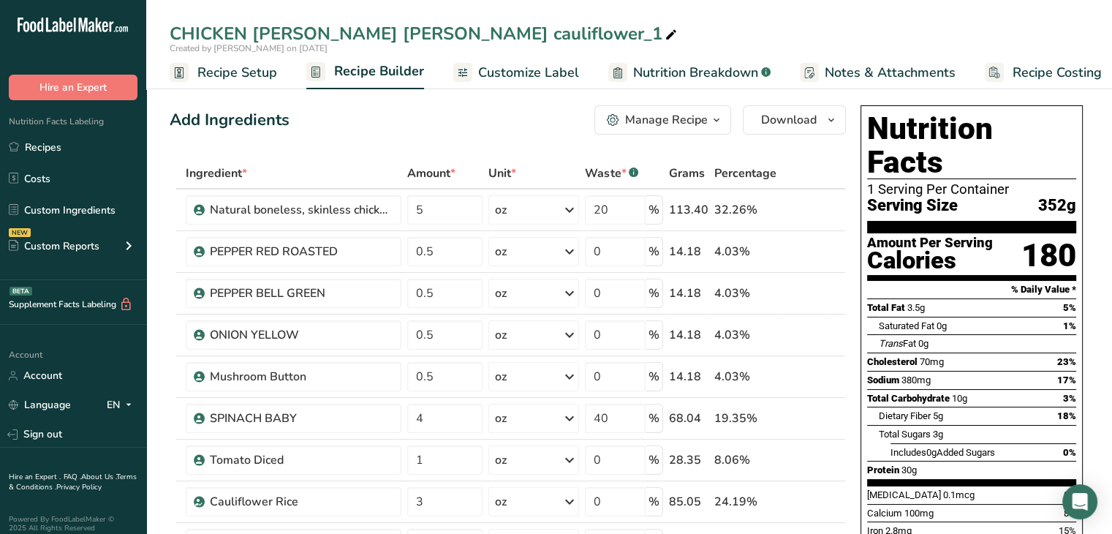
click at [665, 34] on icon at bounding box center [671, 35] width 13 height 20
type input "CHICKEN CACCIATORE rice cauliflower_xl"
drag, startPoint x: 447, startPoint y: 208, endPoint x: 382, endPoint y: 212, distance: 65.2
click at [382, 212] on tr "Natural boneless, skinless chicken breast 5 oz Weight Units g kg mg See more Vo…" at bounding box center [507, 210] width 675 height 42
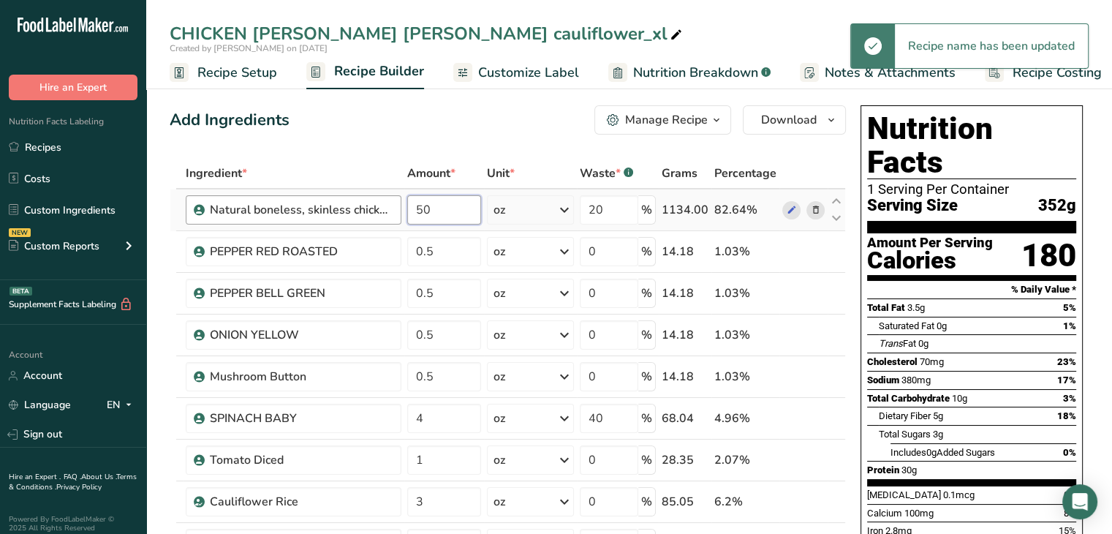
type input "5"
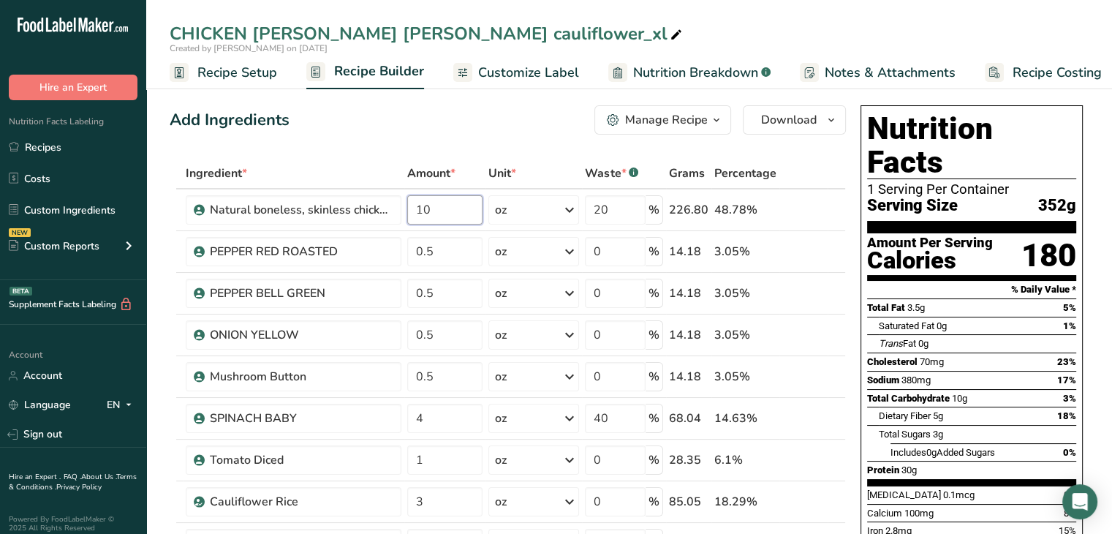
type input "10"
drag, startPoint x: 53, startPoint y: 147, endPoint x: 78, endPoint y: 146, distance: 24.9
click at [53, 147] on link "Recipes" at bounding box center [73, 147] width 146 height 28
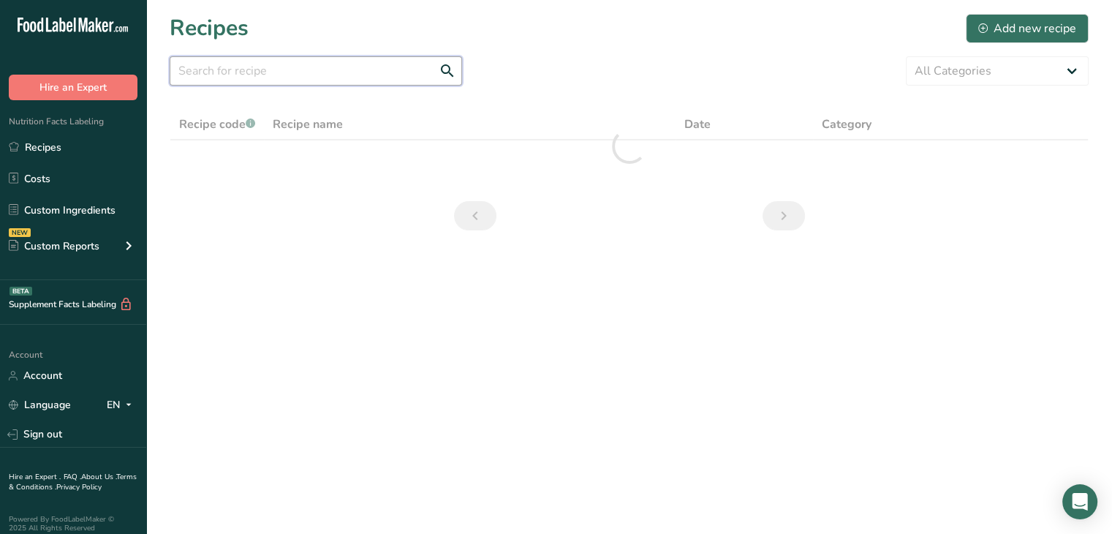
click at [249, 80] on input "text" at bounding box center [316, 70] width 292 height 29
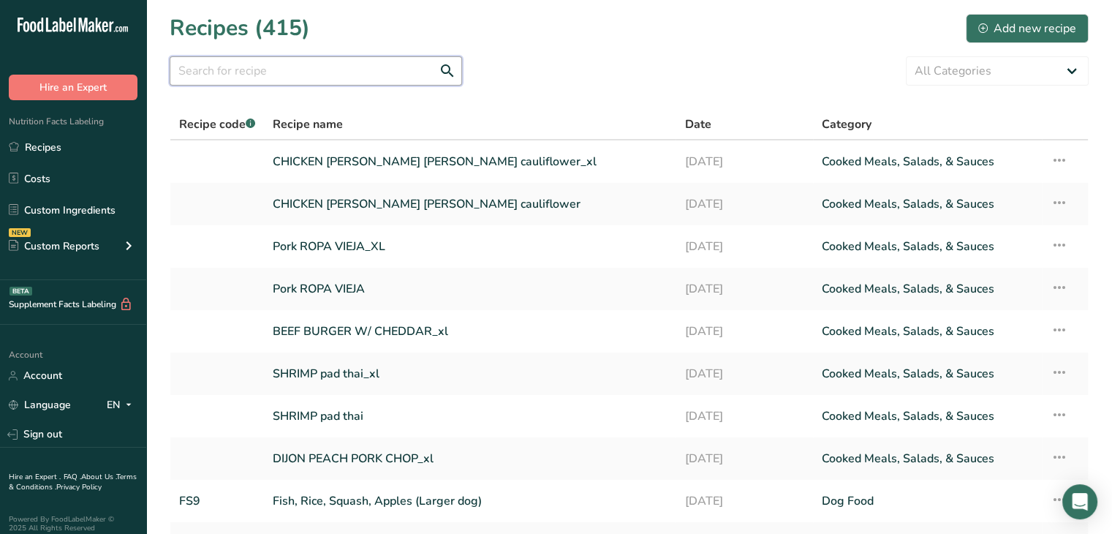
type input "b"
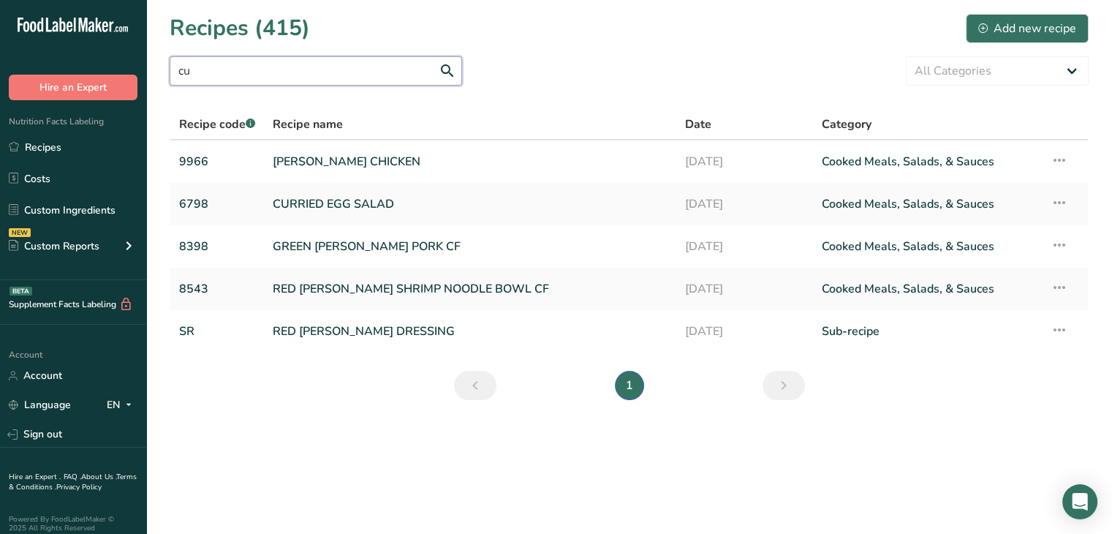
type input "c"
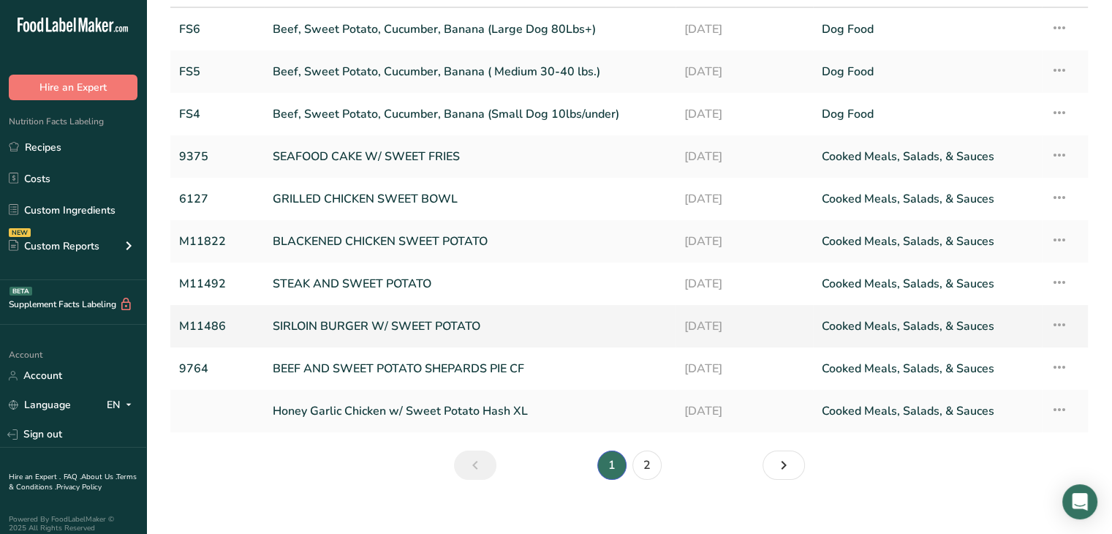
scroll to position [148, 0]
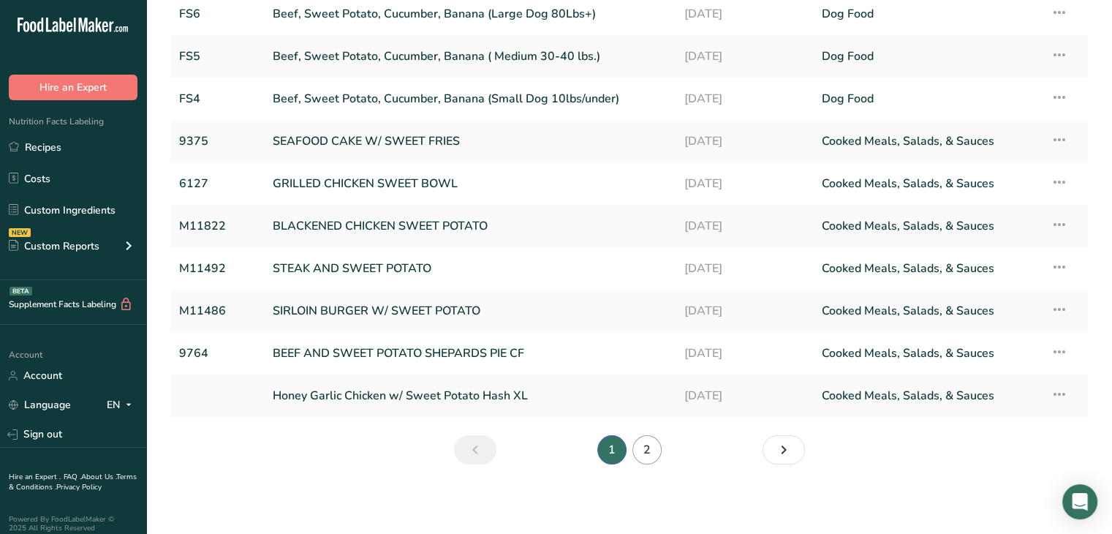
type input "sweet"
click at [651, 450] on link "2" at bounding box center [646, 449] width 29 height 29
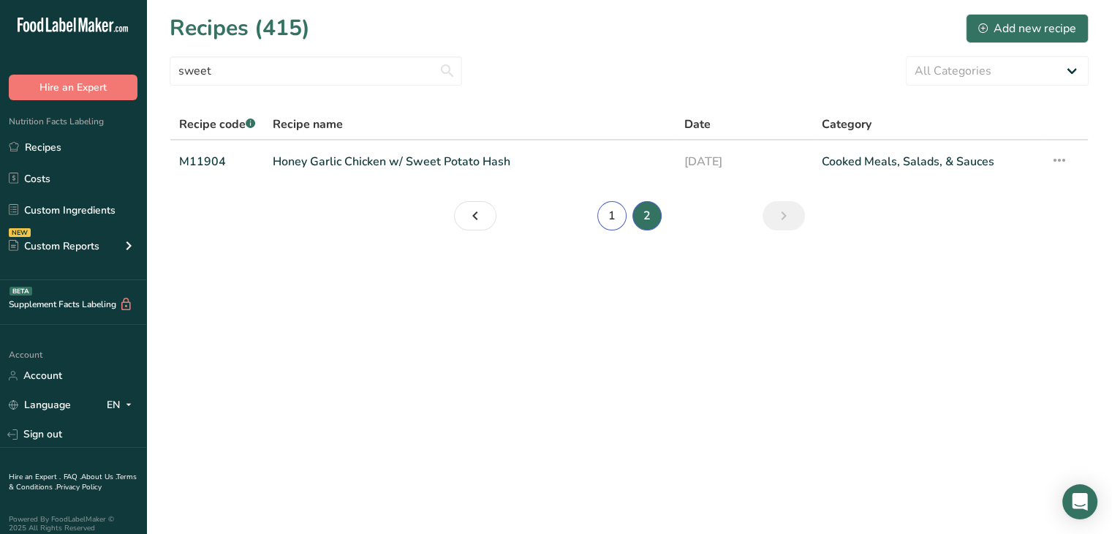
click at [607, 208] on link "1" at bounding box center [611, 215] width 29 height 29
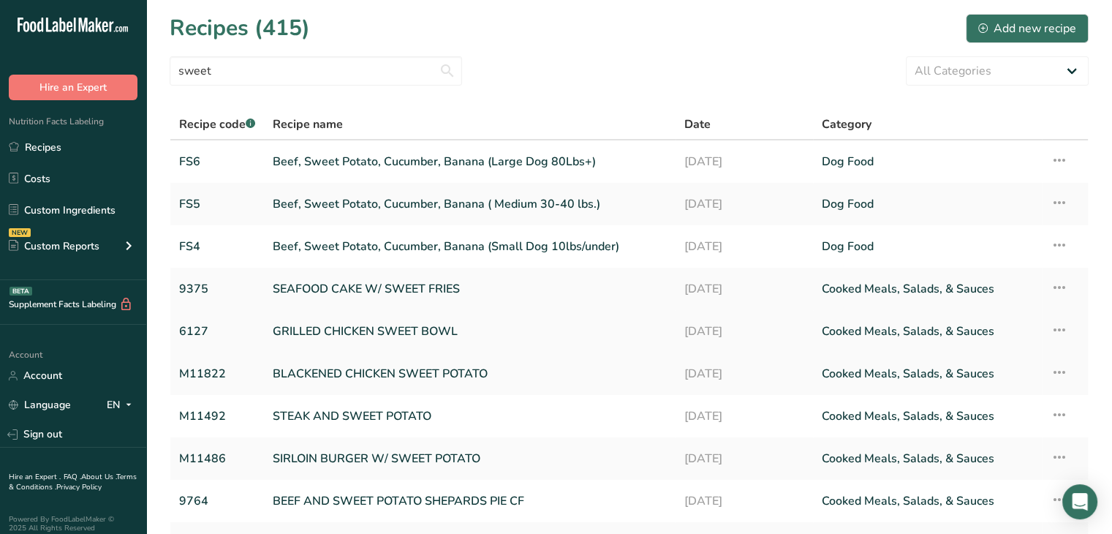
click at [385, 328] on link "GRILLED CHICKEN SWEET BOWL" at bounding box center [470, 331] width 394 height 31
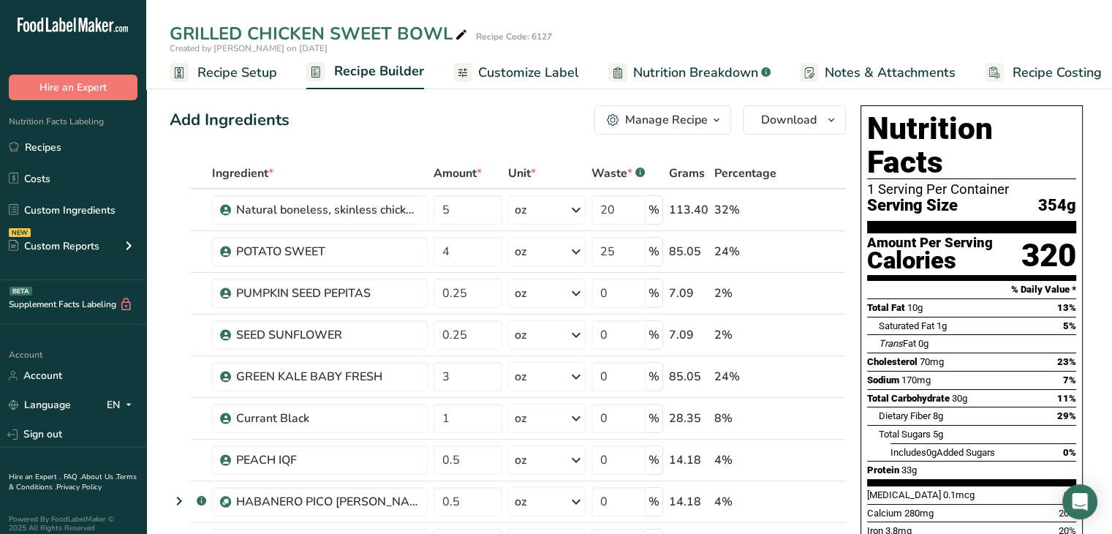
click at [673, 116] on div "Manage Recipe" at bounding box center [666, 120] width 83 height 18
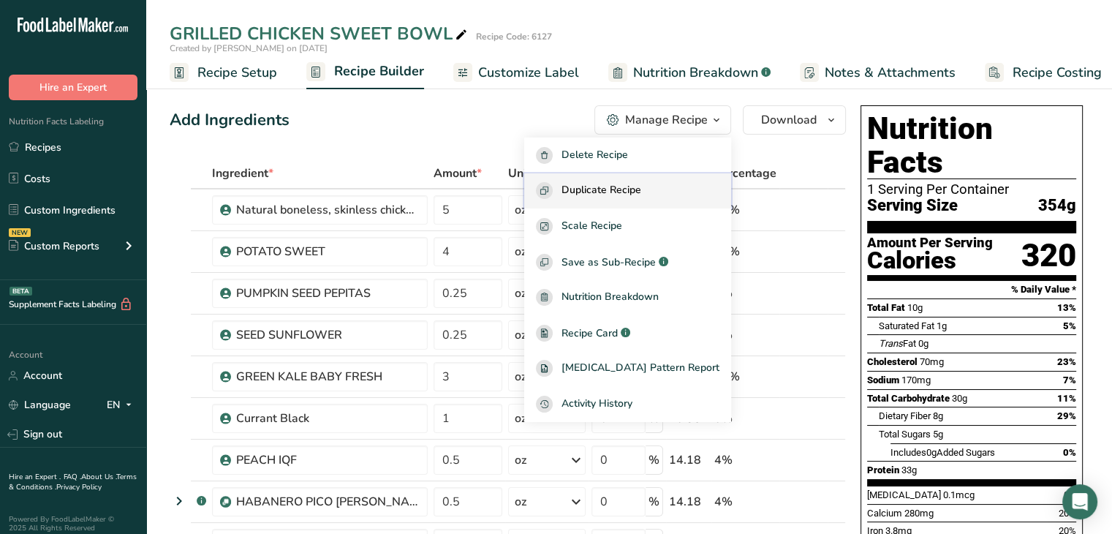
click at [641, 189] on span "Duplicate Recipe" at bounding box center [602, 190] width 80 height 17
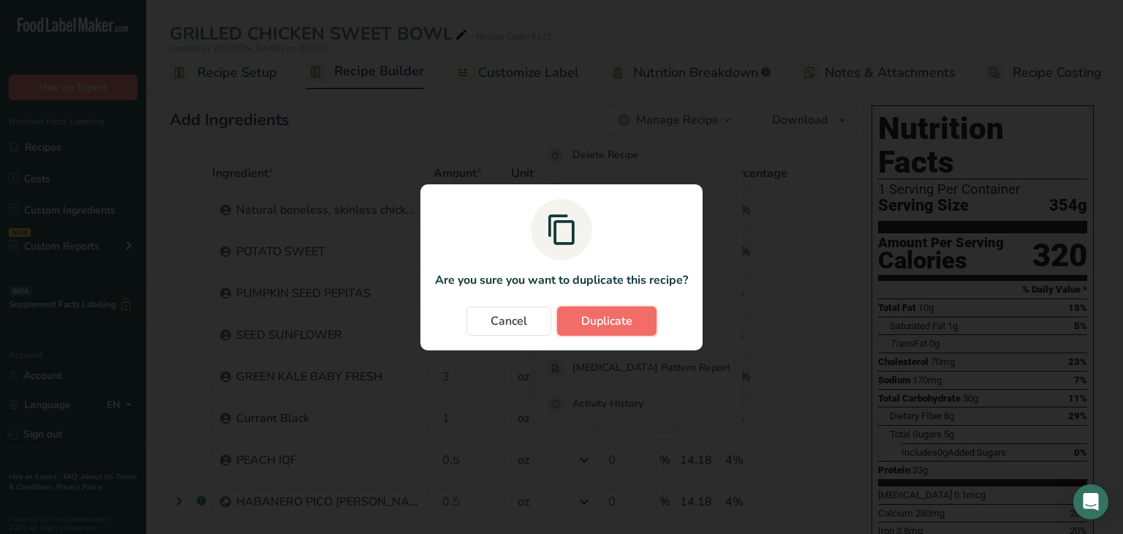
click at [599, 317] on span "Duplicate" at bounding box center [606, 321] width 51 height 18
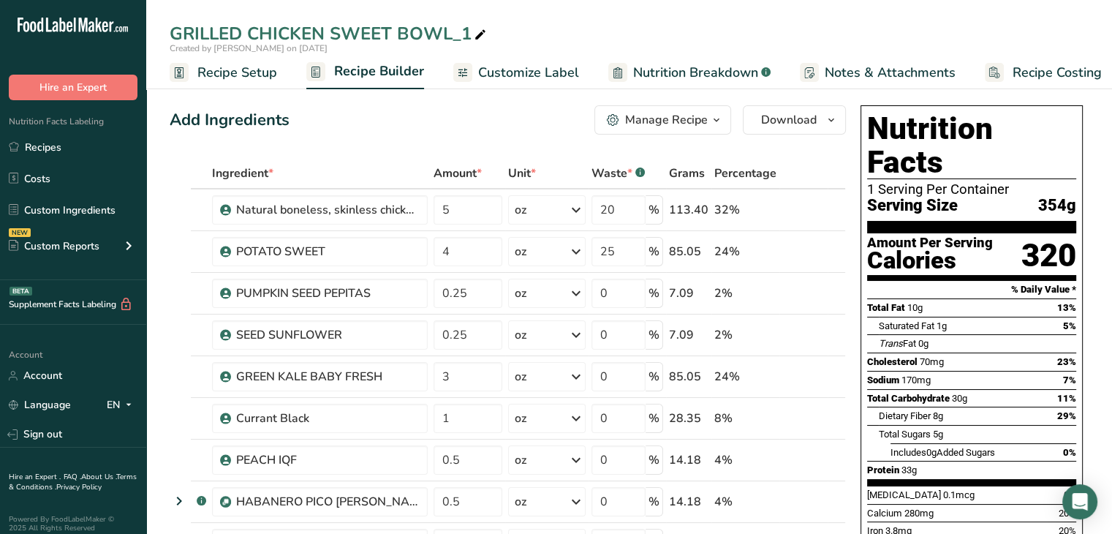
click at [480, 30] on icon at bounding box center [480, 35] width 13 height 20
click at [330, 33] on input "GRILLED CHICKEN SWEET BOWL_" at bounding box center [629, 33] width 919 height 26
click at [477, 39] on input "GRILLED CHICKEN & SWEET BOWL_" at bounding box center [629, 33] width 919 height 26
click at [412, 37] on input "GRILLED CHICKEN & SWEET BOWL" at bounding box center [629, 33] width 919 height 26
type input "GRILLED CHICKEN & SWEET POTATO BOWL"
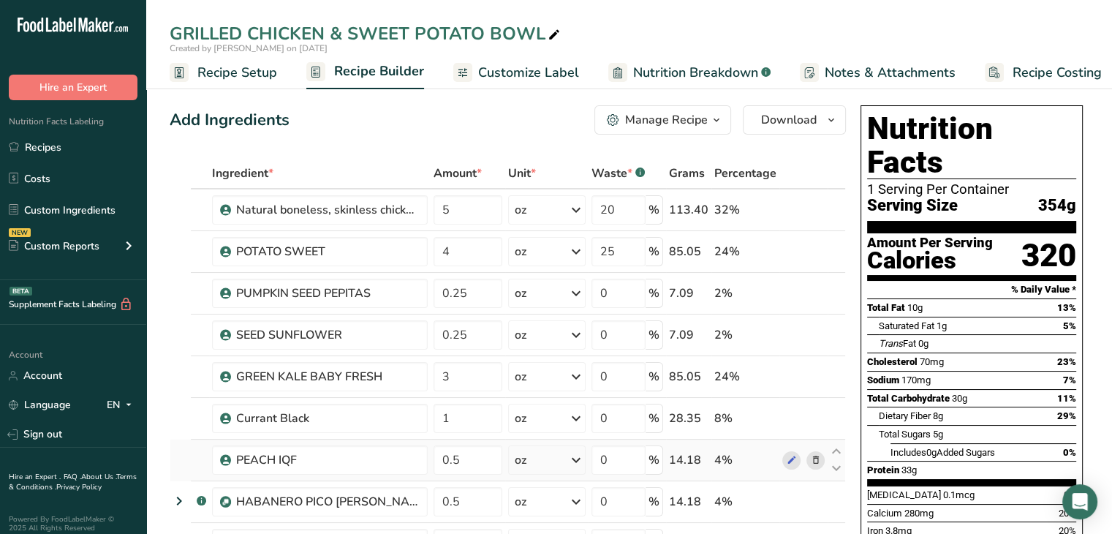
click at [822, 461] on span at bounding box center [815, 460] width 18 height 18
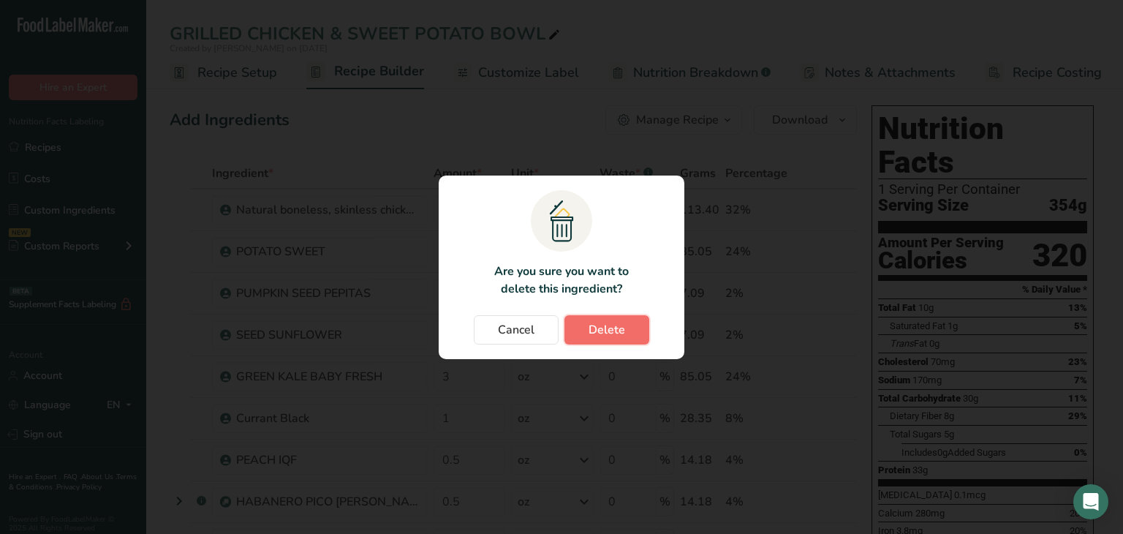
click at [608, 316] on button "Delete" at bounding box center [606, 329] width 85 height 29
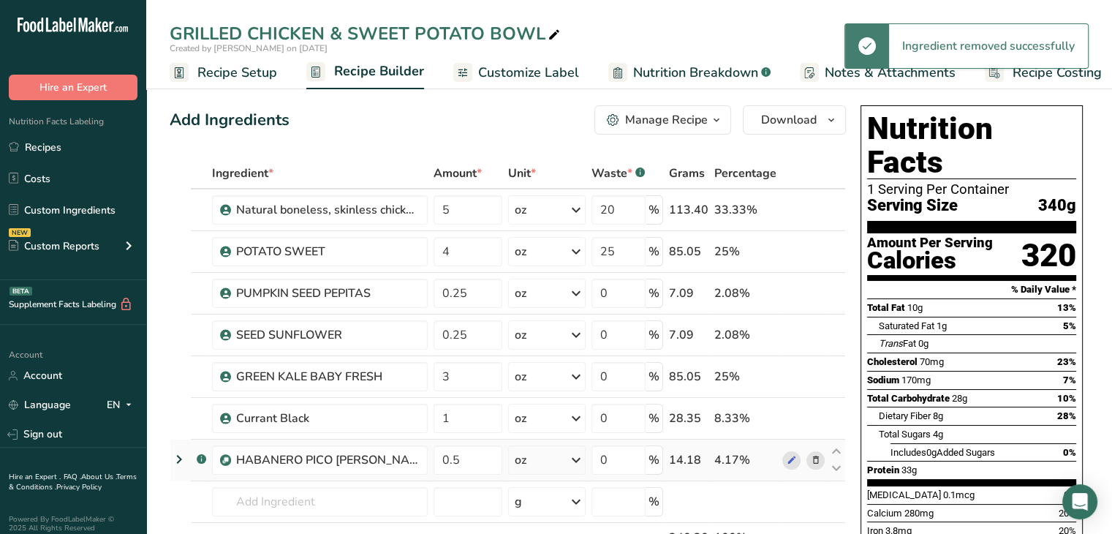
click at [813, 459] on icon at bounding box center [815, 460] width 10 height 15
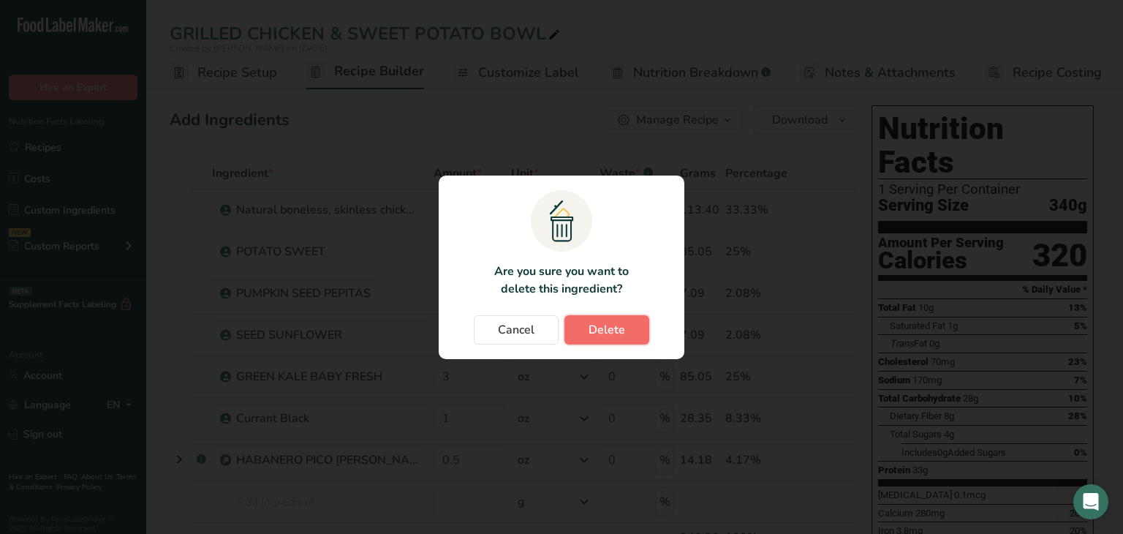
click at [586, 337] on button "Delete" at bounding box center [606, 329] width 85 height 29
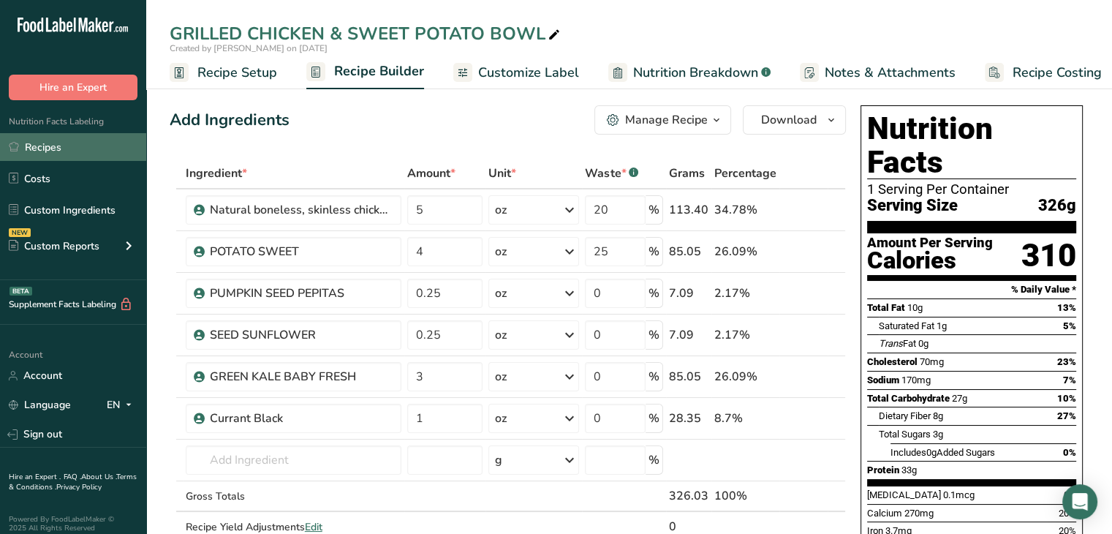
click at [63, 145] on link "Recipes" at bounding box center [73, 147] width 146 height 28
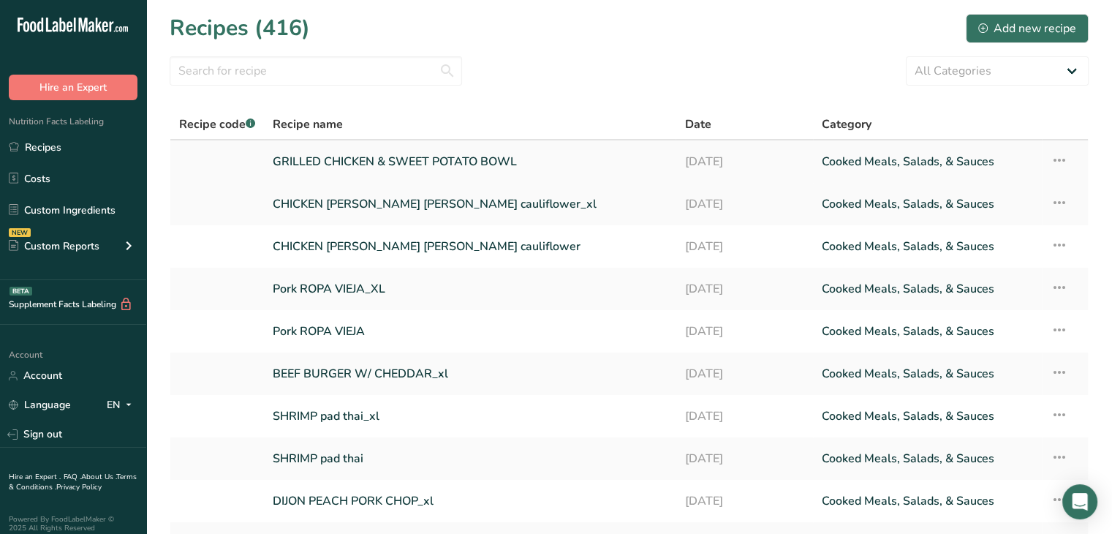
click at [339, 159] on link "GRILLED CHICKEN & SWEET POTATO BOWL" at bounding box center [470, 161] width 394 height 31
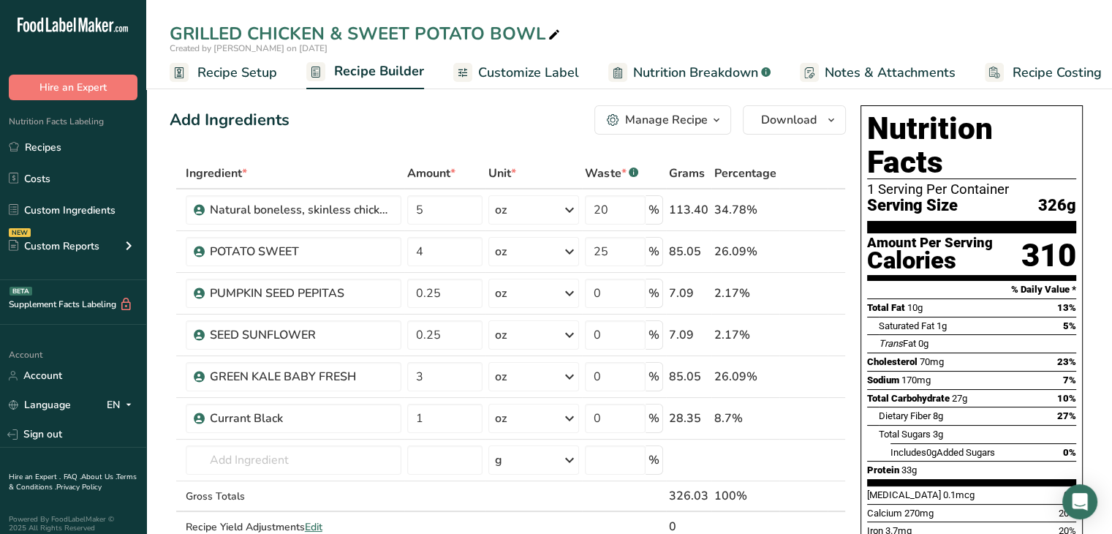
click at [714, 121] on icon "button" at bounding box center [717, 120] width 12 height 18
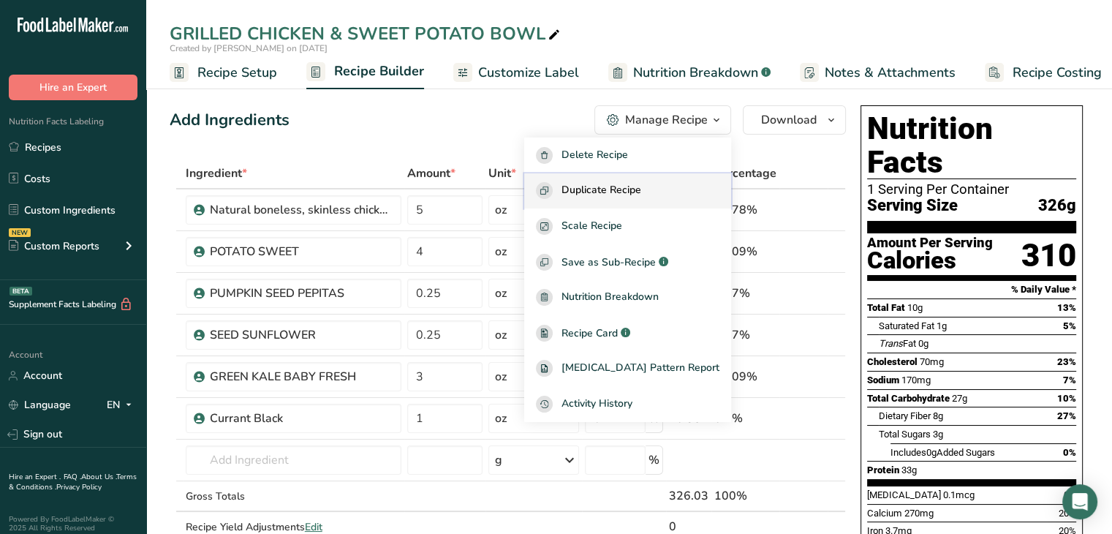
click at [616, 190] on span "Duplicate Recipe" at bounding box center [602, 190] width 80 height 17
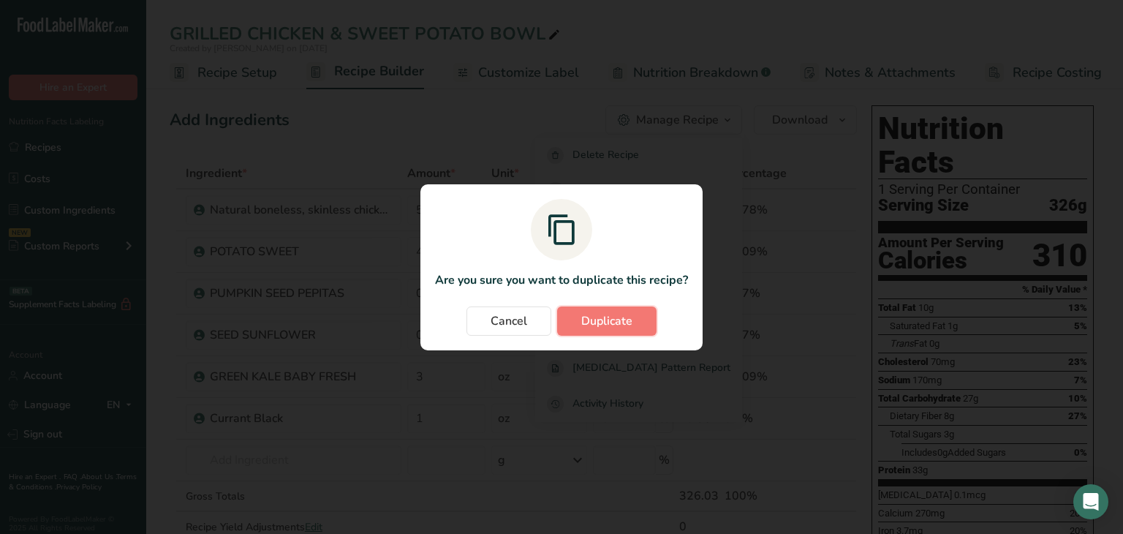
click at [613, 325] on span "Duplicate" at bounding box center [606, 321] width 51 height 18
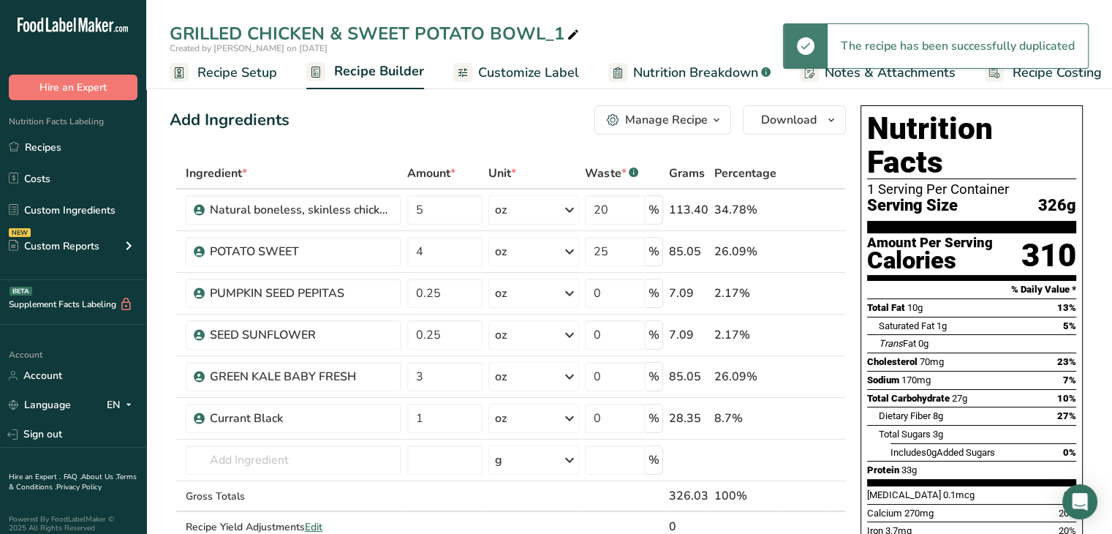
click at [572, 33] on icon at bounding box center [573, 35] width 13 height 20
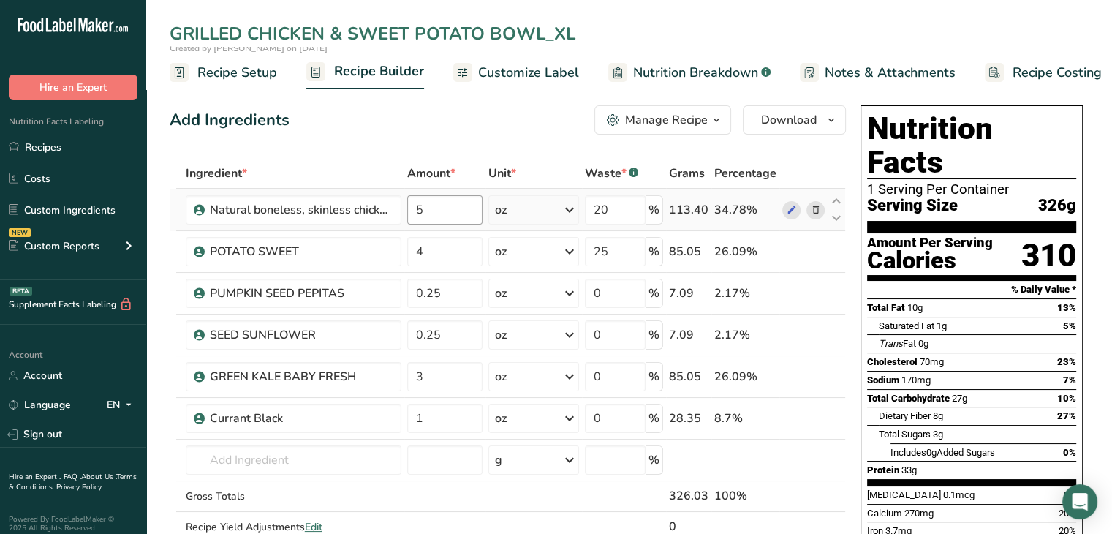
type input "GRILLED CHICKEN & SWEET POTATO BOWL_XL"
click at [442, 214] on input "5" at bounding box center [445, 209] width 76 height 29
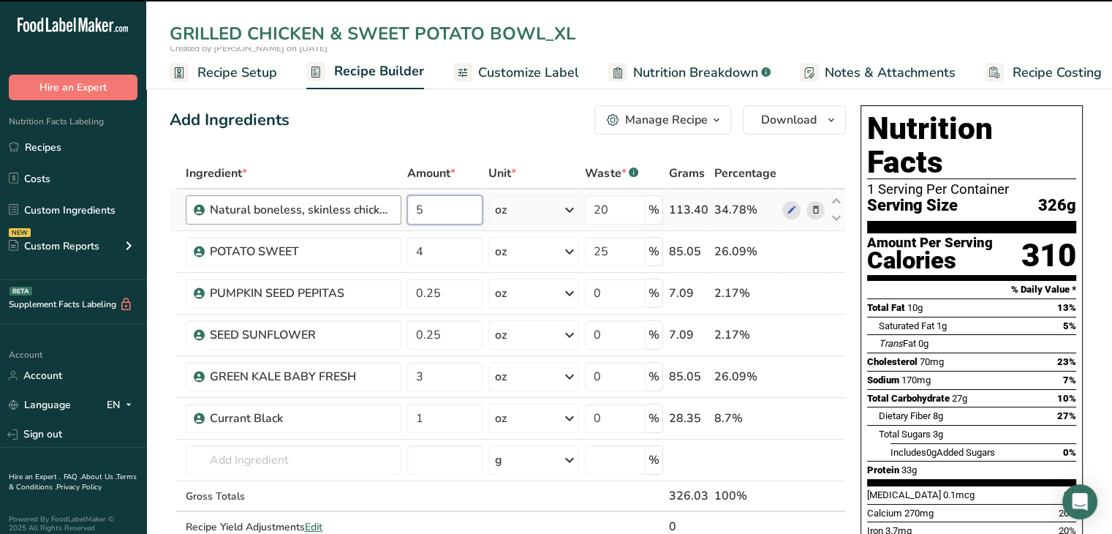
drag, startPoint x: 442, startPoint y: 214, endPoint x: 321, endPoint y: 214, distance: 121.4
click at [321, 214] on tr "Natural boneless, skinless chicken breast 5 oz Weight Units g kg mg See more Vo…" at bounding box center [507, 210] width 675 height 42
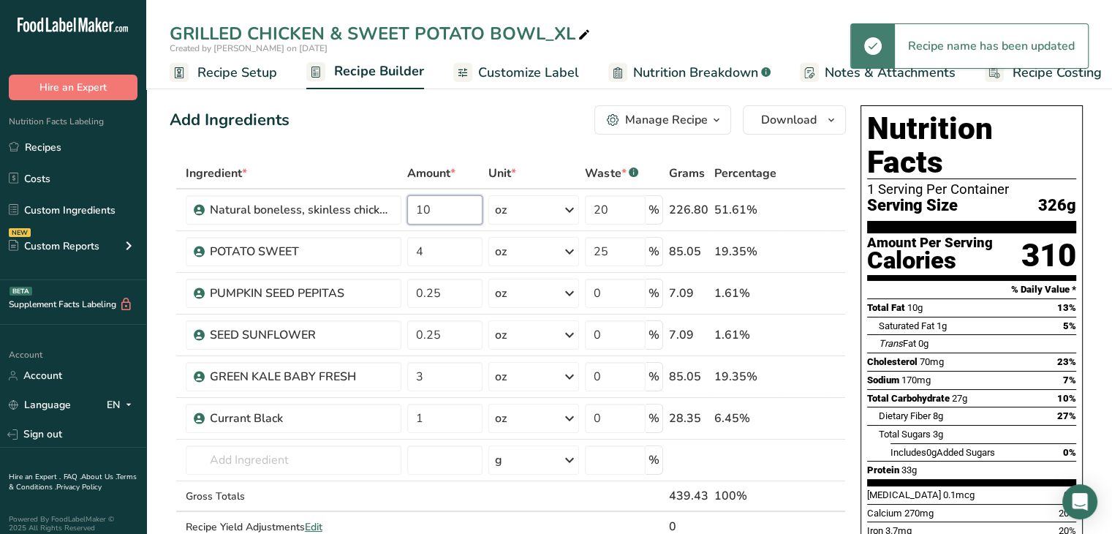
type input "10"
click at [346, 129] on div "Add Ingredients Manage Recipe Delete Recipe Duplicate Recipe Scale Recipe Save …" at bounding box center [508, 119] width 676 height 29
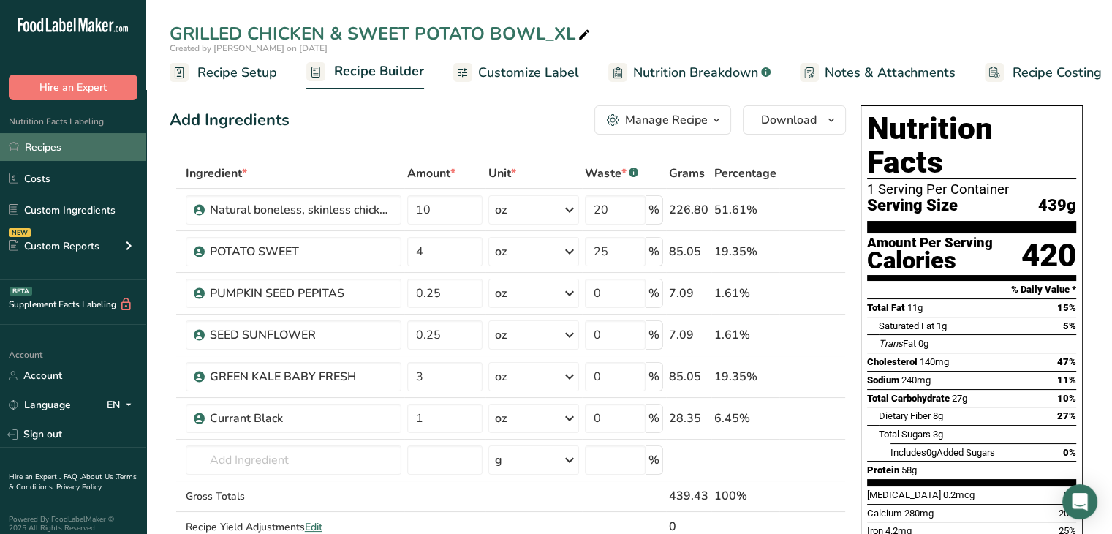
drag, startPoint x: 42, startPoint y: 143, endPoint x: 50, endPoint y: 138, distance: 9.5
click at [42, 143] on link "Recipes" at bounding box center [73, 147] width 146 height 28
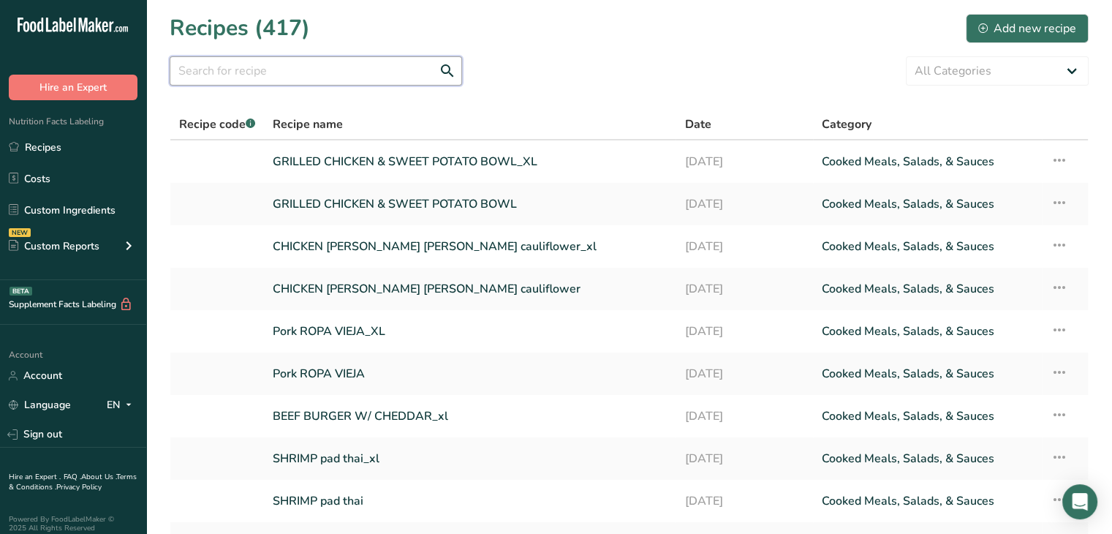
click at [279, 59] on input "text" at bounding box center [316, 70] width 292 height 29
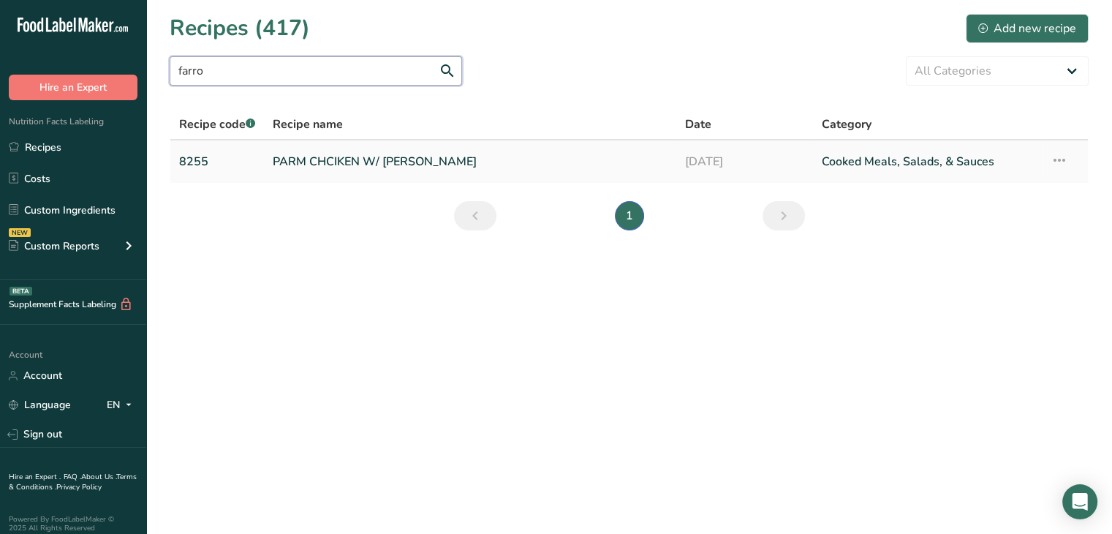
type input "farro"
click at [360, 158] on link "PARM CHCIKEN W/ FARRO CF" at bounding box center [470, 161] width 394 height 31
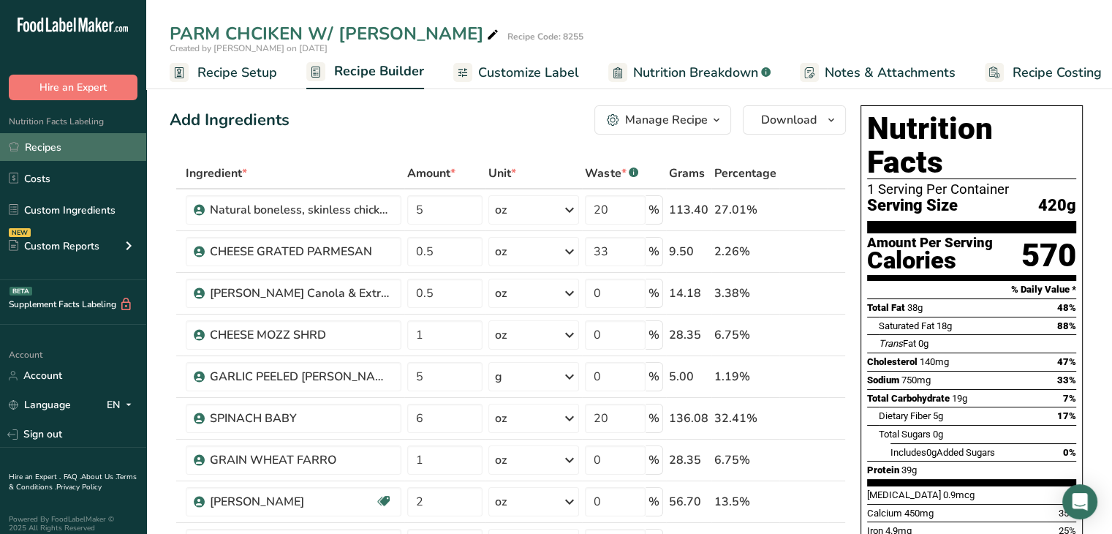
click at [61, 150] on link "Recipes" at bounding box center [73, 147] width 146 height 28
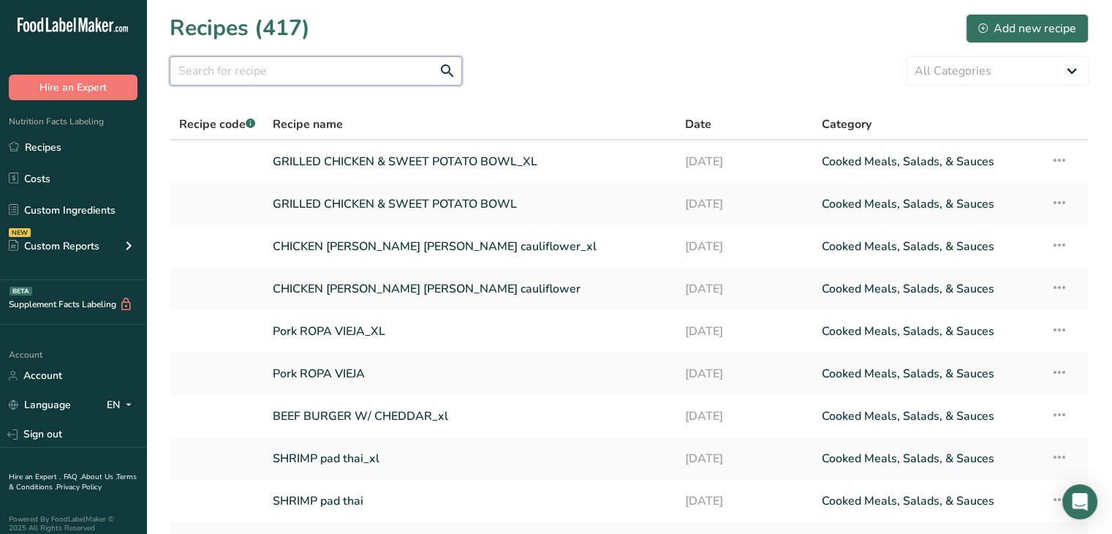
click at [227, 68] on input "text" at bounding box center [316, 70] width 292 height 29
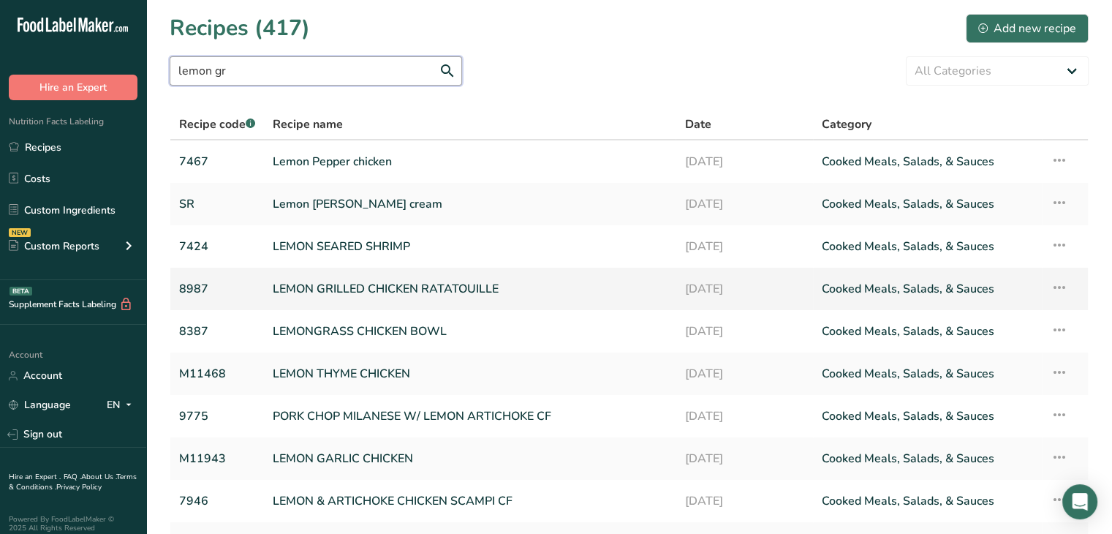
type input "lemon gr"
click at [363, 289] on link "LEMON GRILLED CHICKEN RATATOUILLE" at bounding box center [470, 288] width 394 height 31
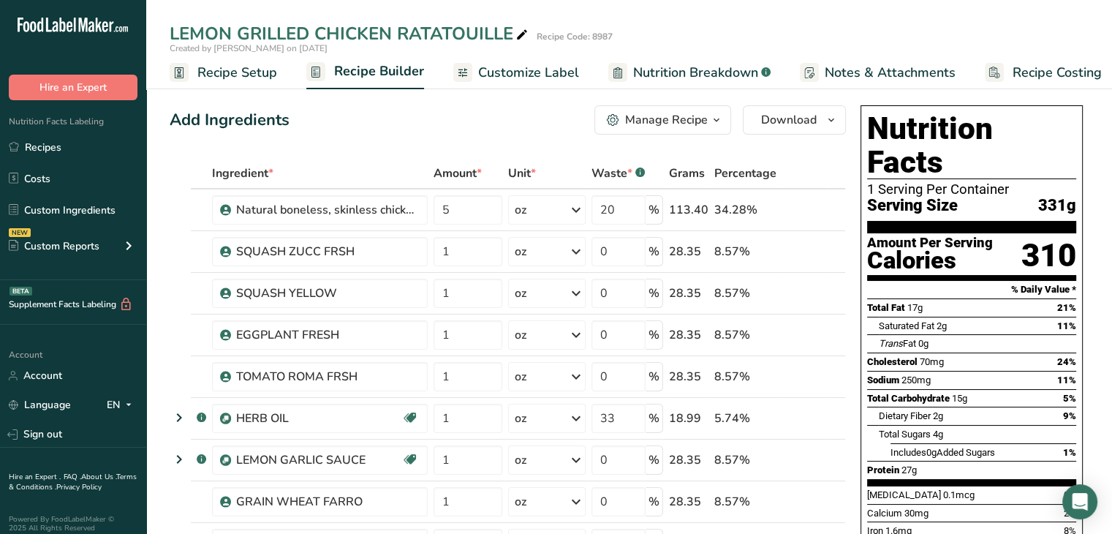
click at [686, 120] on div "Manage Recipe" at bounding box center [666, 120] width 83 height 18
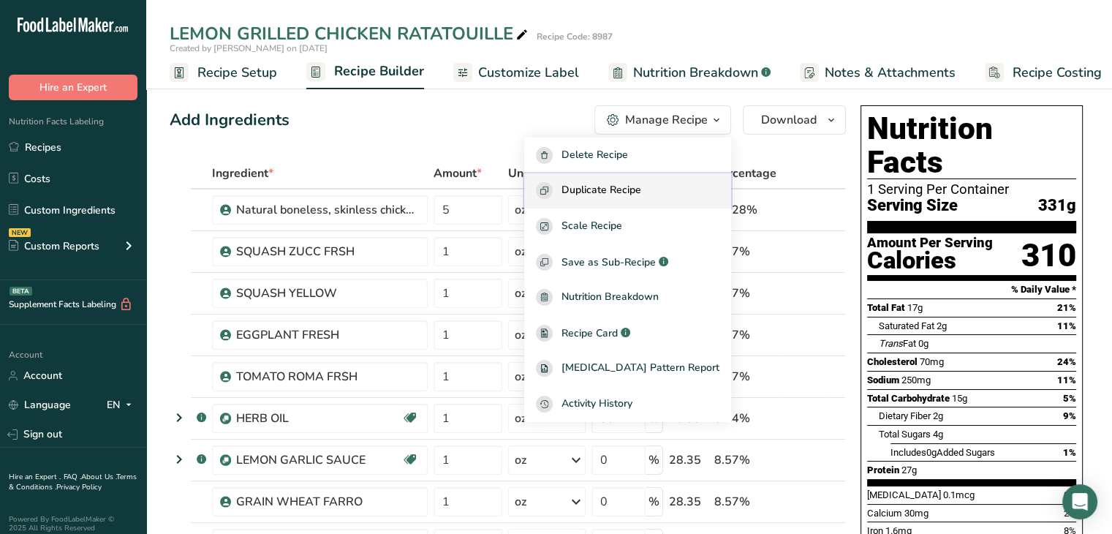
click at [639, 194] on span "Duplicate Recipe" at bounding box center [602, 190] width 80 height 17
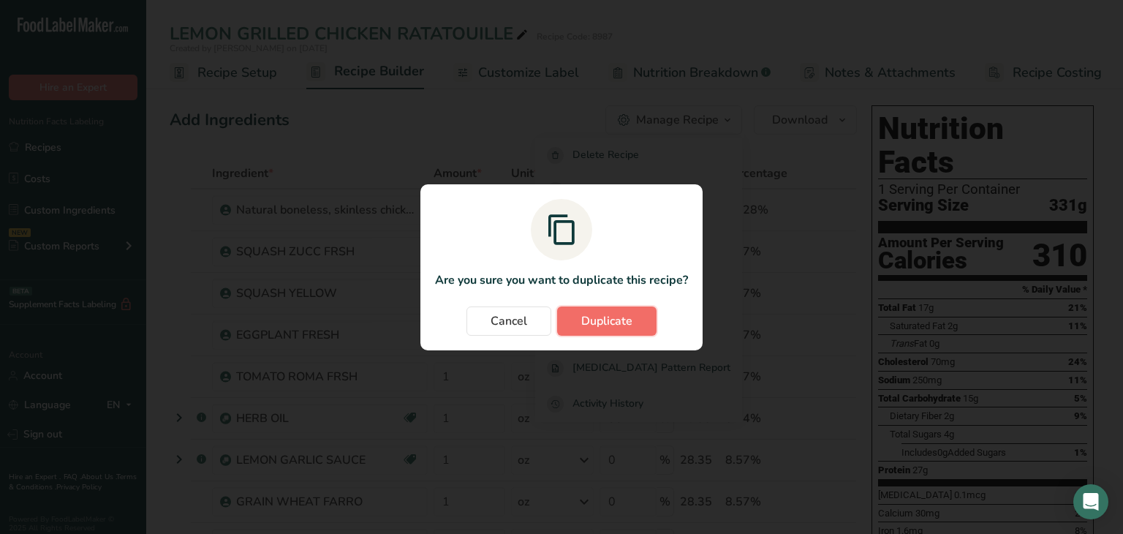
click at [614, 321] on span "Duplicate" at bounding box center [606, 321] width 51 height 18
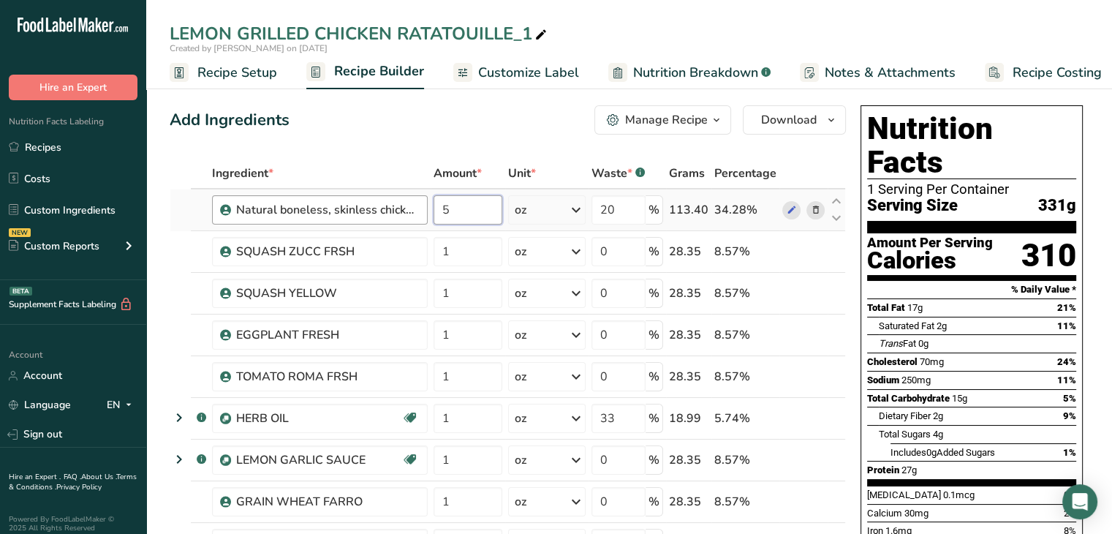
drag, startPoint x: 467, startPoint y: 211, endPoint x: 333, endPoint y: 213, distance: 133.8
click at [333, 213] on tr "Natural boneless, skinless chicken breast 5 oz Weight Units g kg mg See more Vo…" at bounding box center [507, 210] width 675 height 42
type input "10"
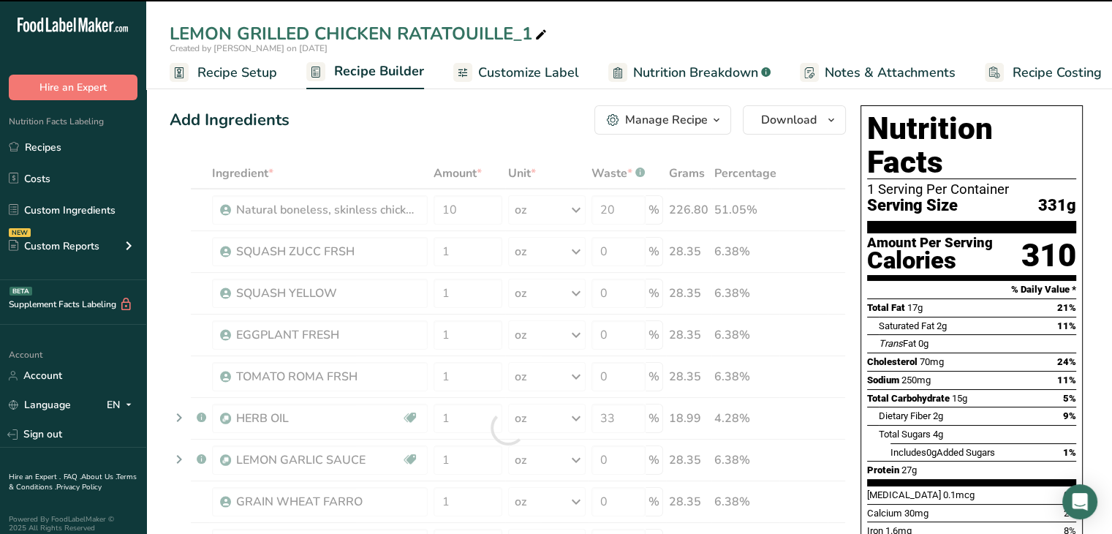
click at [548, 32] on icon at bounding box center [540, 35] width 13 height 20
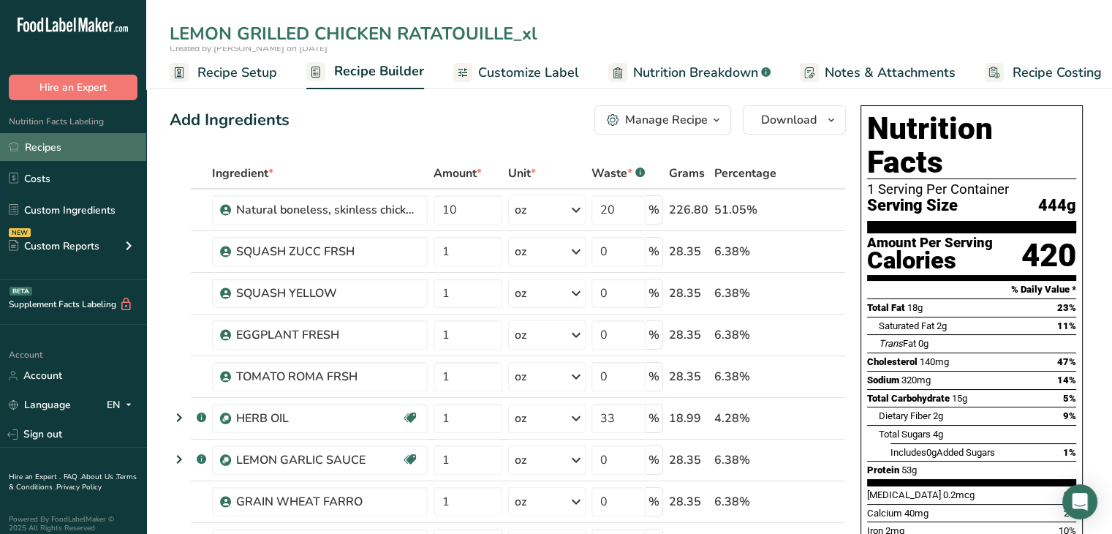
type input "LEMON GRILLED CHICKEN RATATOUILLE_xl"
click at [64, 147] on link "Recipes" at bounding box center [73, 147] width 146 height 28
